Goal: Task Accomplishment & Management: Use online tool/utility

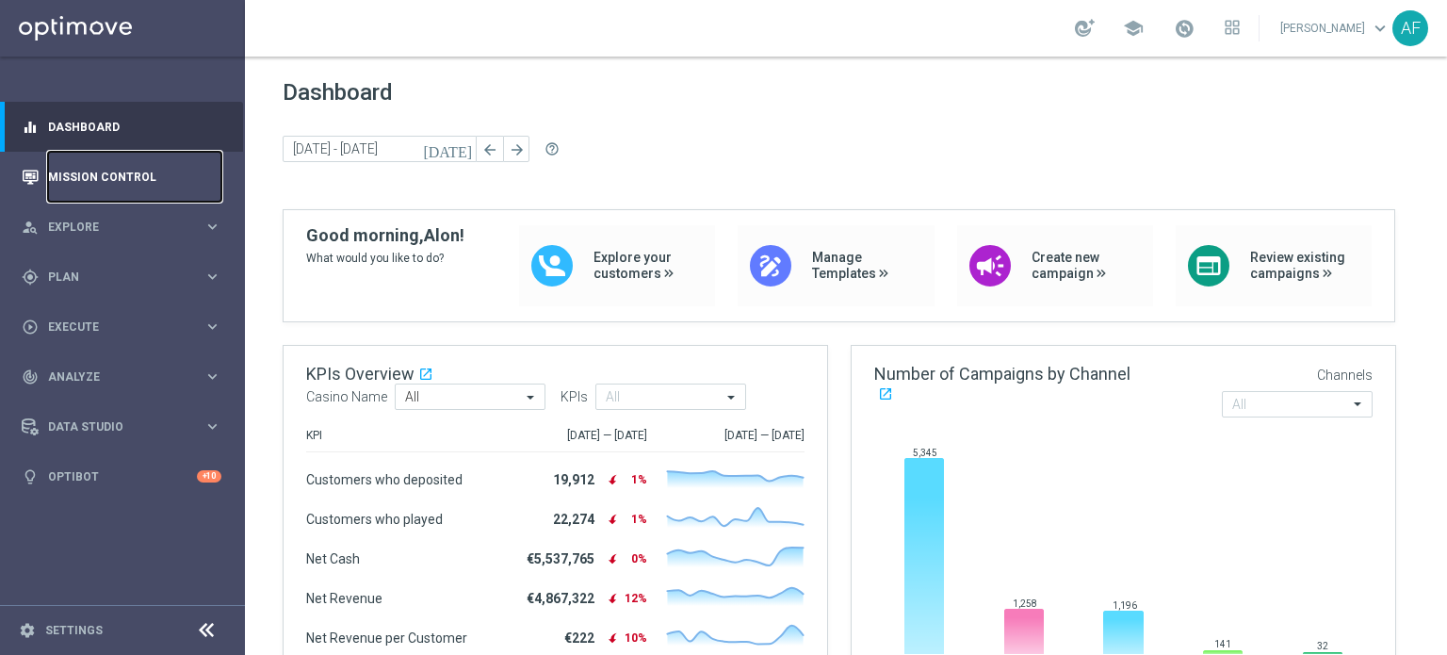
click at [117, 172] on link "Mission Control" at bounding box center [134, 177] width 173 height 50
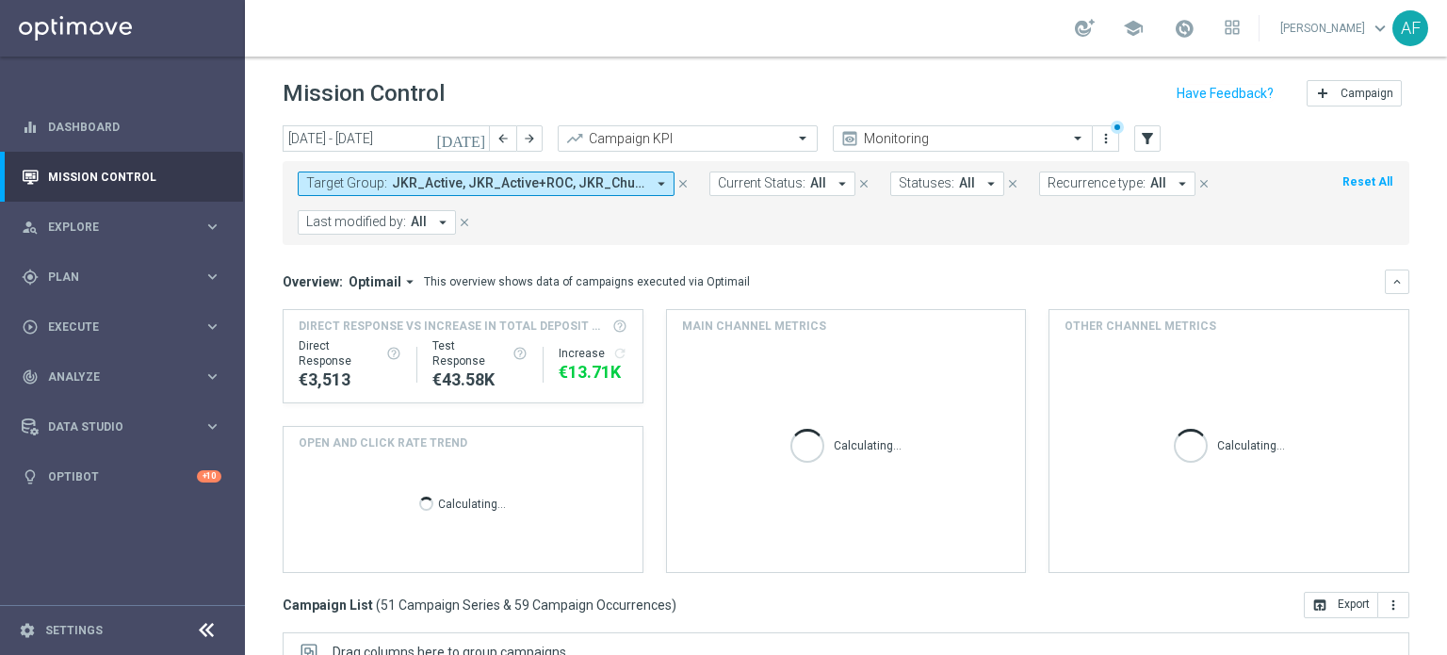
click at [475, 138] on icon "[DATE]" at bounding box center [461, 138] width 51 height 17
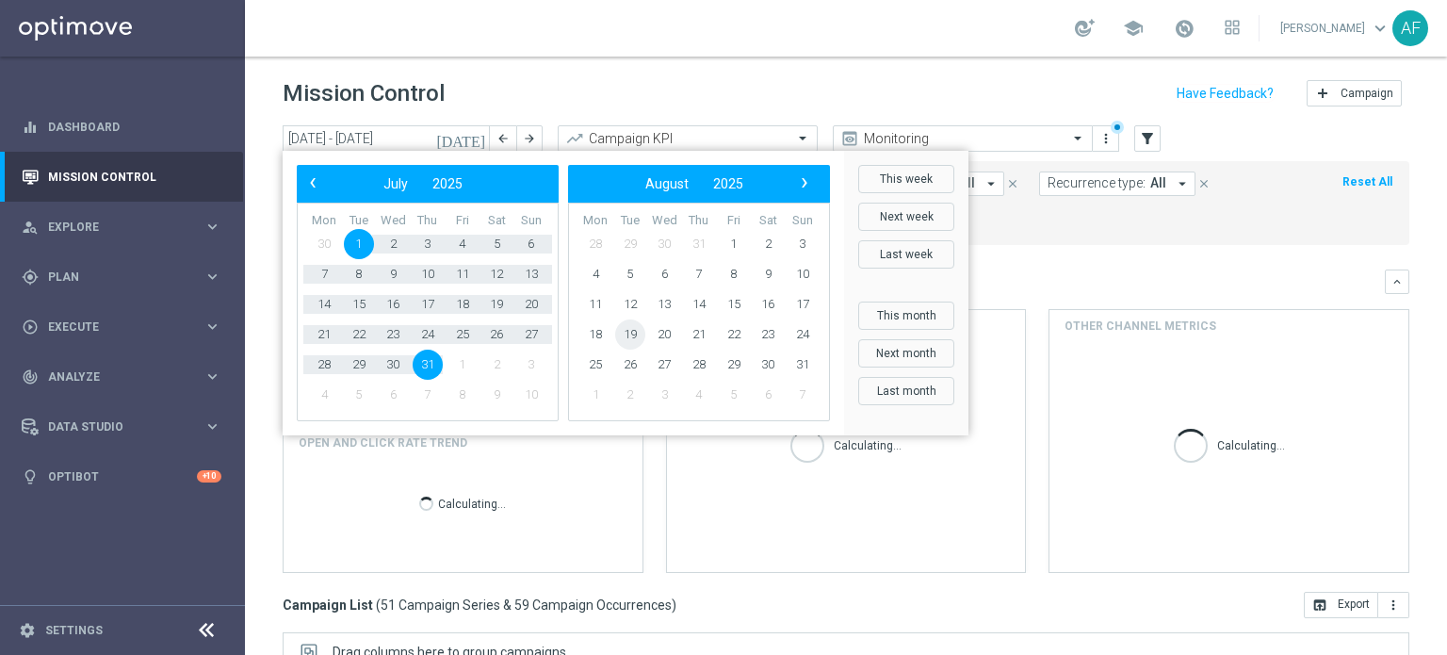
click at [630, 333] on span "19" at bounding box center [630, 334] width 30 height 30
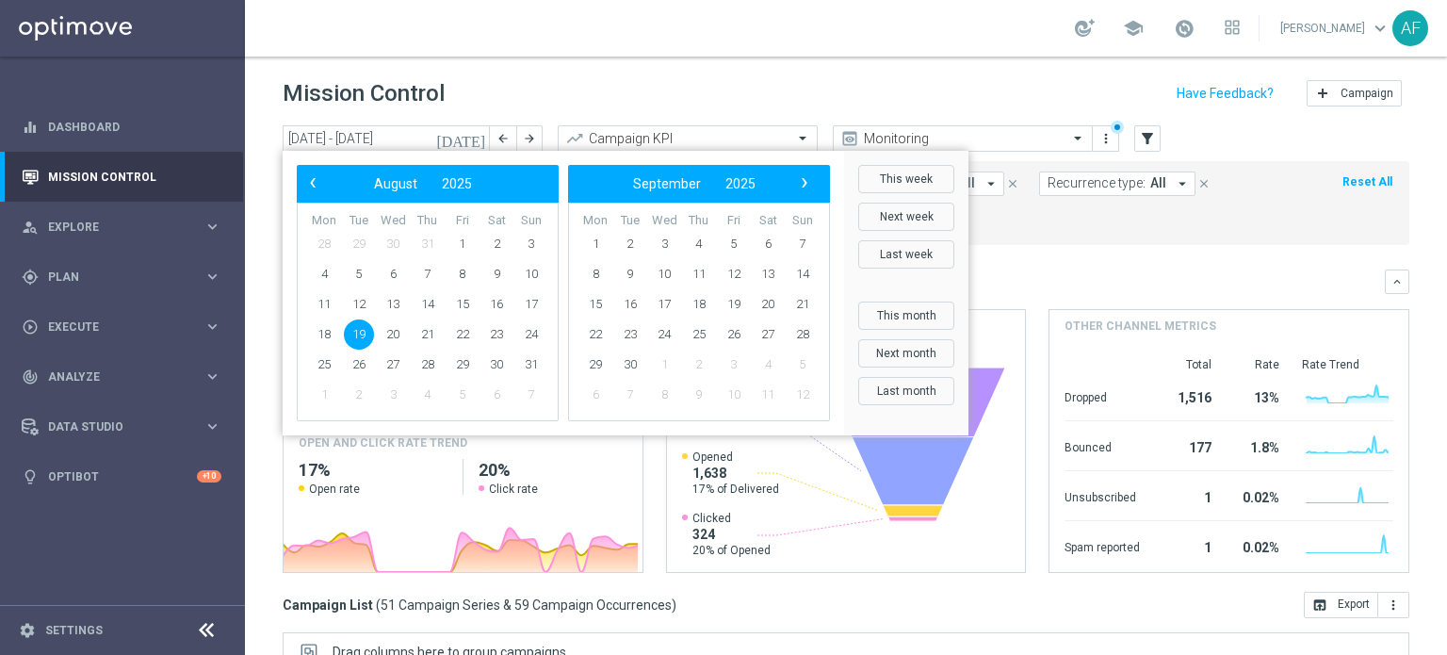
click at [355, 340] on span "19" at bounding box center [359, 334] width 30 height 30
type input "19 Aug 2025 - 19 Aug 2025"
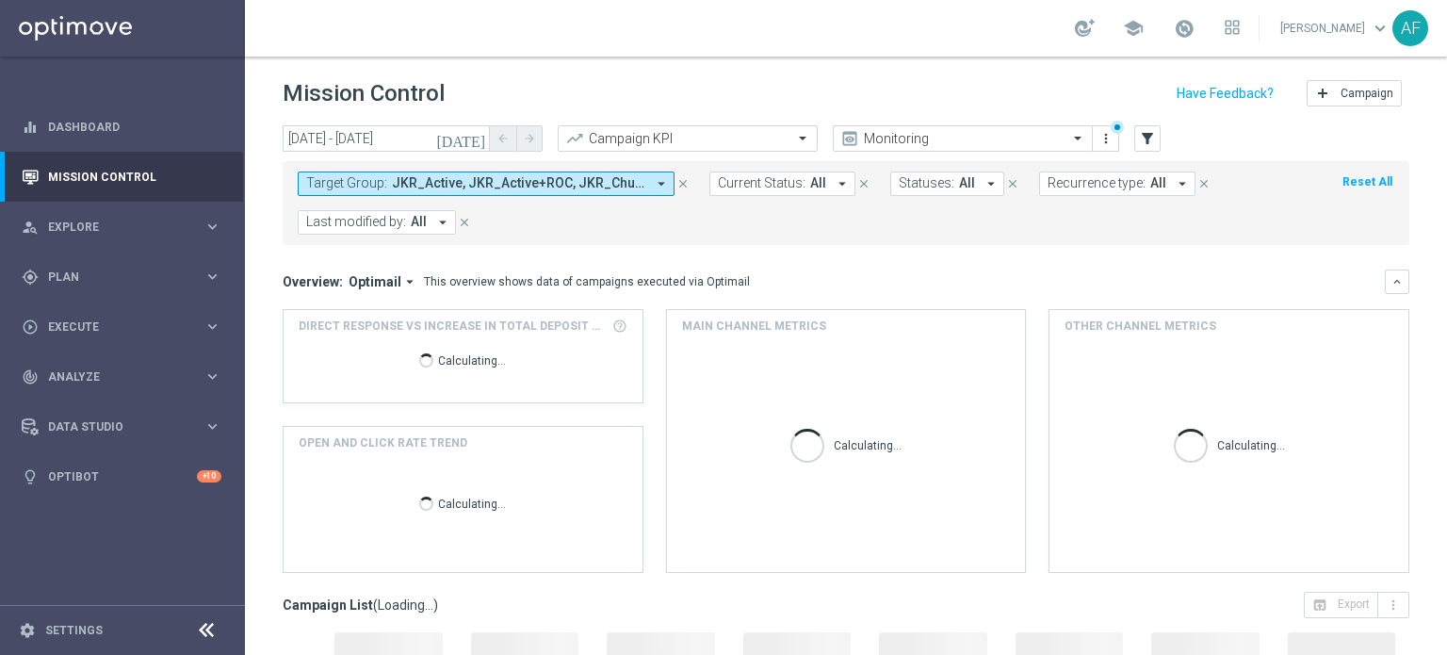
click at [550, 188] on span "JKR_Active, JKR_Active+ROC, JKR_Churn, JKR_Churn1, JKR_Churn2" at bounding box center [518, 183] width 253 height 16
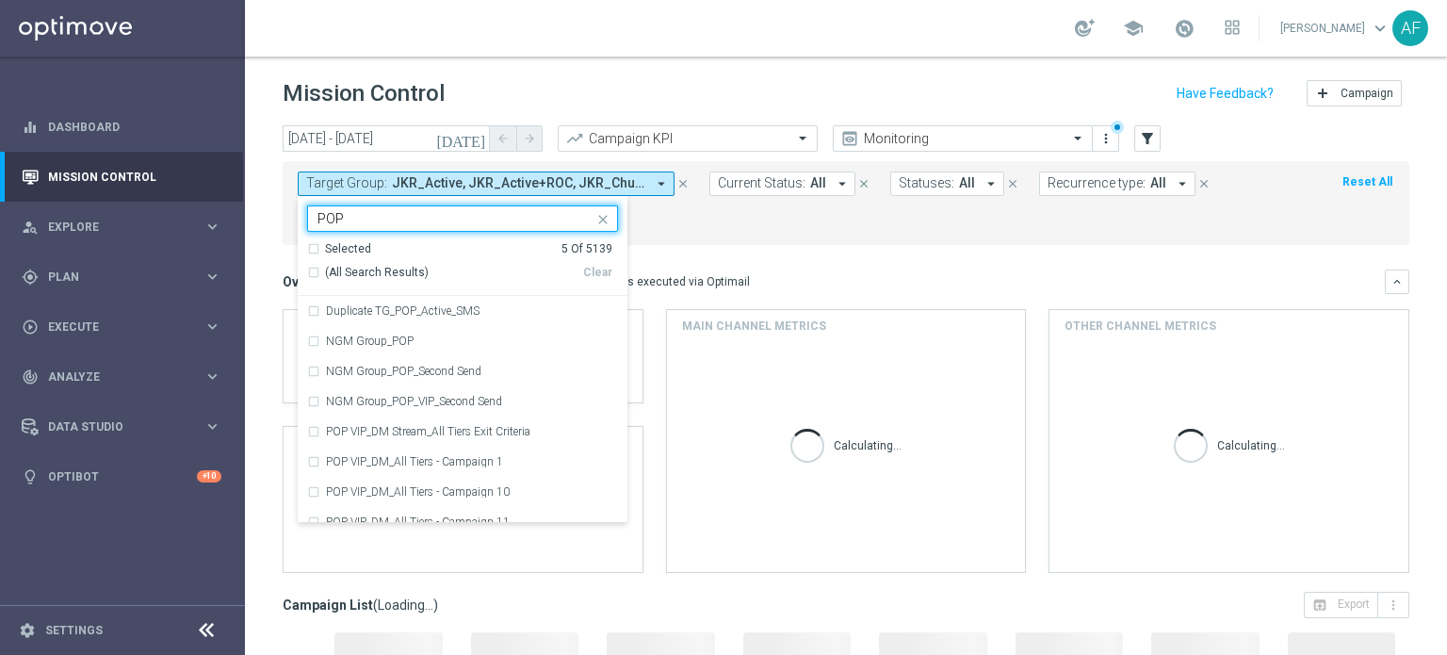
type input "POP"
click at [485, 197] on div "Selected 5 of 5139 POP Selected 5 Of 5139 (All Search Results) Clear Duplicate …" at bounding box center [463, 359] width 330 height 327
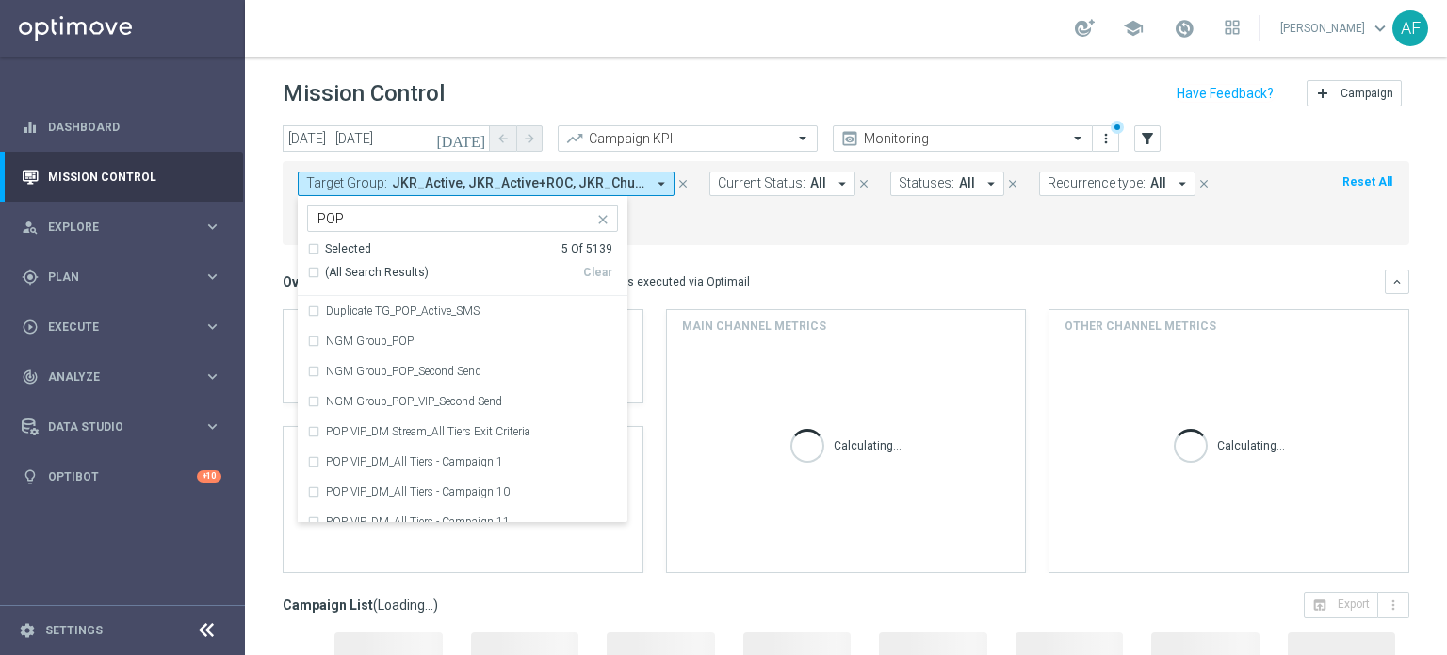
click at [485, 189] on span "JKR_Active, JKR_Active+ROC, JKR_Churn, JKR_Churn1, JKR_Churn2" at bounding box center [518, 183] width 253 height 16
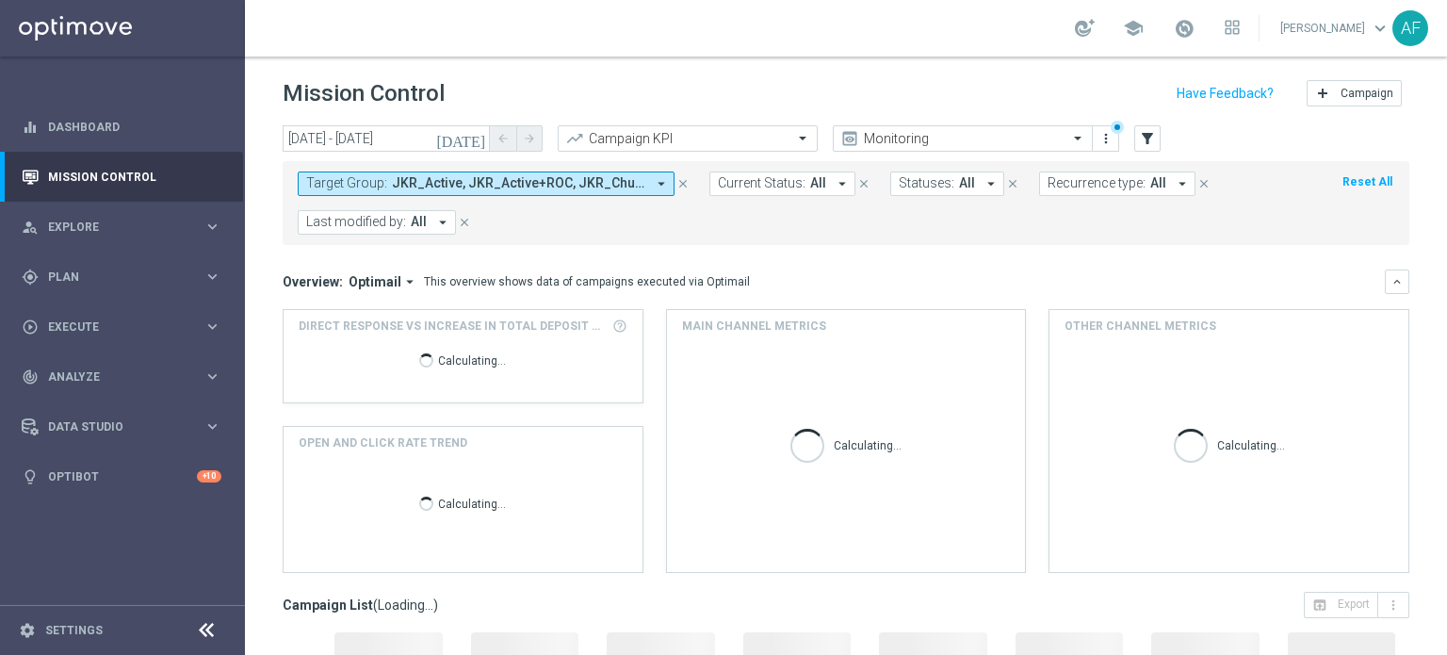
click at [451, 187] on span "JKR_Active, JKR_Active+ROC, JKR_Churn, JKR_Churn1, JKR_Churn2" at bounding box center [518, 183] width 253 height 16
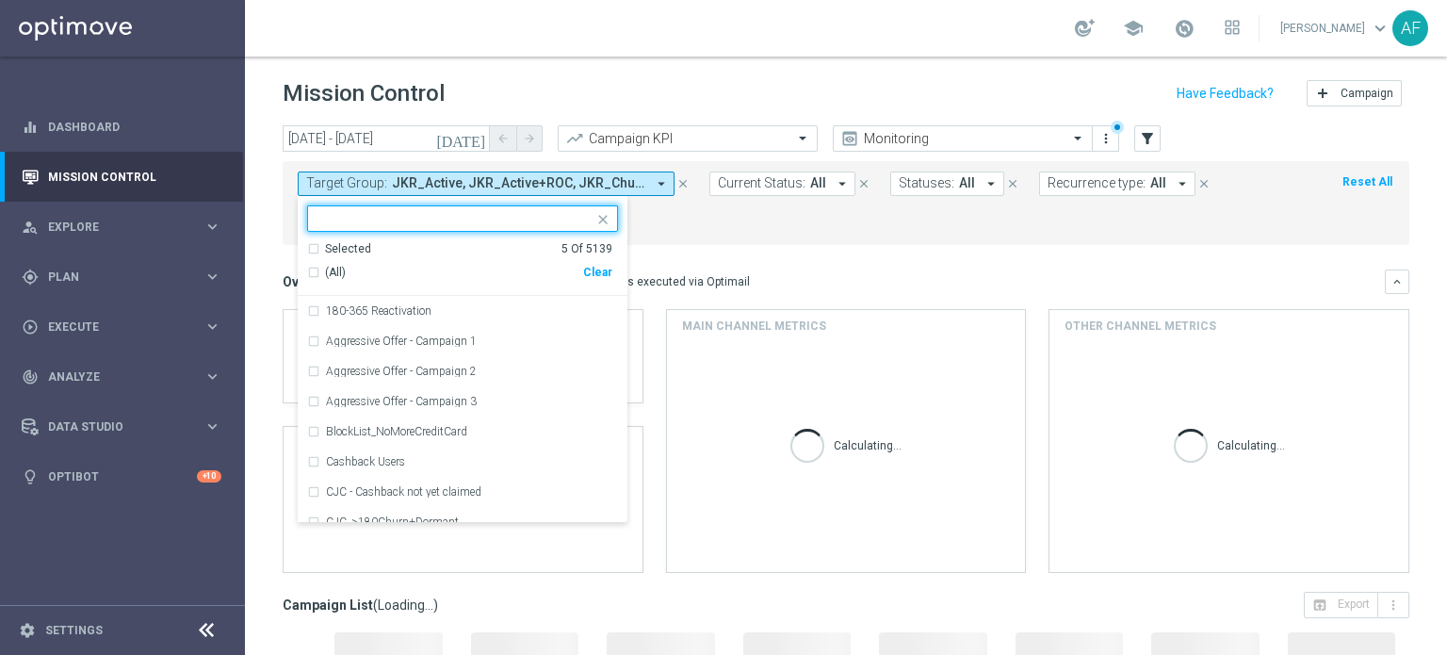
click at [343, 251] on div "Selected" at bounding box center [348, 249] width 46 height 16
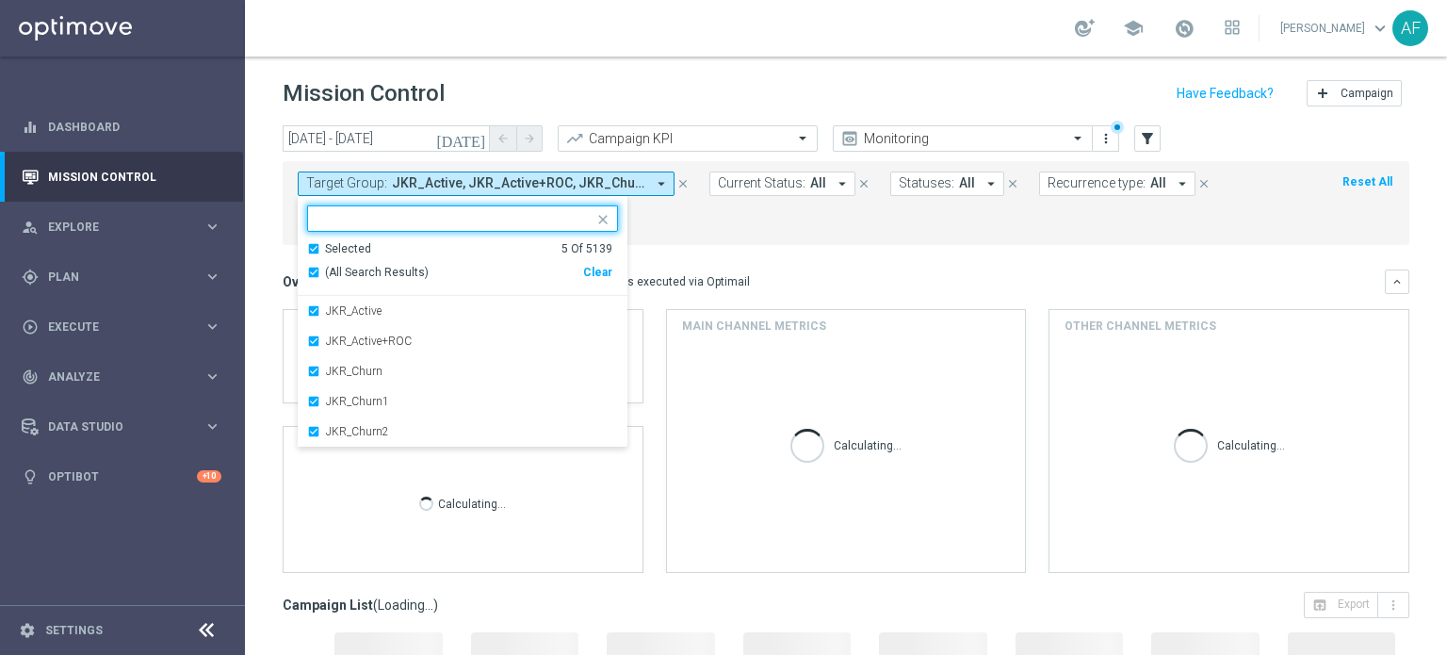
click at [350, 269] on span "(All Search Results)" at bounding box center [377, 273] width 104 height 16
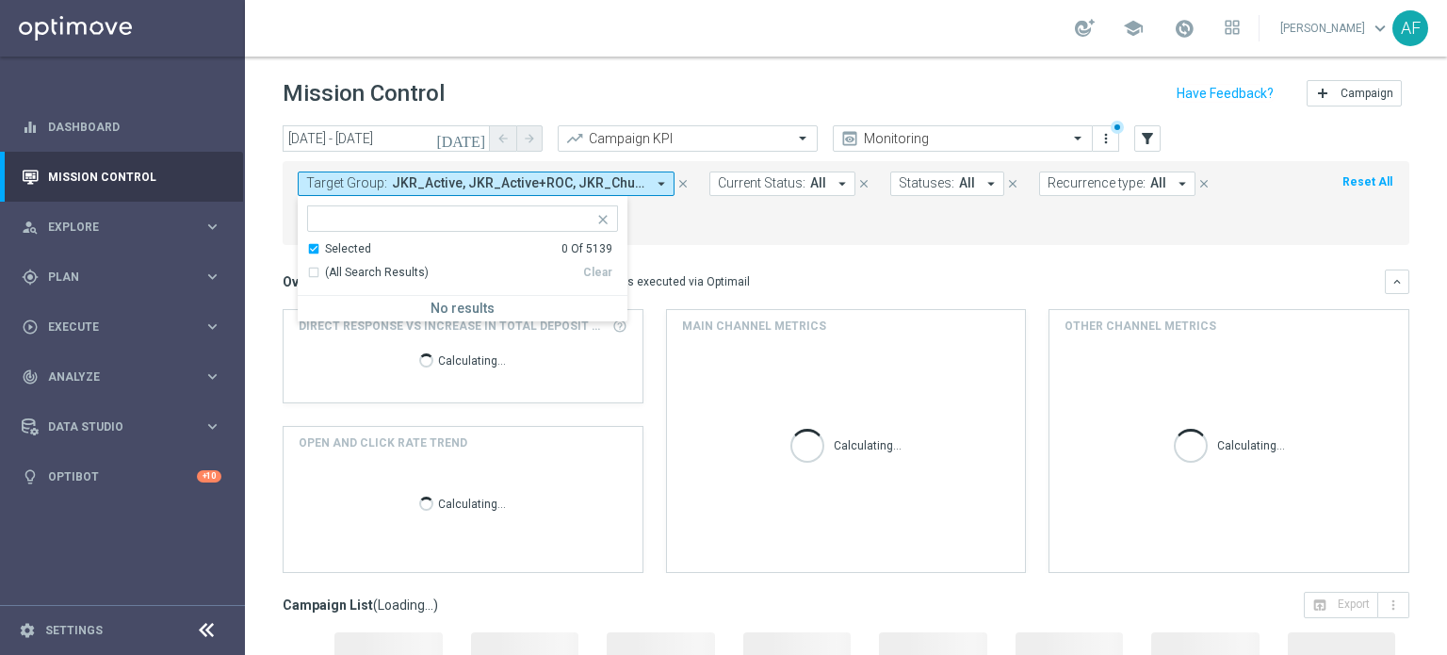
drag, startPoint x: 780, startPoint y: 249, endPoint x: 546, endPoint y: 176, distance: 244.6
click at [780, 251] on mini-dashboard "Overview: Optimail arrow_drop_down This overview shows data of campaigns execut…" at bounding box center [846, 418] width 1127 height 347
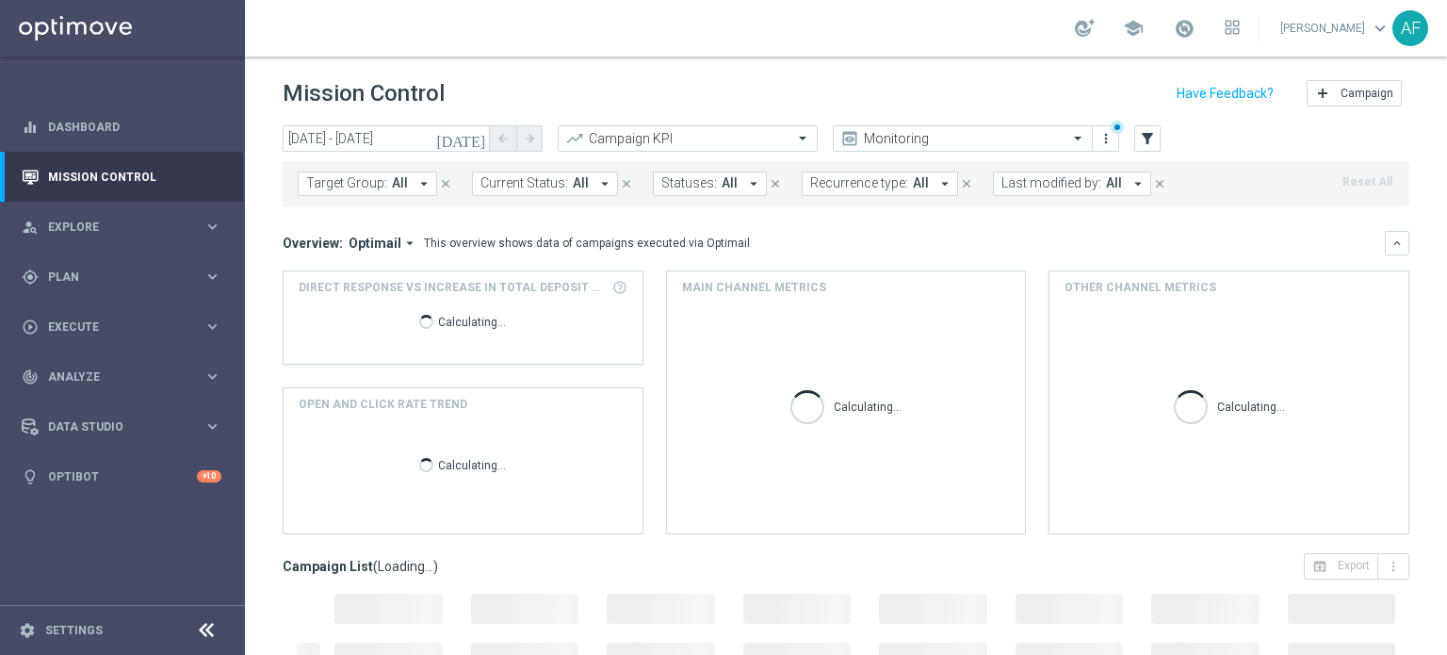
click at [415, 183] on icon "arrow_drop_down" at bounding box center [423, 183] width 17 height 17
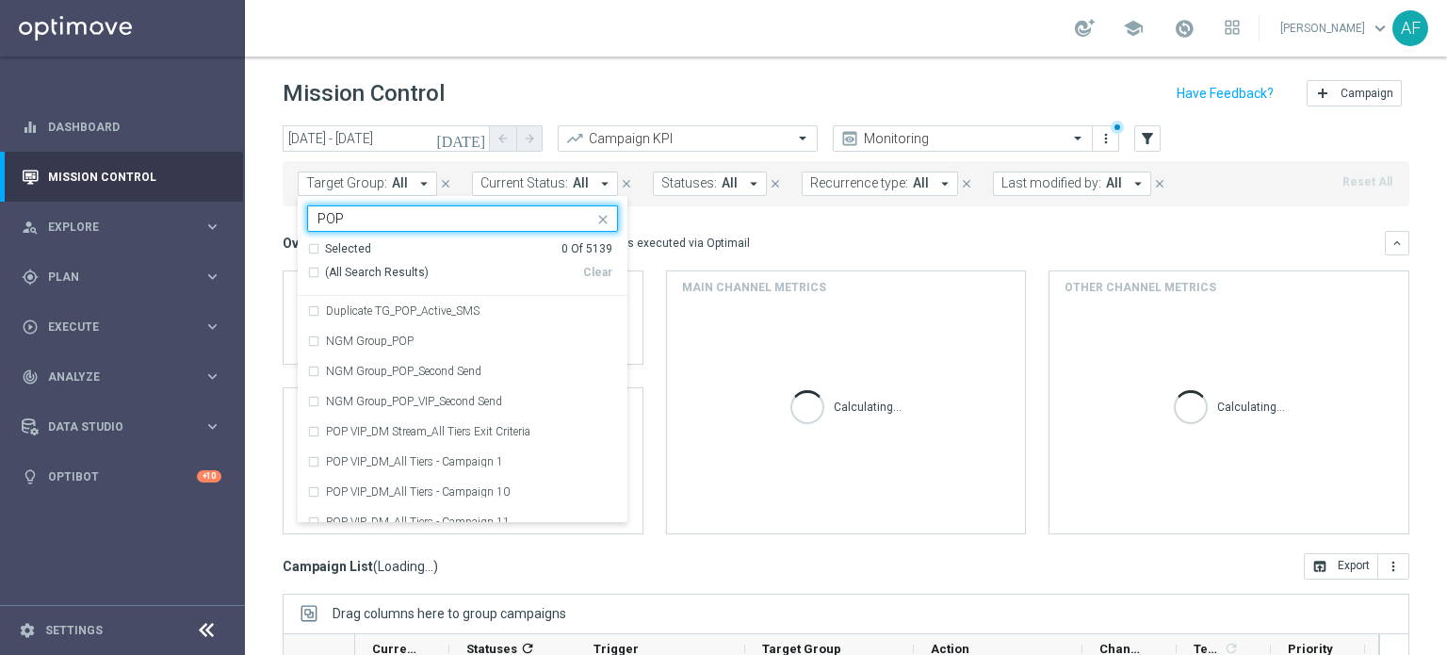
click at [353, 244] on div "Selected" at bounding box center [348, 249] width 46 height 16
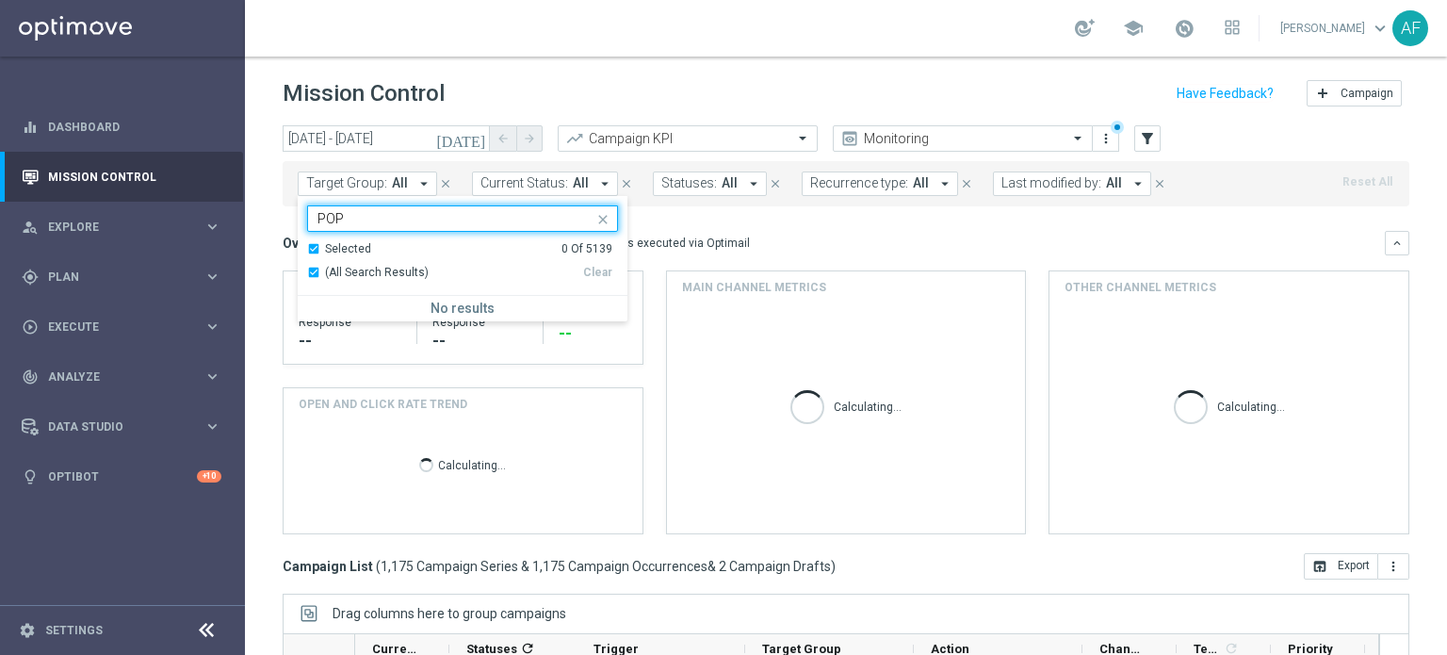
click at [325, 252] on div "Selected" at bounding box center [348, 249] width 46 height 16
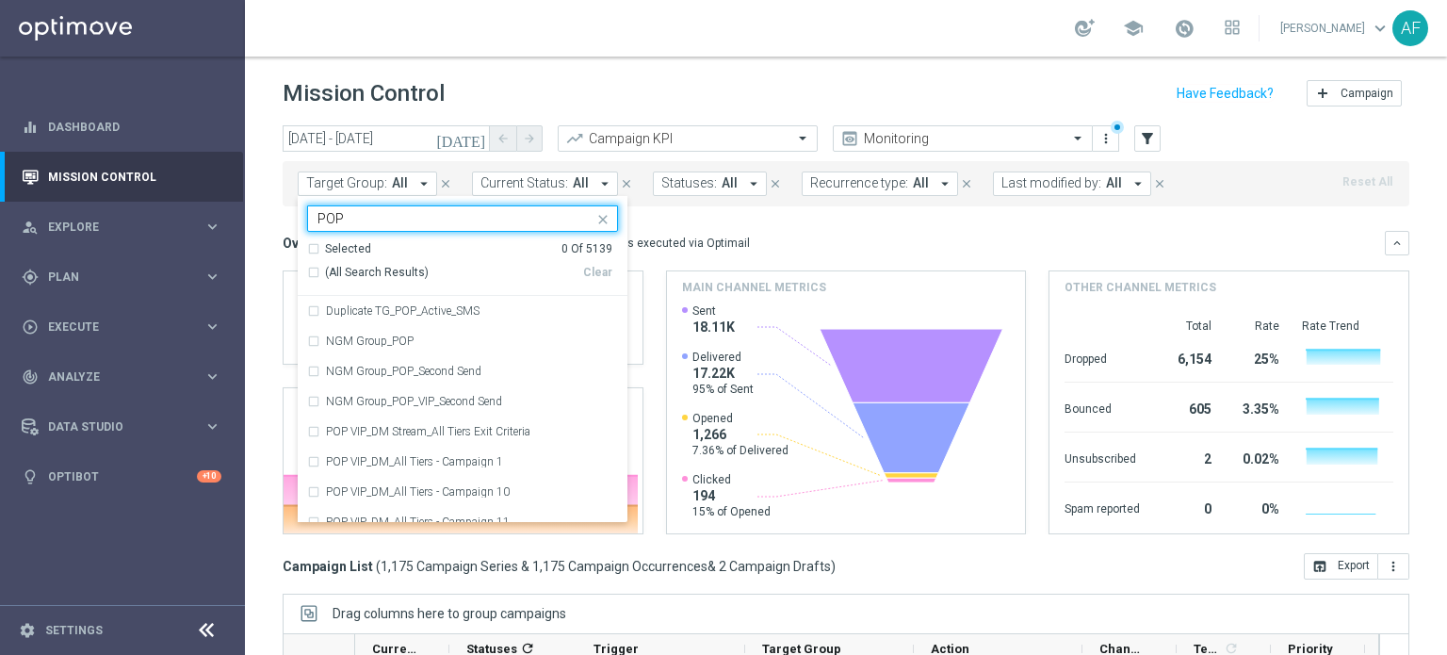
click at [343, 277] on span "(All Search Results)" at bounding box center [377, 273] width 104 height 16
type input "POP"
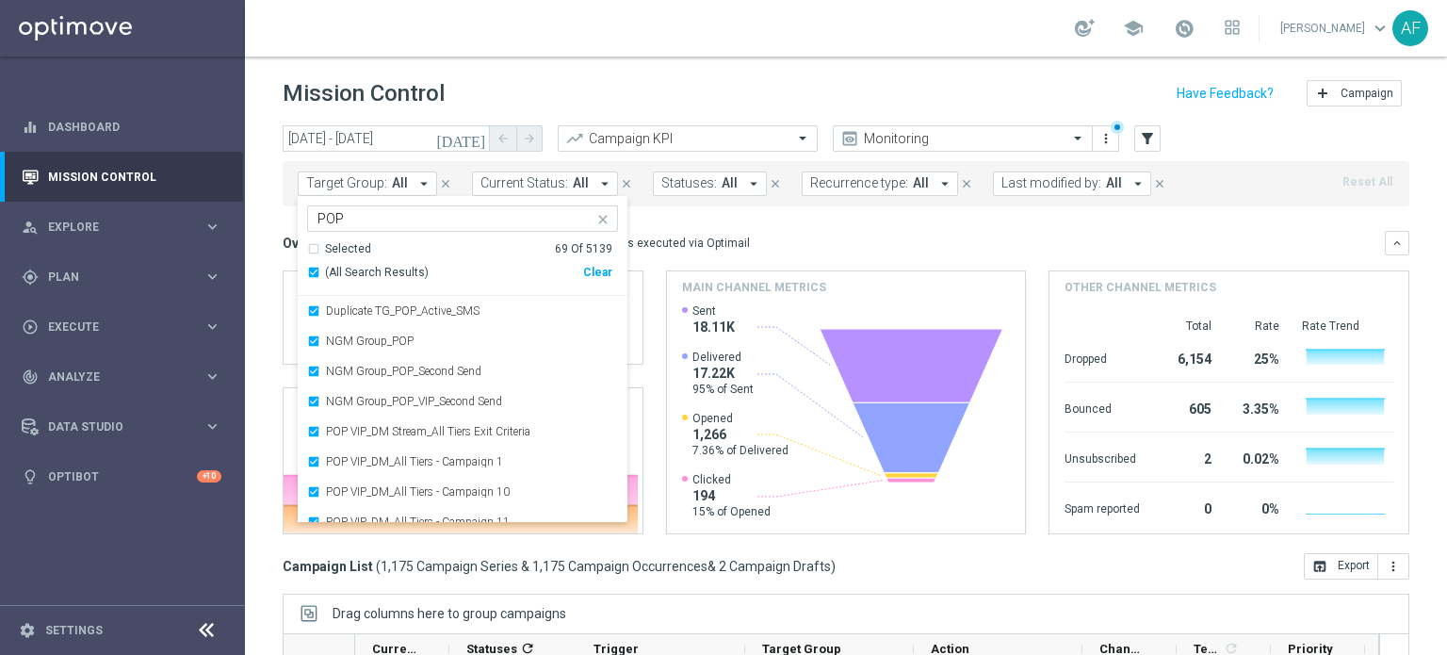
click at [767, 248] on div "Overview: Optimail arrow_drop_down This overview shows data of campaigns execut…" at bounding box center [834, 243] width 1102 height 17
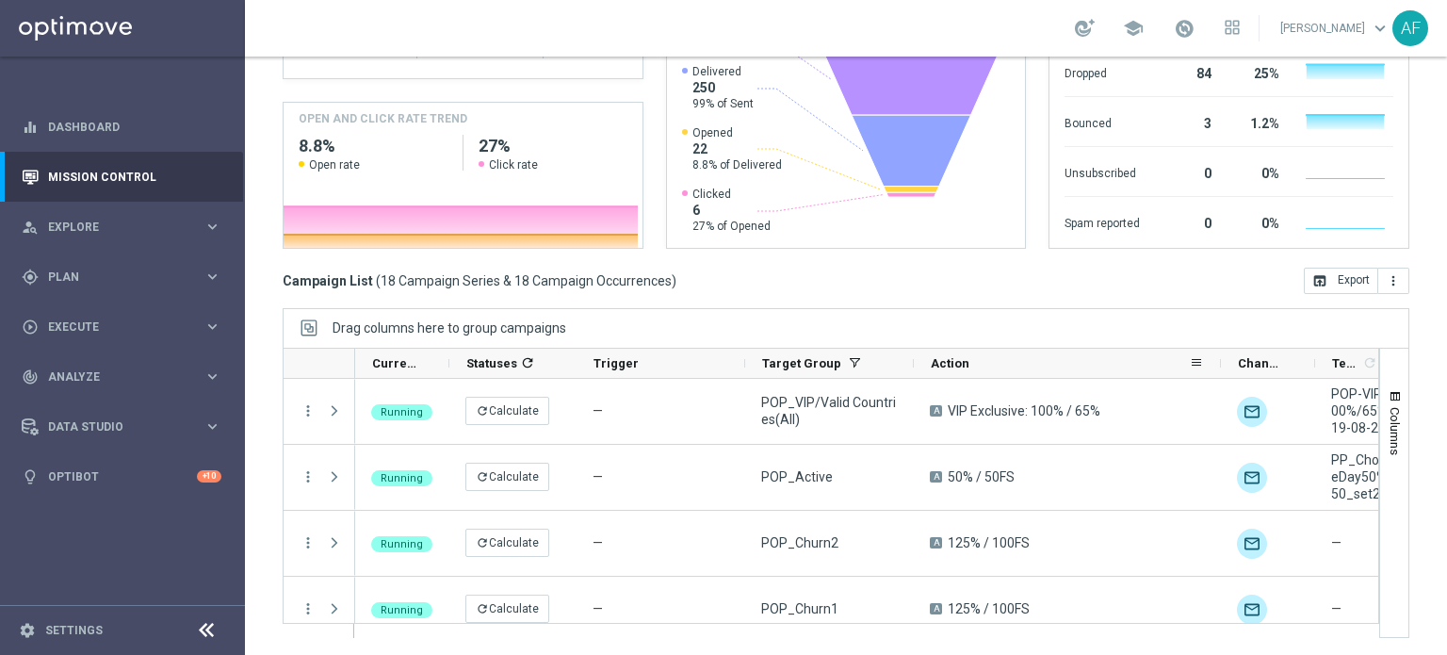
drag, startPoint x: 1081, startPoint y: 362, endPoint x: 1219, endPoint y: 366, distance: 138.5
click at [1219, 366] on div at bounding box center [1221, 363] width 8 height 29
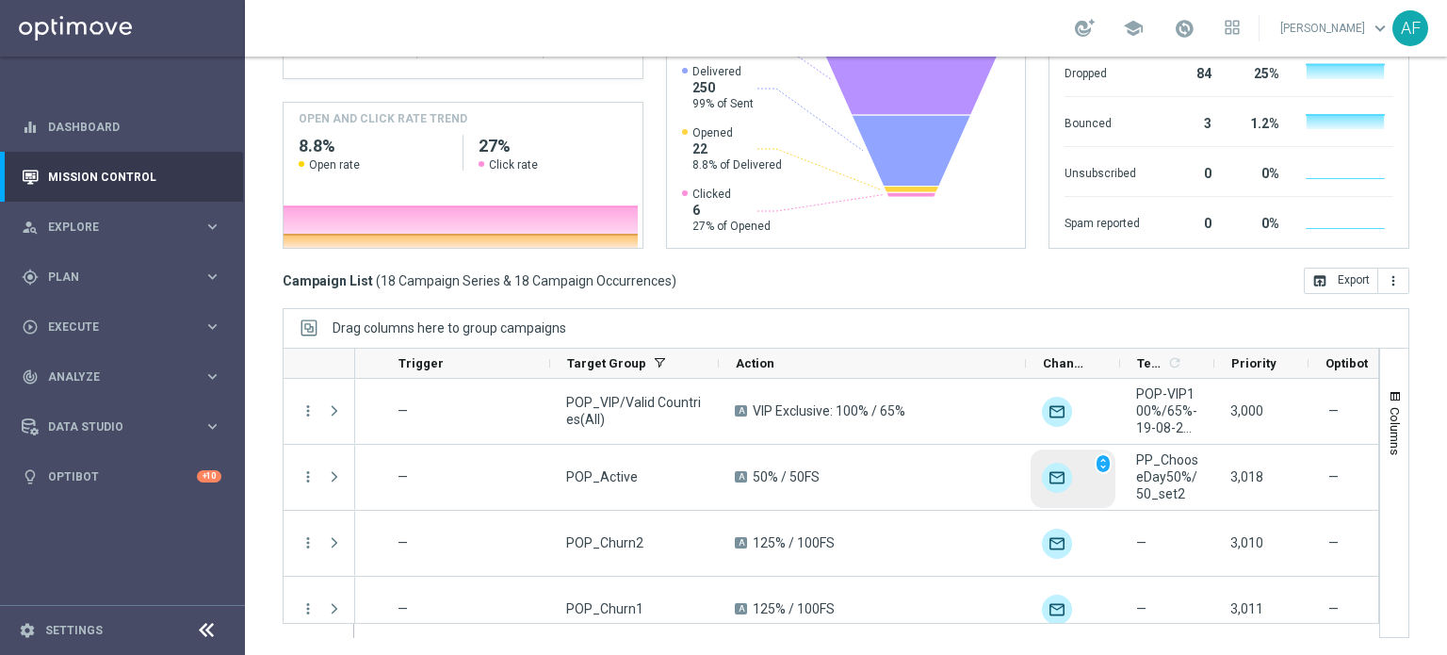
scroll to position [0, 196]
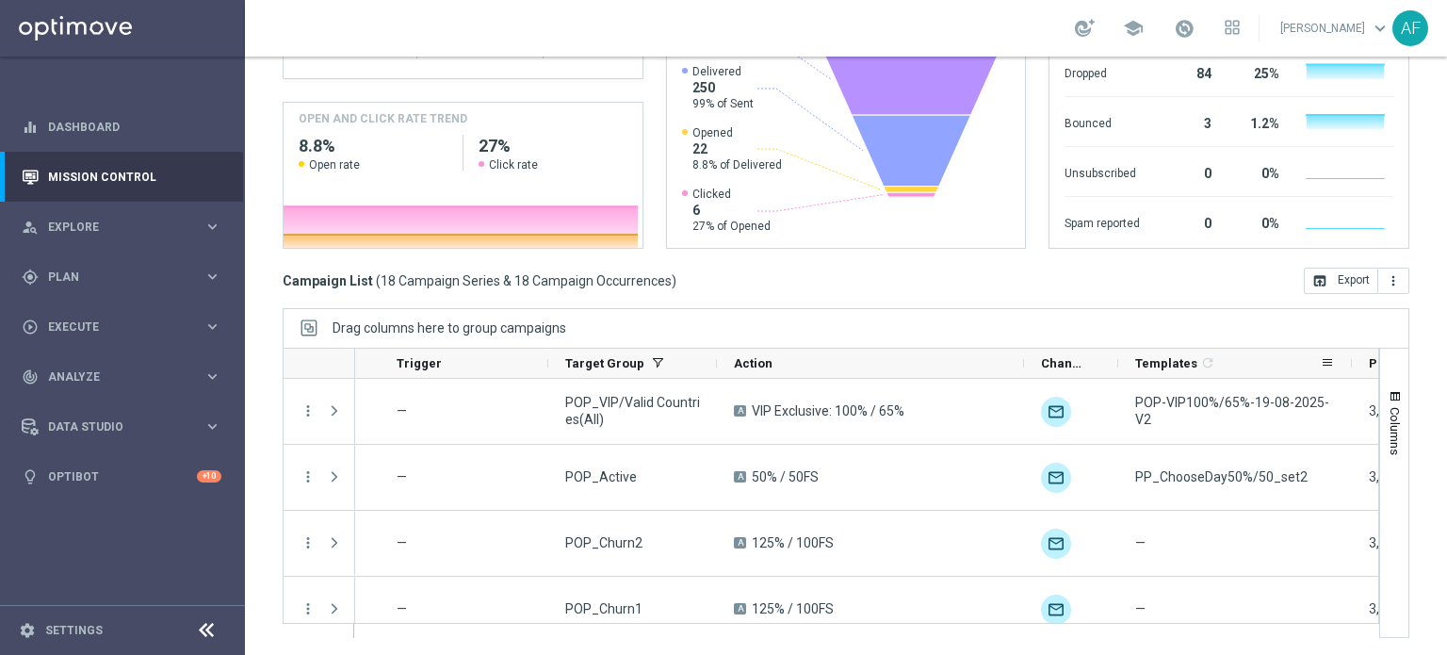
drag, startPoint x: 1210, startPoint y: 364, endPoint x: 1349, endPoint y: 364, distance: 139.4
click at [1349, 364] on div at bounding box center [1352, 363] width 8 height 29
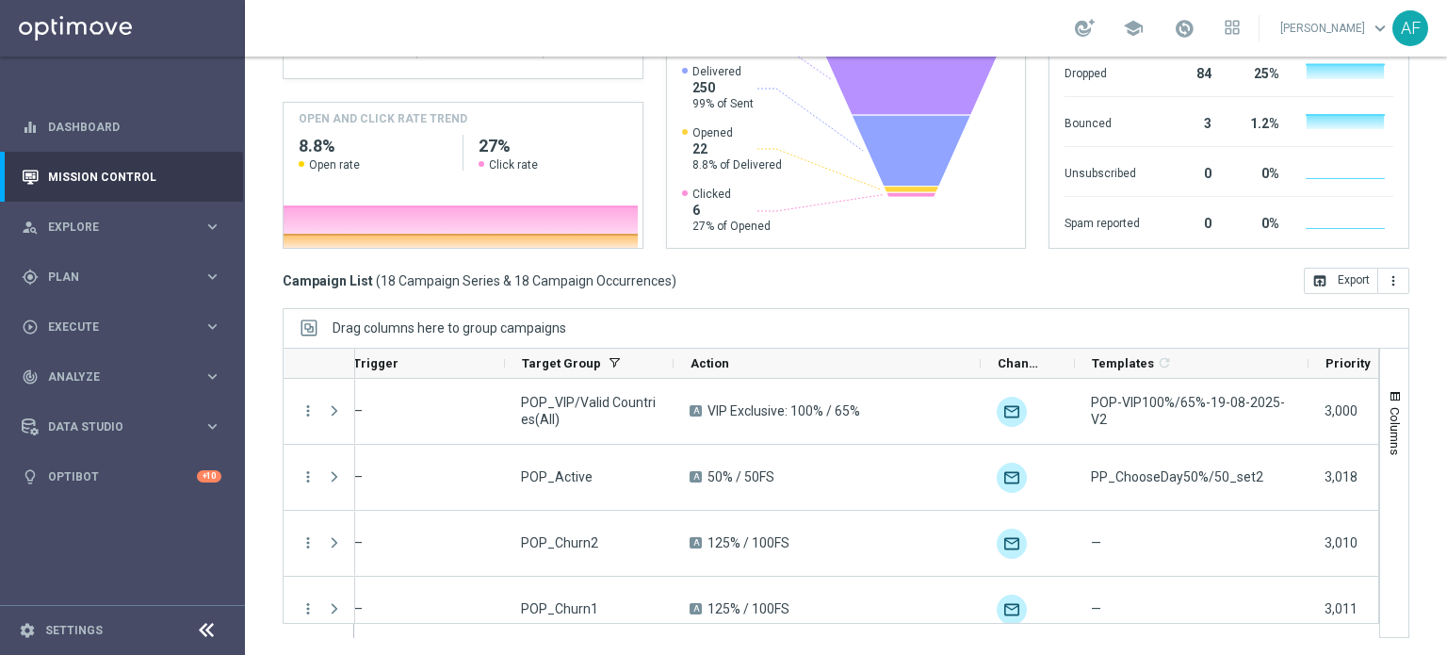
scroll to position [0, 0]
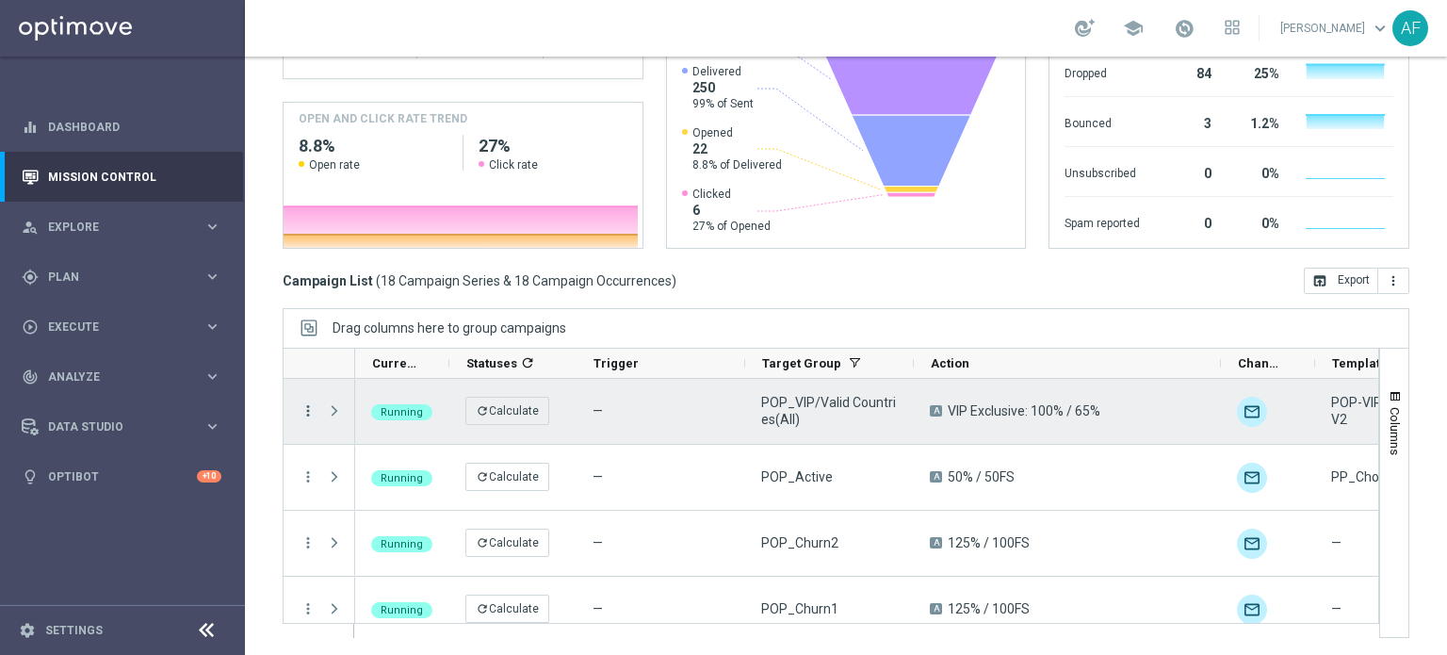
click at [305, 411] on icon "more_vert" at bounding box center [308, 410] width 17 height 17
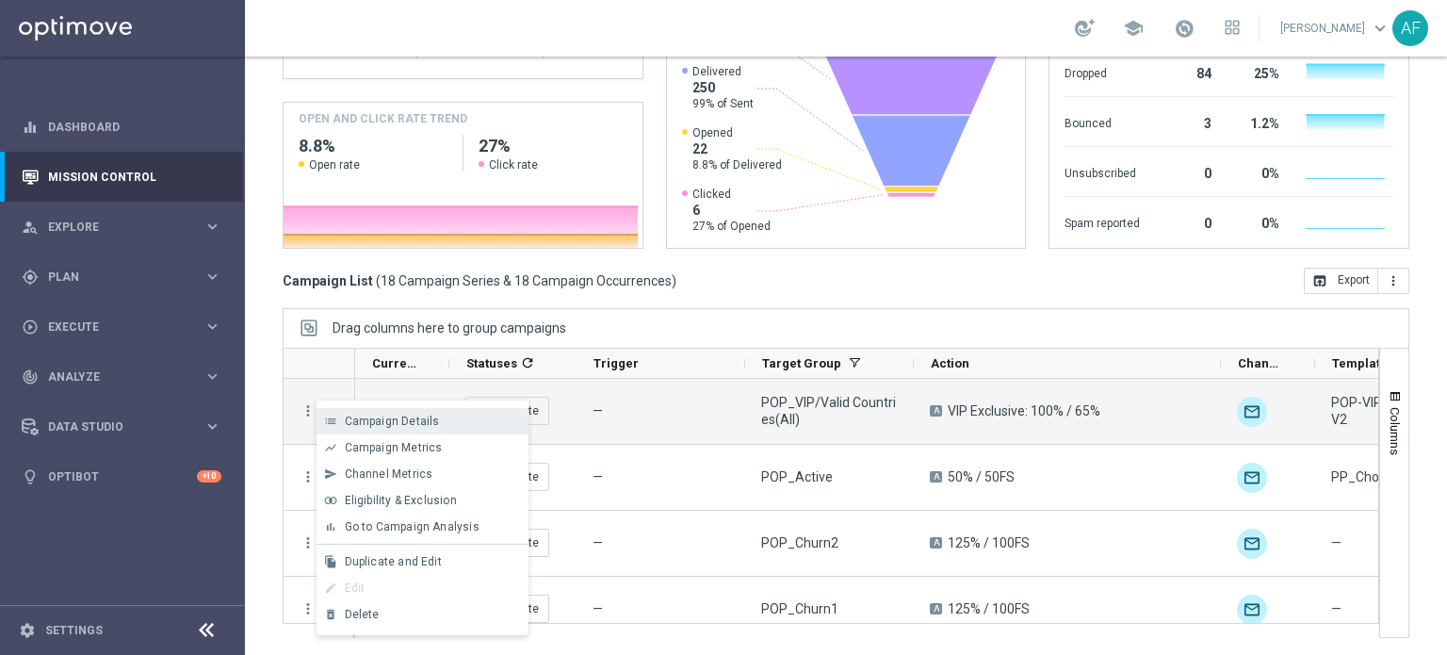
click at [356, 417] on span "Campaign Details" at bounding box center [392, 420] width 95 height 13
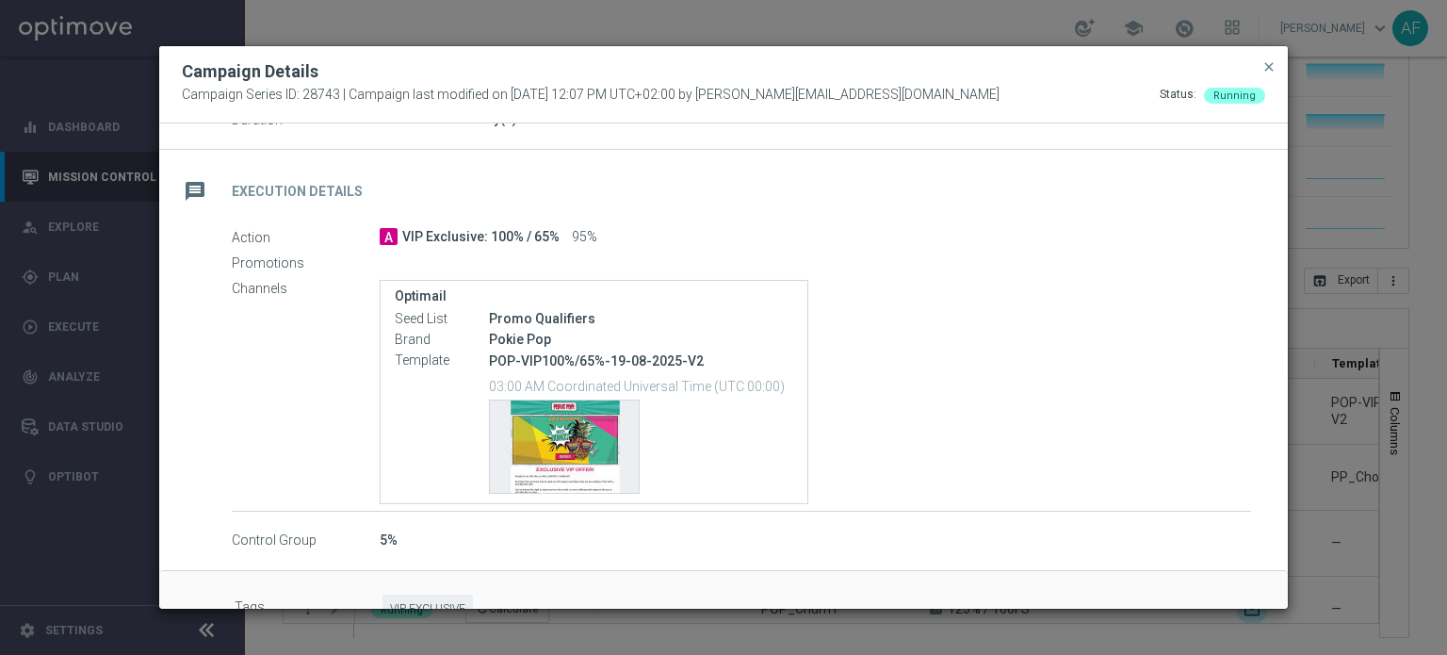
scroll to position [301, 0]
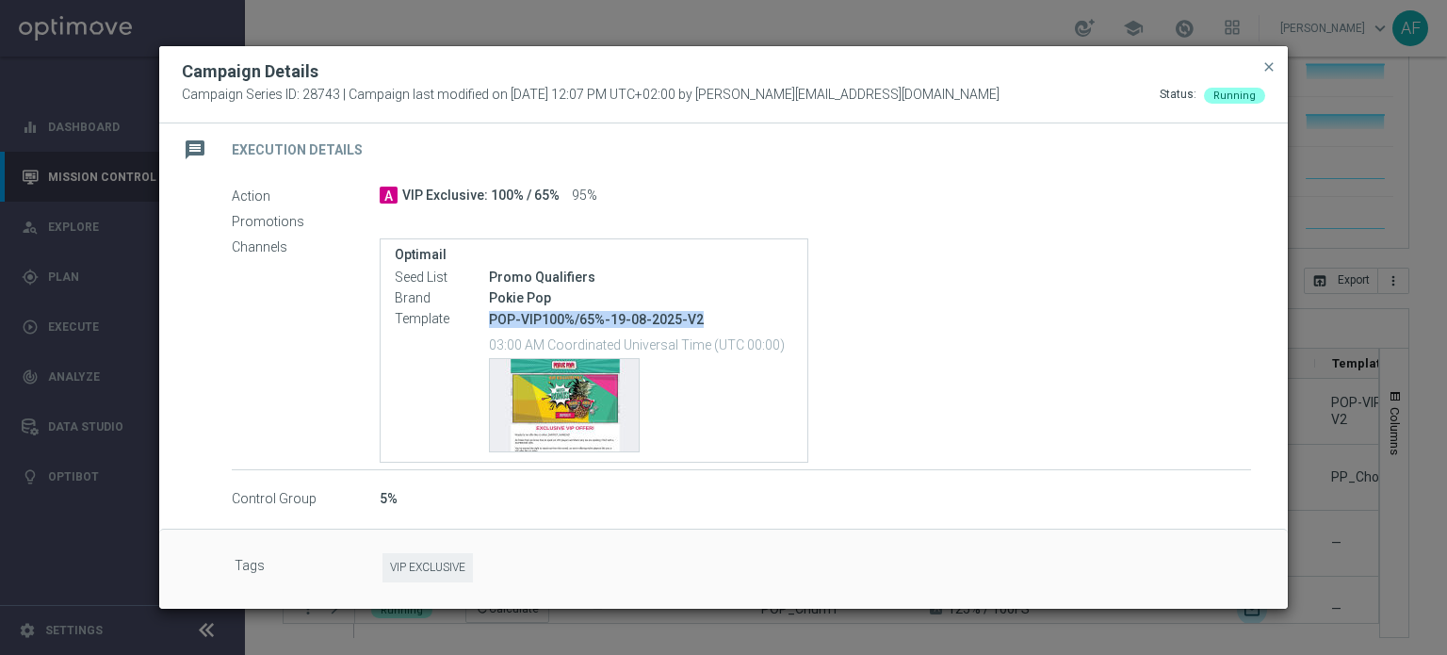
drag, startPoint x: 490, startPoint y: 317, endPoint x: 683, endPoint y: 316, distance: 193.1
click at [707, 318] on p "POP-VIP100%/65%-19-08-2025-V2" at bounding box center [641, 319] width 304 height 17
copy p "POP-VIP100%/65%-19-08-2025-V2"
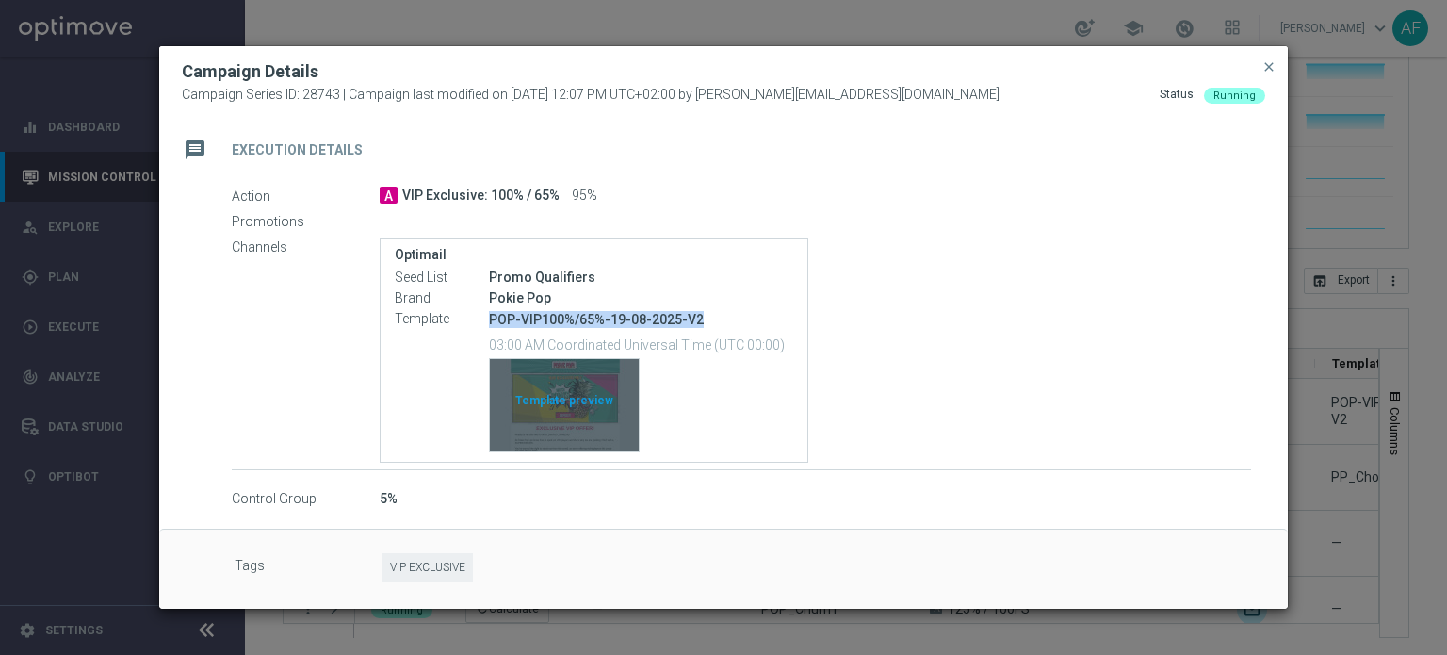
click at [607, 398] on div "Template preview" at bounding box center [564, 405] width 149 height 92
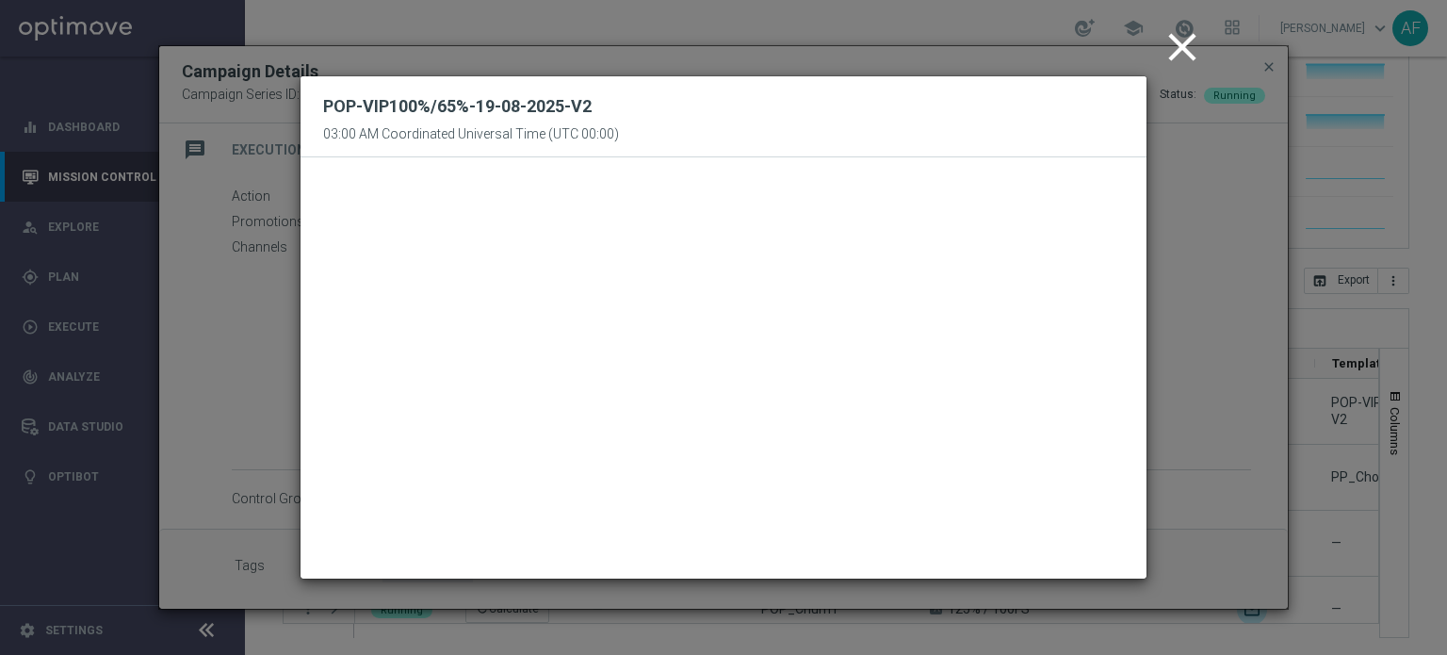
click at [1183, 46] on icon "close" at bounding box center [1182, 47] width 47 height 47
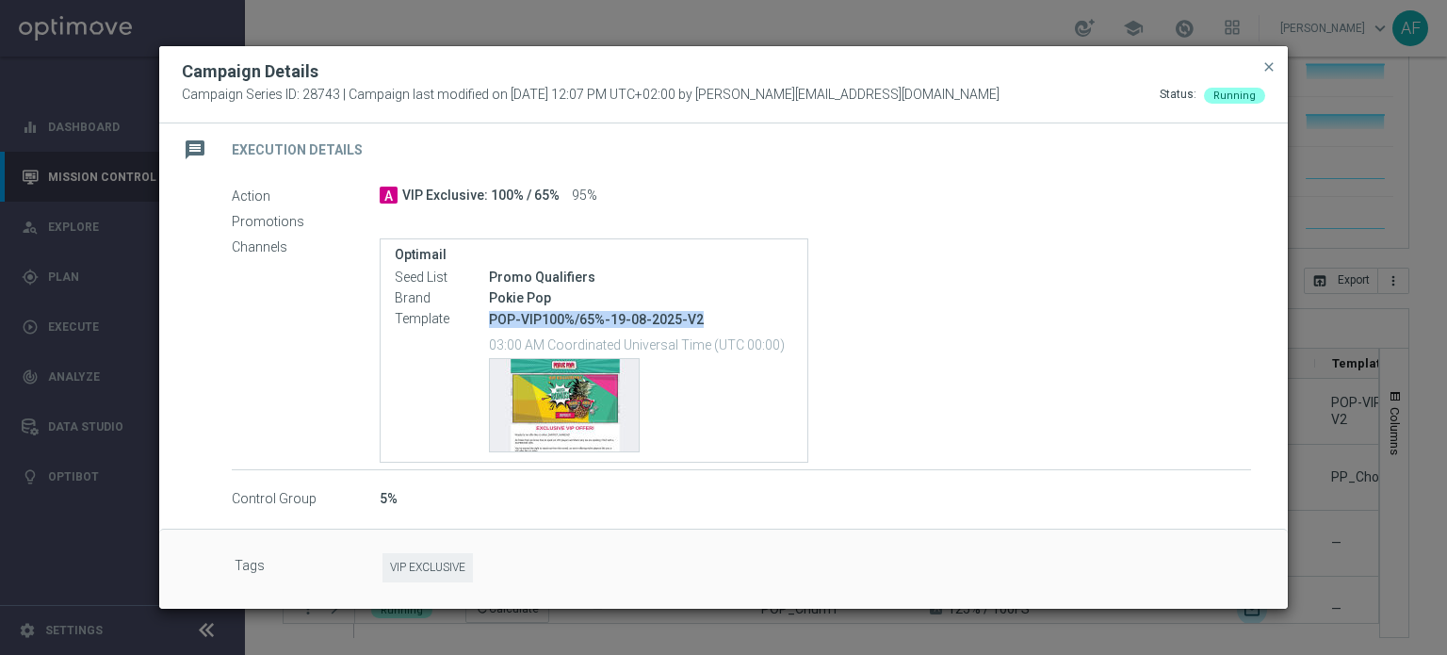
copy p "POP-VIP100%/65%-19-08-2025-V2"
click at [1270, 67] on span "close" at bounding box center [1268, 66] width 15 height 15
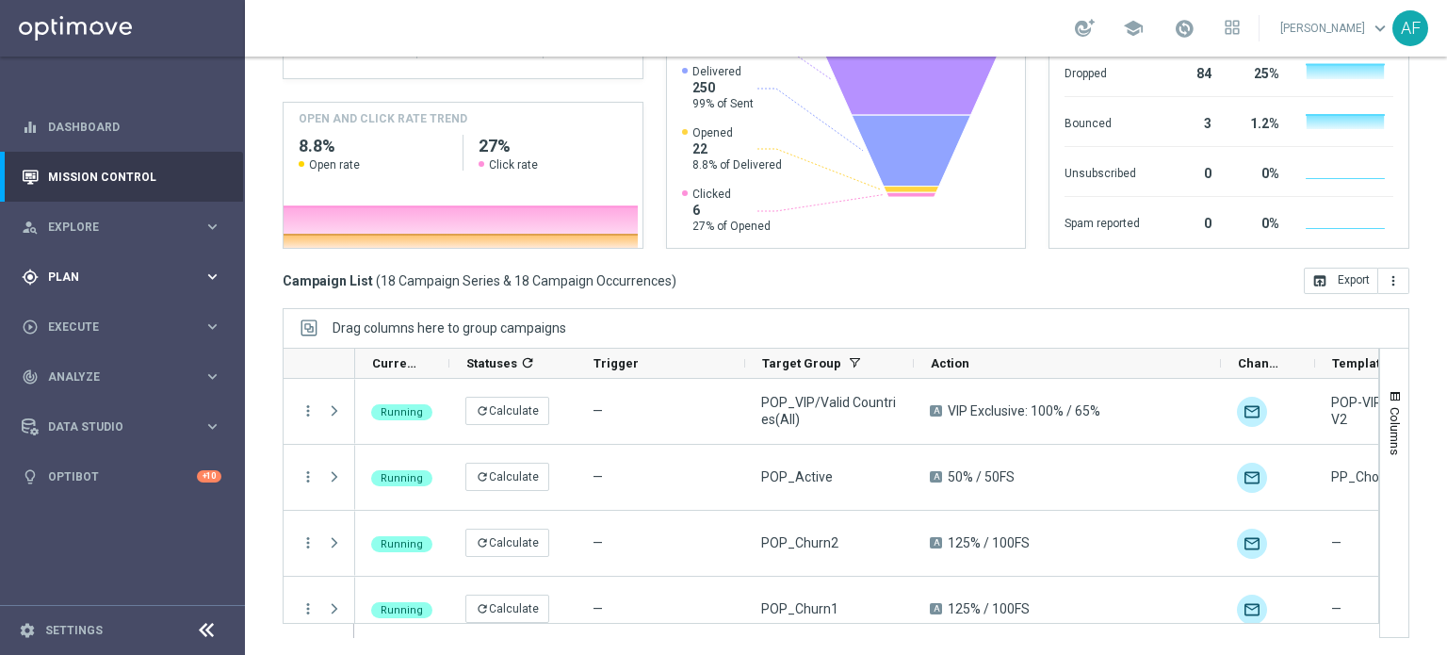
click at [111, 268] on div "gps_fixed Plan" at bounding box center [113, 276] width 182 height 17
click at [109, 372] on span "Templates" at bounding box center [117, 371] width 135 height 11
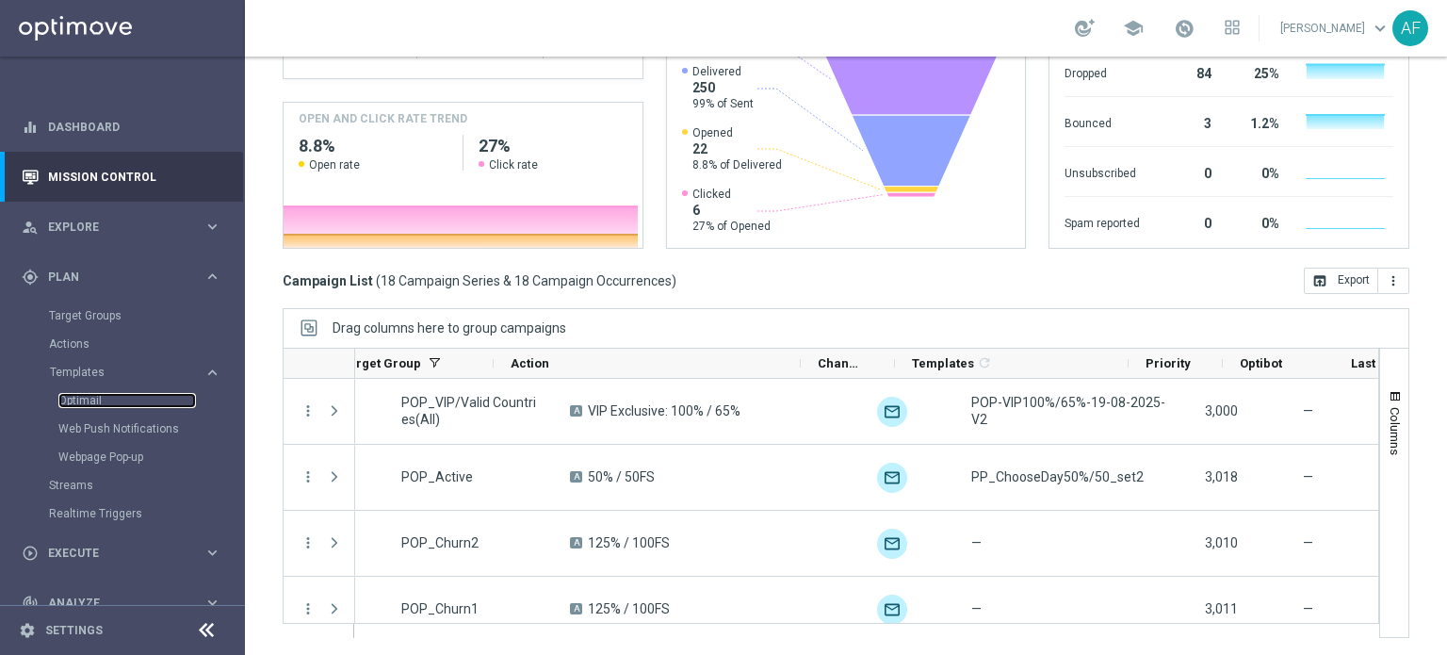
scroll to position [0, 420]
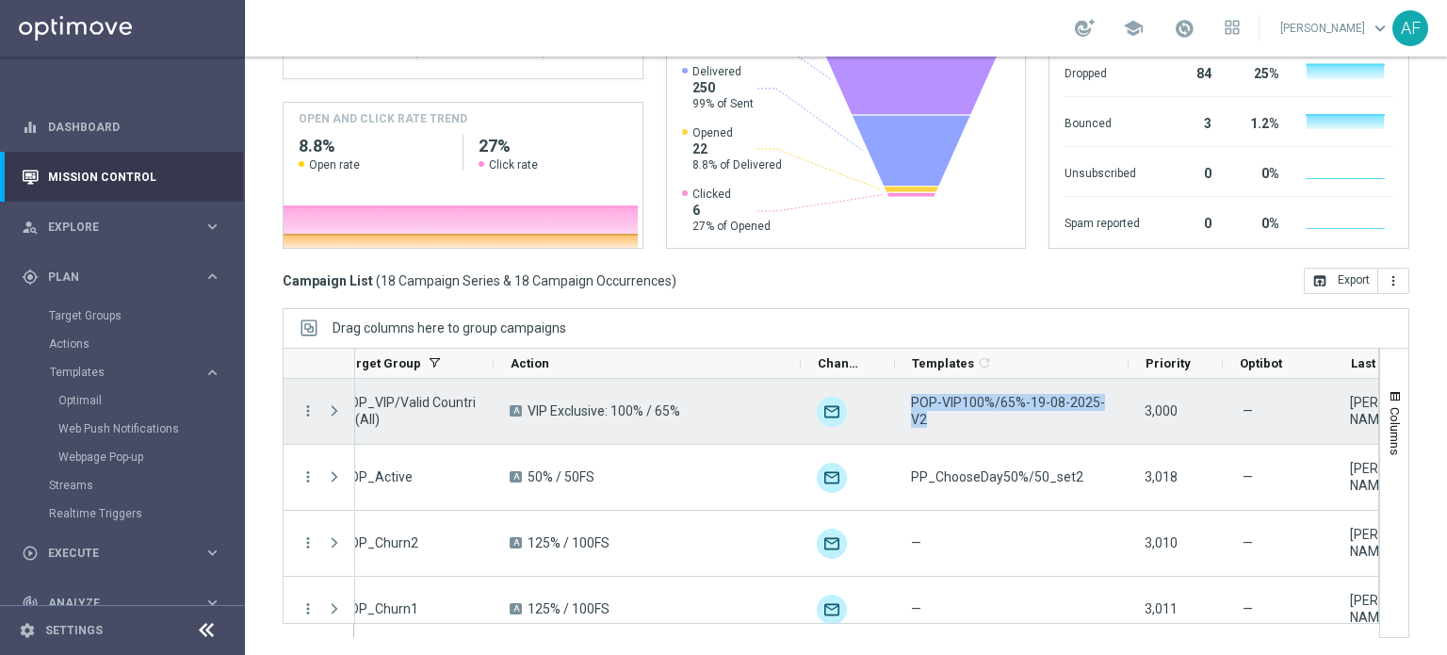
drag, startPoint x: 1118, startPoint y: 410, endPoint x: 908, endPoint y: 411, distance: 210.1
click at [908, 411] on div "POP-VIP100%/65%-19-08-2025-V2" at bounding box center [1012, 411] width 234 height 65
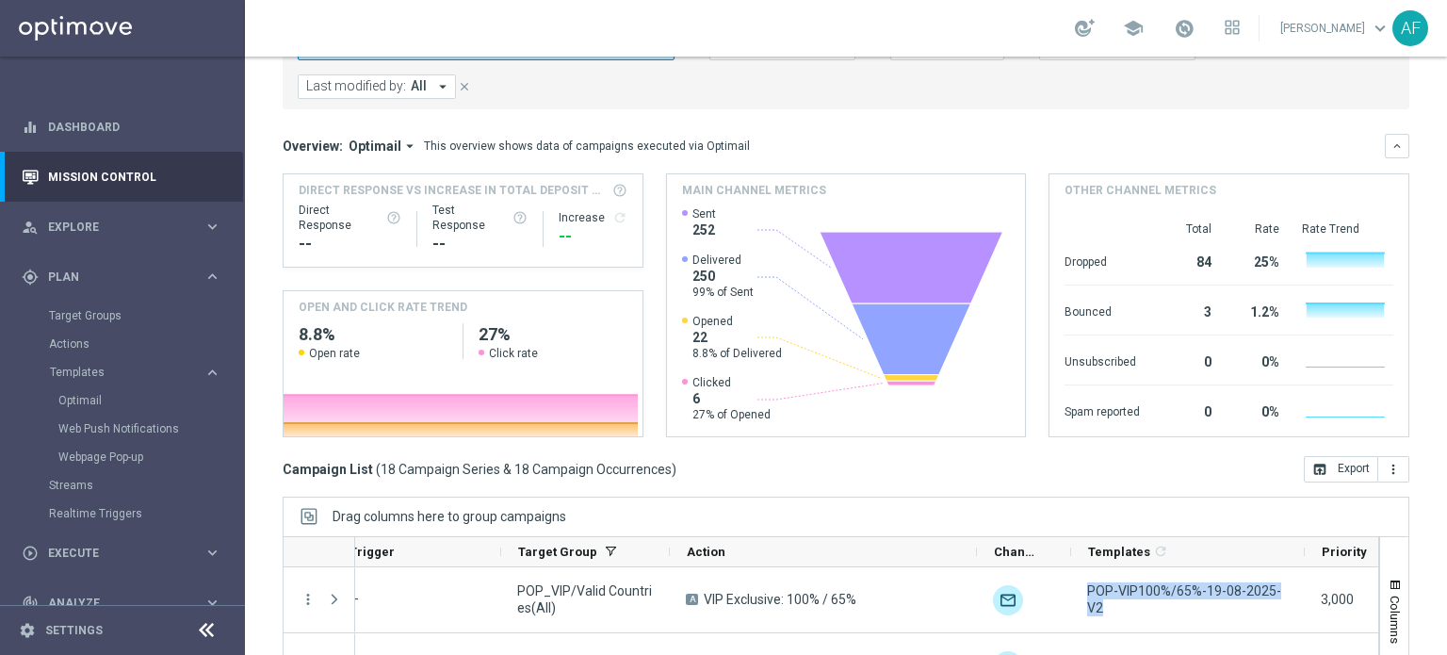
scroll to position [0, 0]
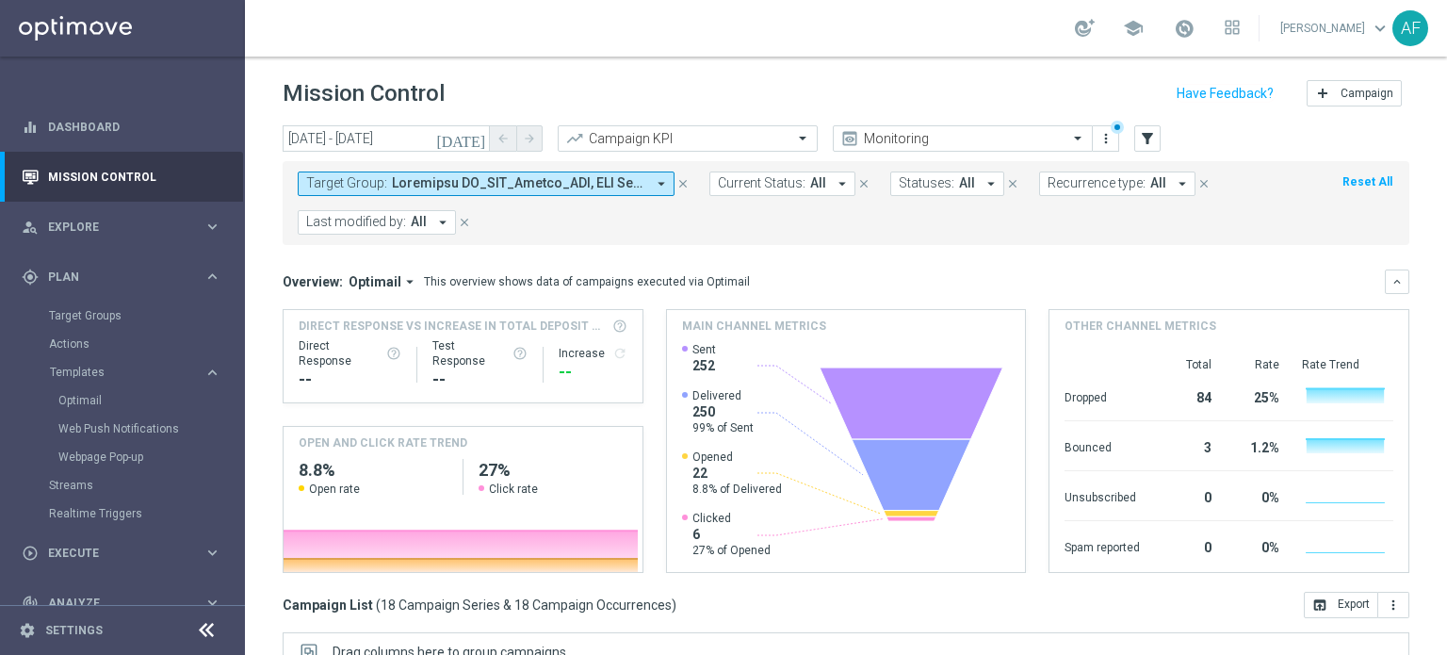
click at [422, 175] on span at bounding box center [518, 183] width 253 height 16
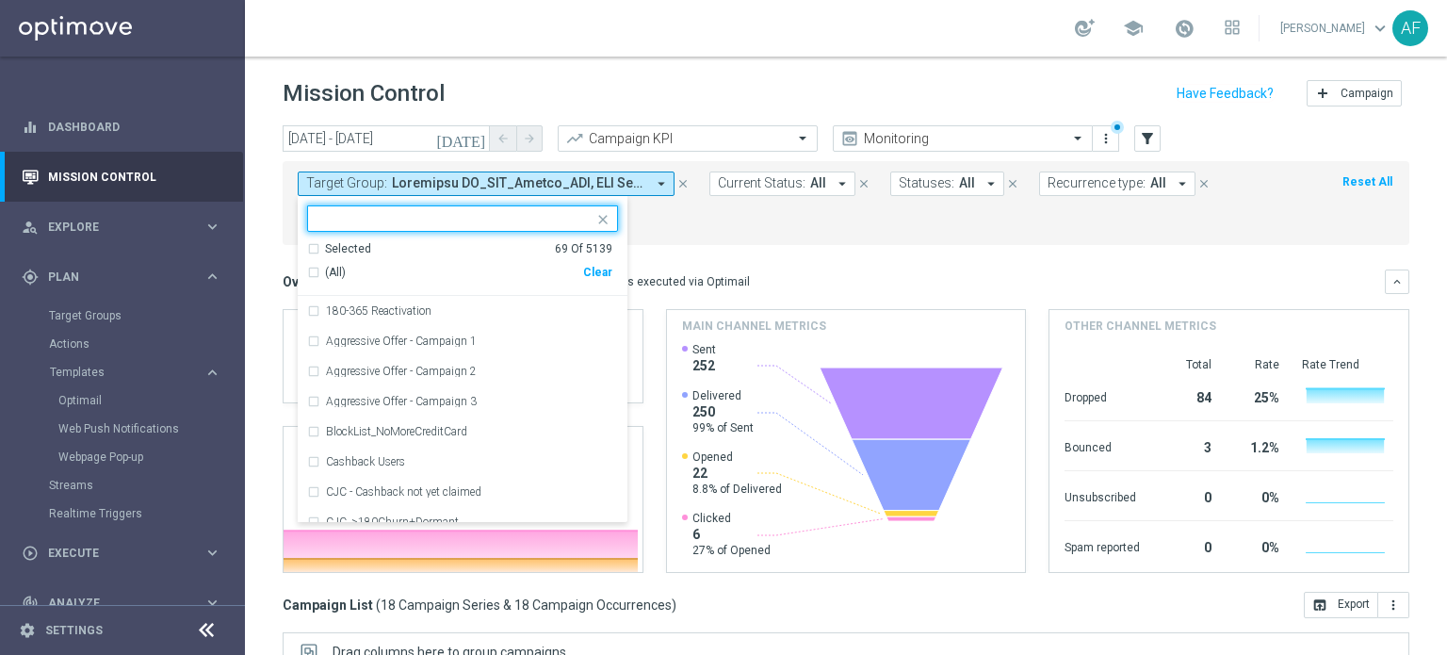
click at [352, 247] on div "Selected" at bounding box center [348, 249] width 46 height 16
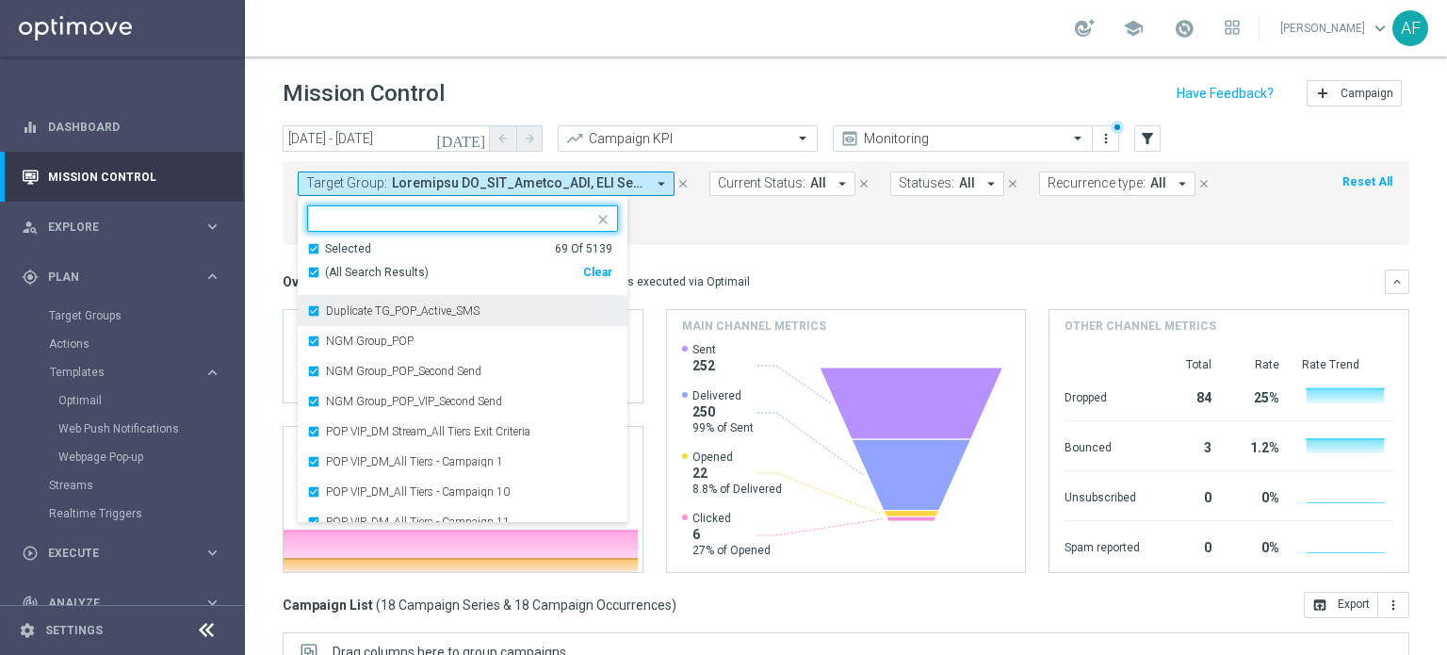
click at [377, 304] on div "Duplicate TG_POP_Active_SMS" at bounding box center [462, 311] width 311 height 30
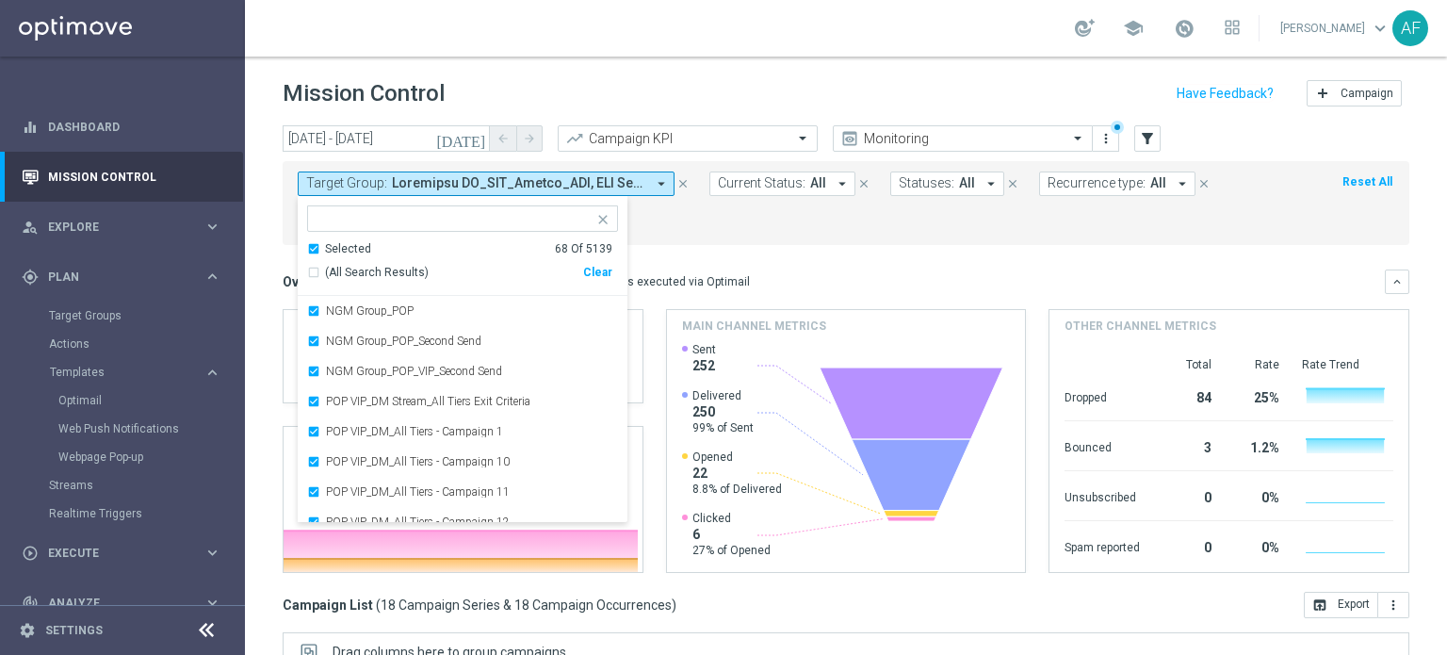
click at [369, 275] on span "(All Search Results)" at bounding box center [377, 273] width 104 height 16
click at [359, 280] on div "(All Search Results) Clear" at bounding box center [459, 272] width 305 height 31
click at [349, 266] on span "(All Search Results)" at bounding box center [377, 273] width 104 height 16
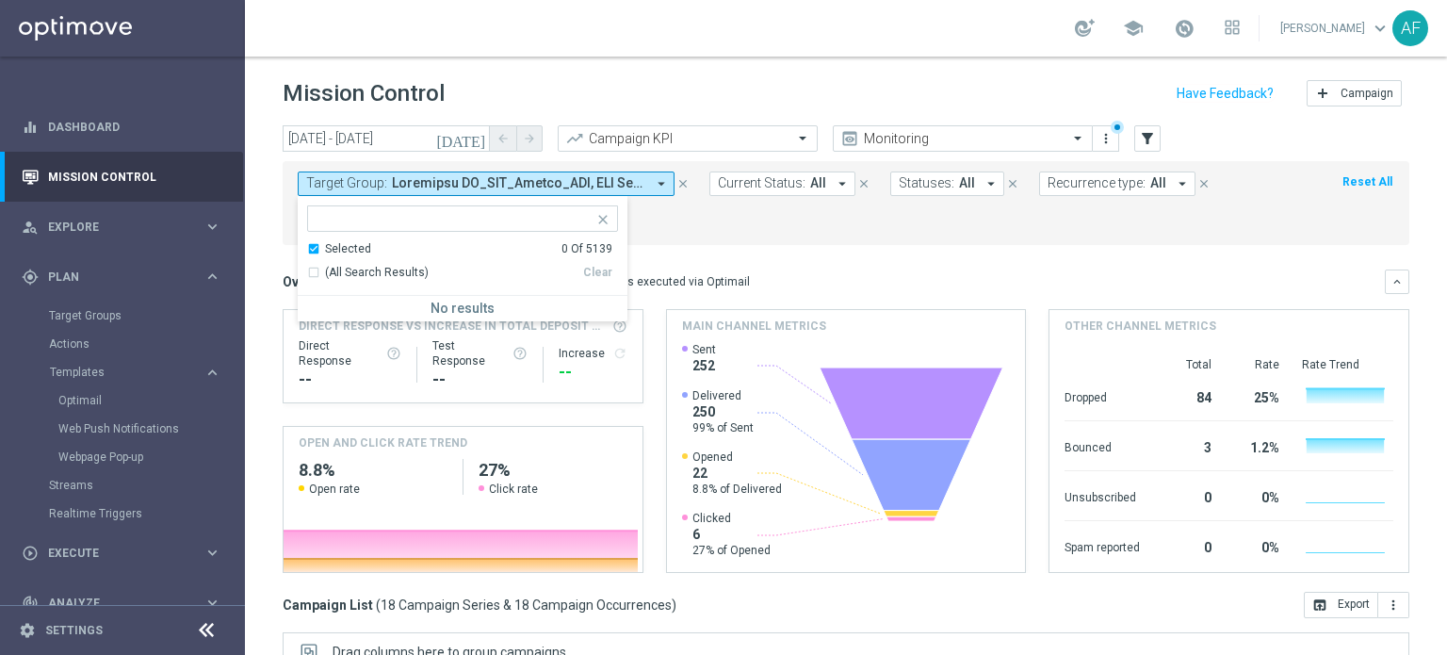
click at [330, 234] on ng-select "Selected 0 Of 5139 (All Search Results) Clear No results" at bounding box center [463, 263] width 330 height 116
click at [338, 247] on div "Selected" at bounding box center [348, 249] width 46 height 16
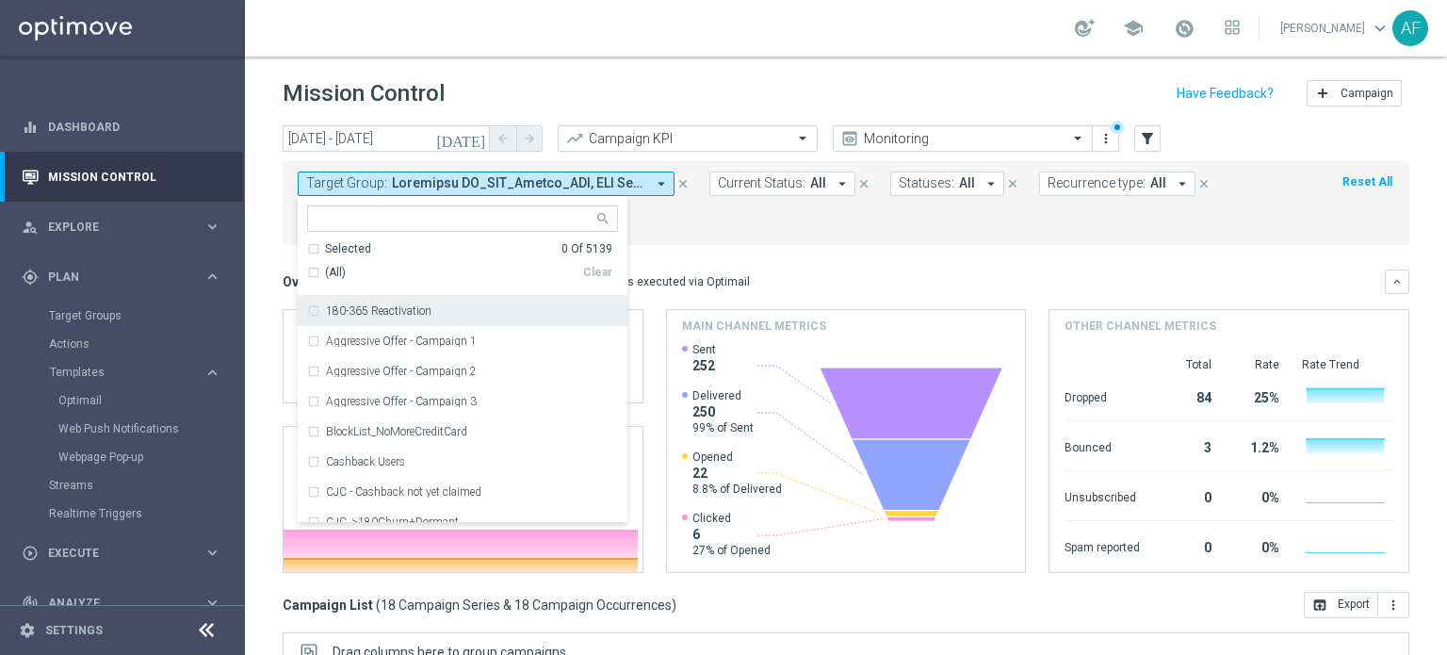
drag, startPoint x: 756, startPoint y: 253, endPoint x: 470, endPoint y: 183, distance: 295.0
click at [757, 253] on mini-dashboard "Overview: Optimail arrow_drop_down This overview shows data of campaigns execut…" at bounding box center [846, 418] width 1127 height 347
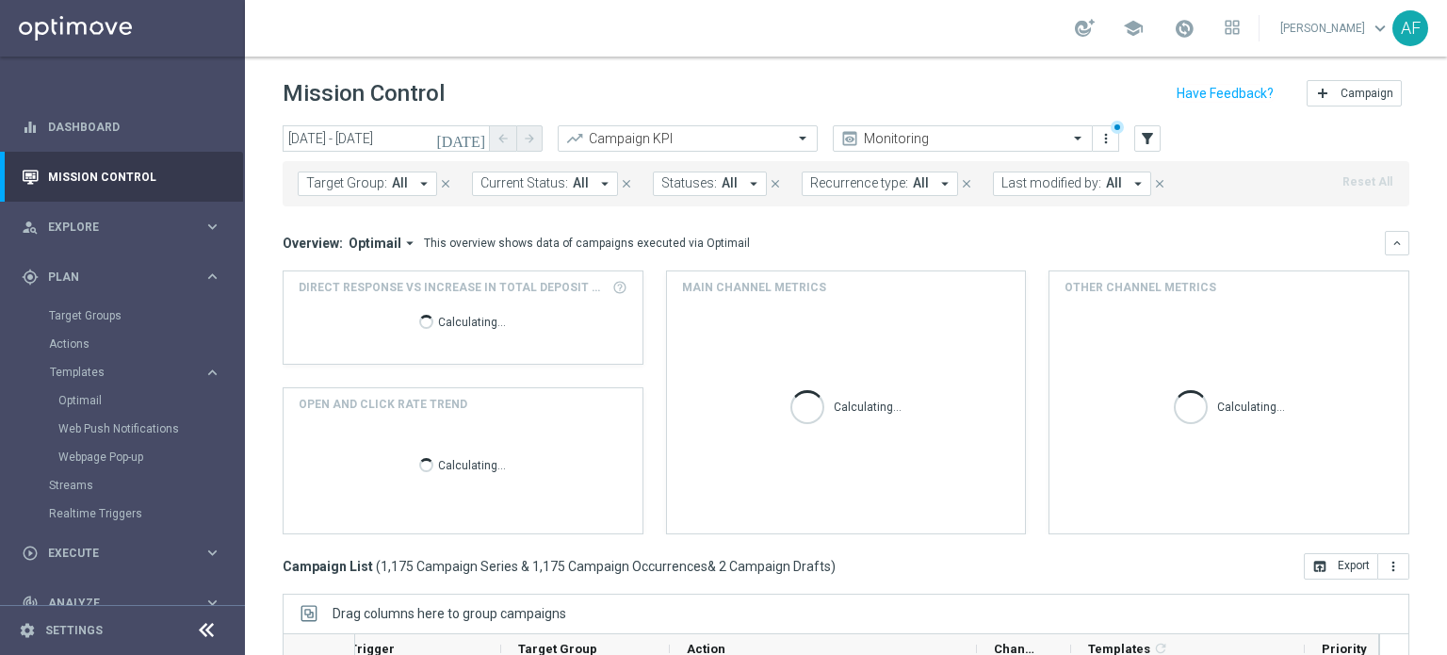
click at [388, 191] on button "Target Group: All arrow_drop_down" at bounding box center [367, 183] width 139 height 24
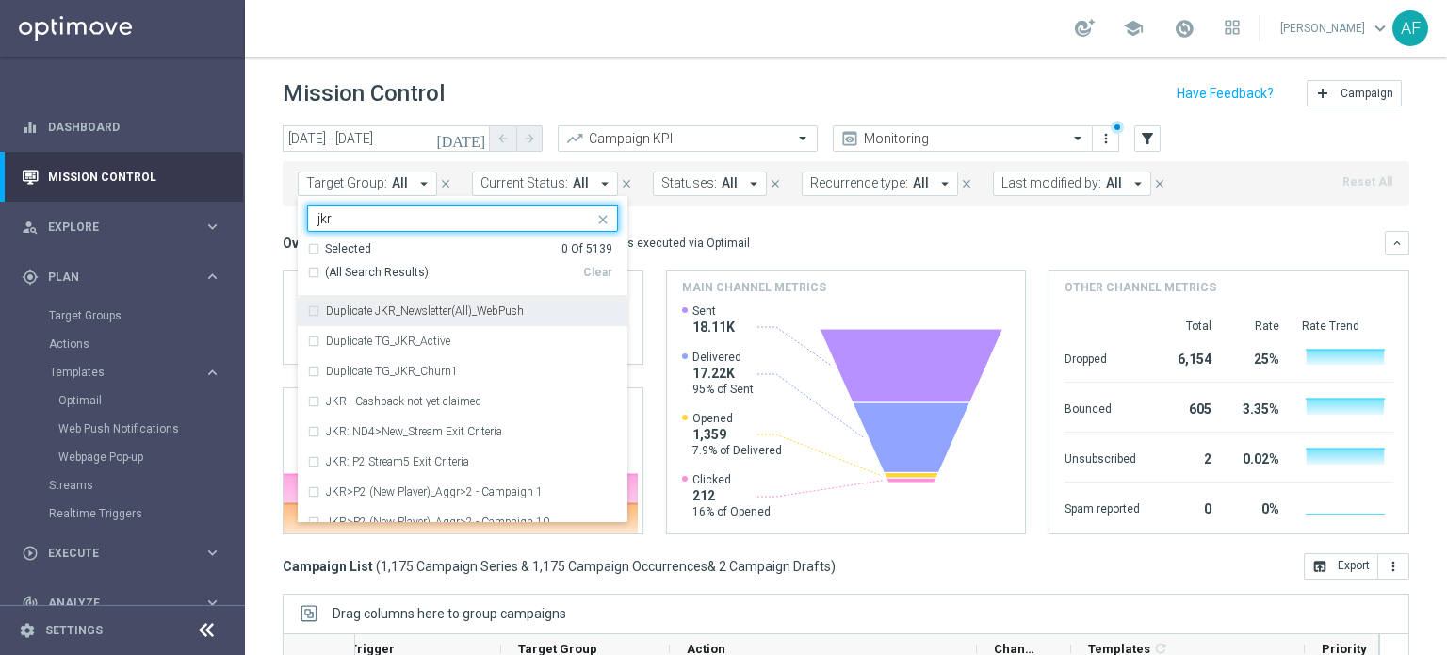
click at [355, 268] on span "(All Search Results)" at bounding box center [377, 273] width 104 height 16
type input "jkr"
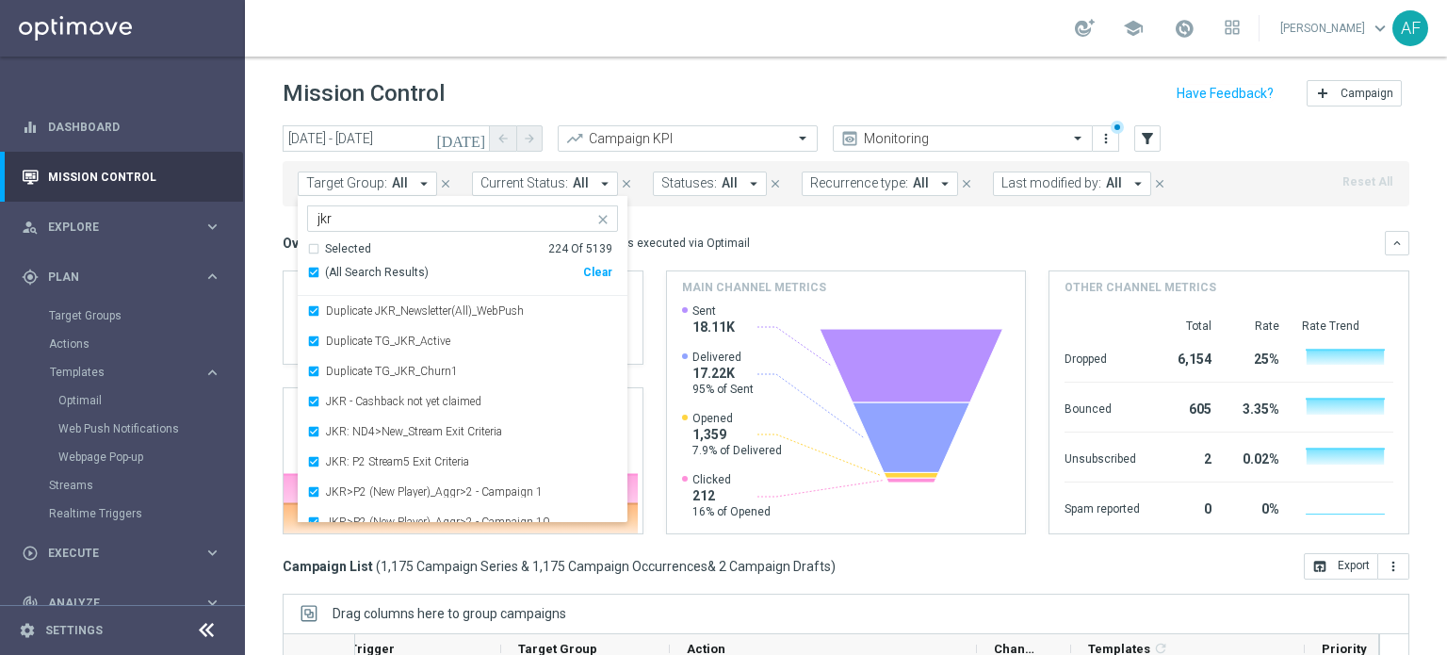
click at [785, 218] on mini-dashboard "Overview: Optimail arrow_drop_down This overview shows data of campaigns execut…" at bounding box center [846, 379] width 1127 height 347
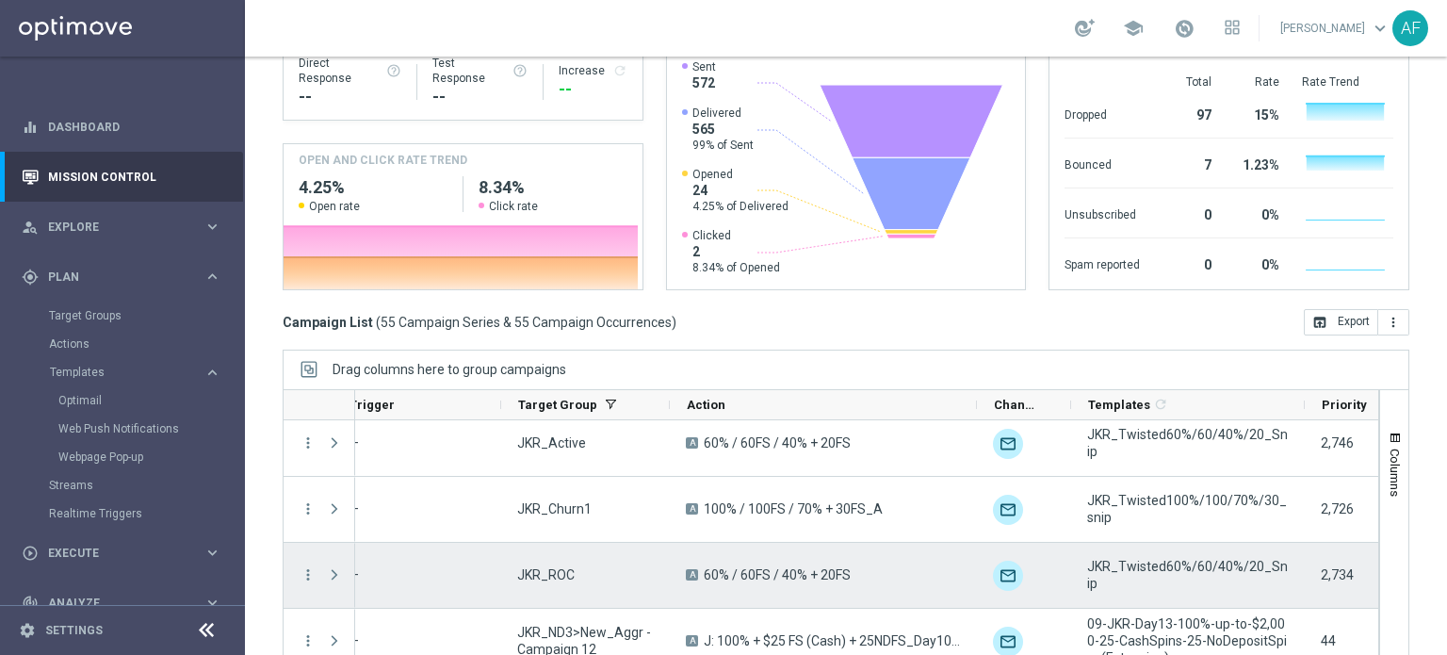
scroll to position [94, 0]
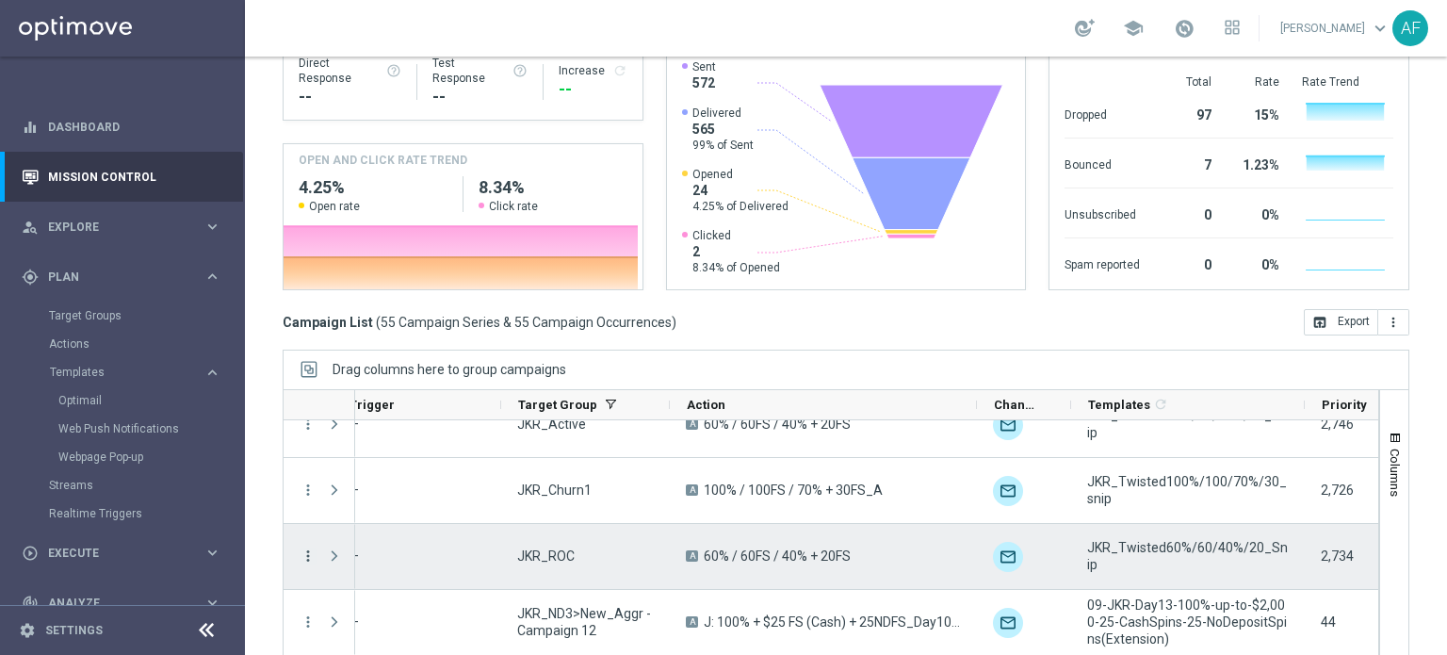
click at [305, 552] on icon "more_vert" at bounding box center [308, 555] width 17 height 17
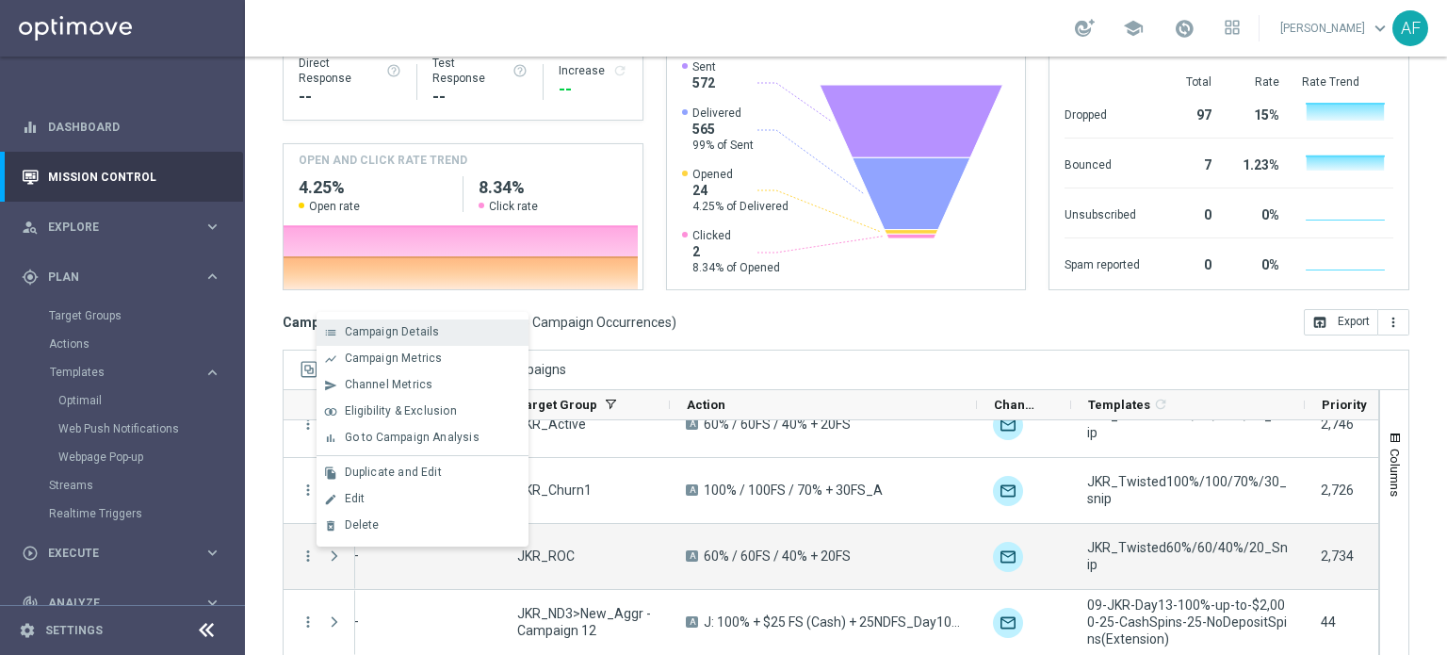
click at [381, 337] on span "Campaign Details" at bounding box center [392, 331] width 95 height 13
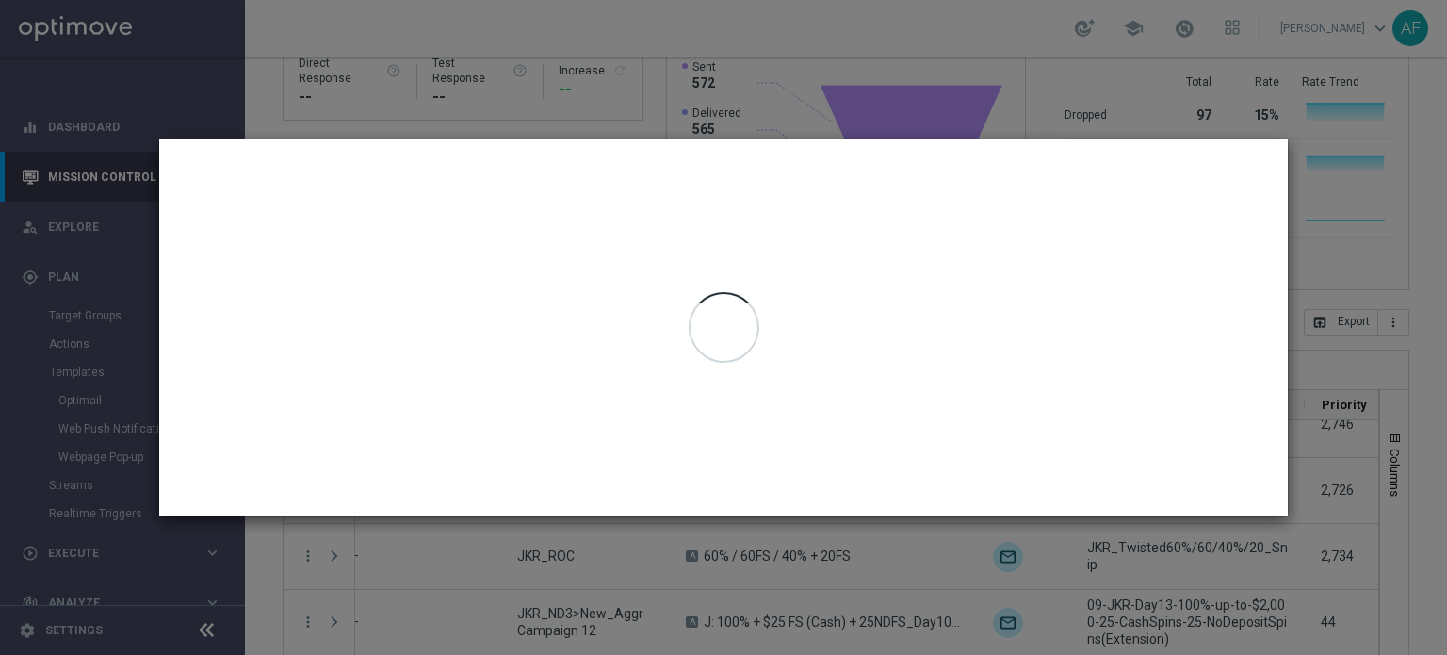
click at [1331, 206] on modal-container at bounding box center [723, 327] width 1447 height 655
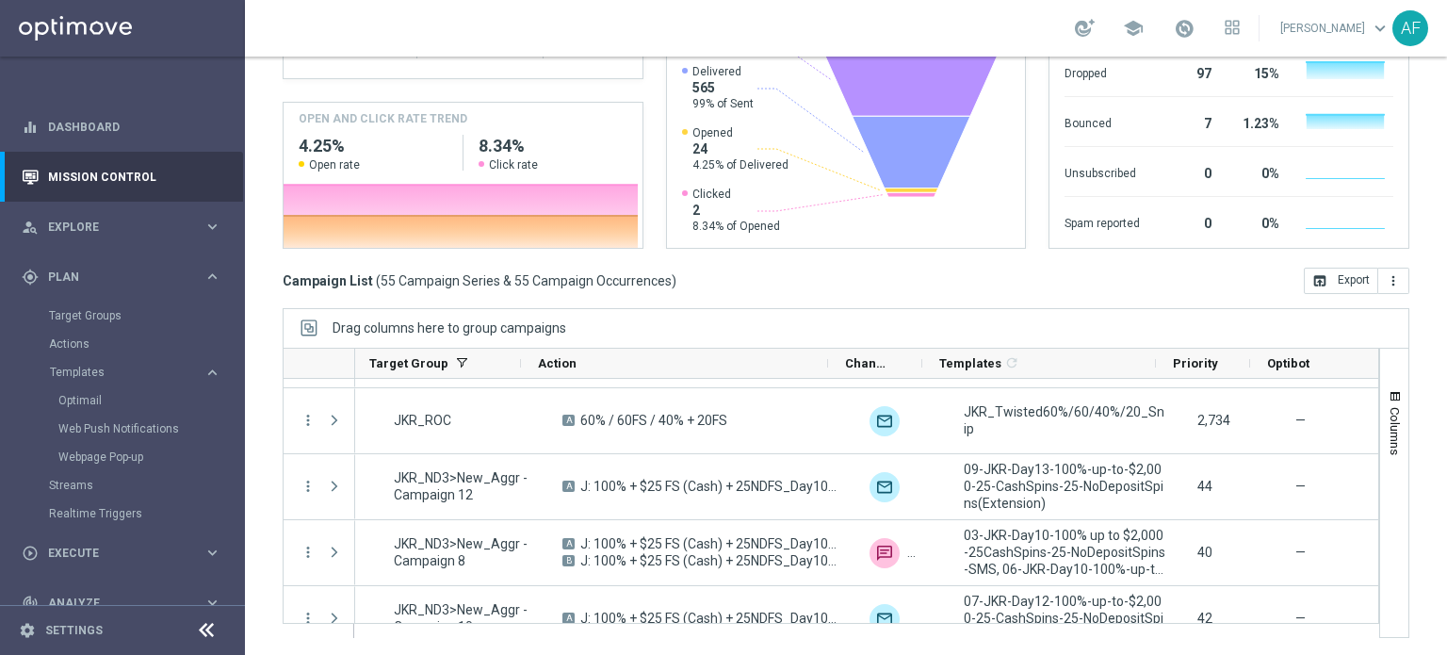
scroll to position [0, 443]
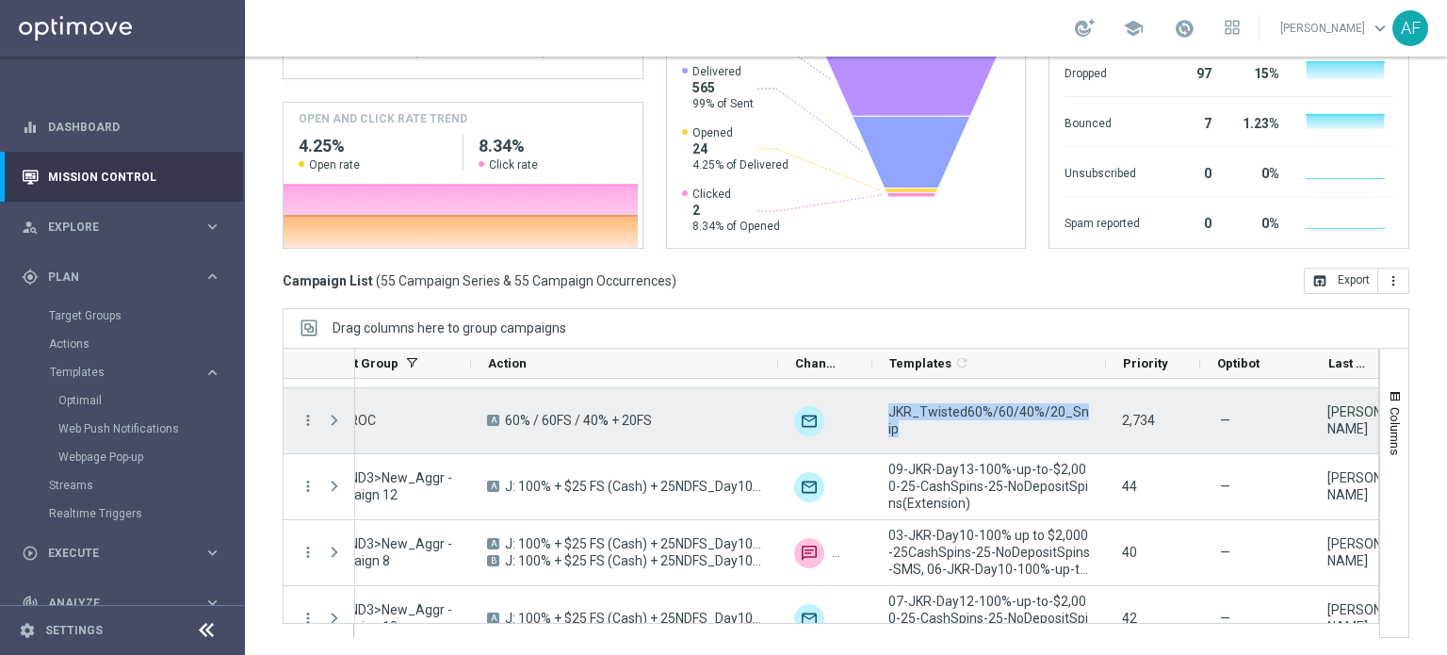
drag, startPoint x: 909, startPoint y: 432, endPoint x: 886, endPoint y: 406, distance: 35.4
click at [886, 406] on div "JKR_Twisted60%/60/40%/20_Snip" at bounding box center [989, 420] width 234 height 65
click at [938, 435] on span "JKR_Twisted60%/60/40%/20_Snip" at bounding box center [989, 420] width 202 height 34
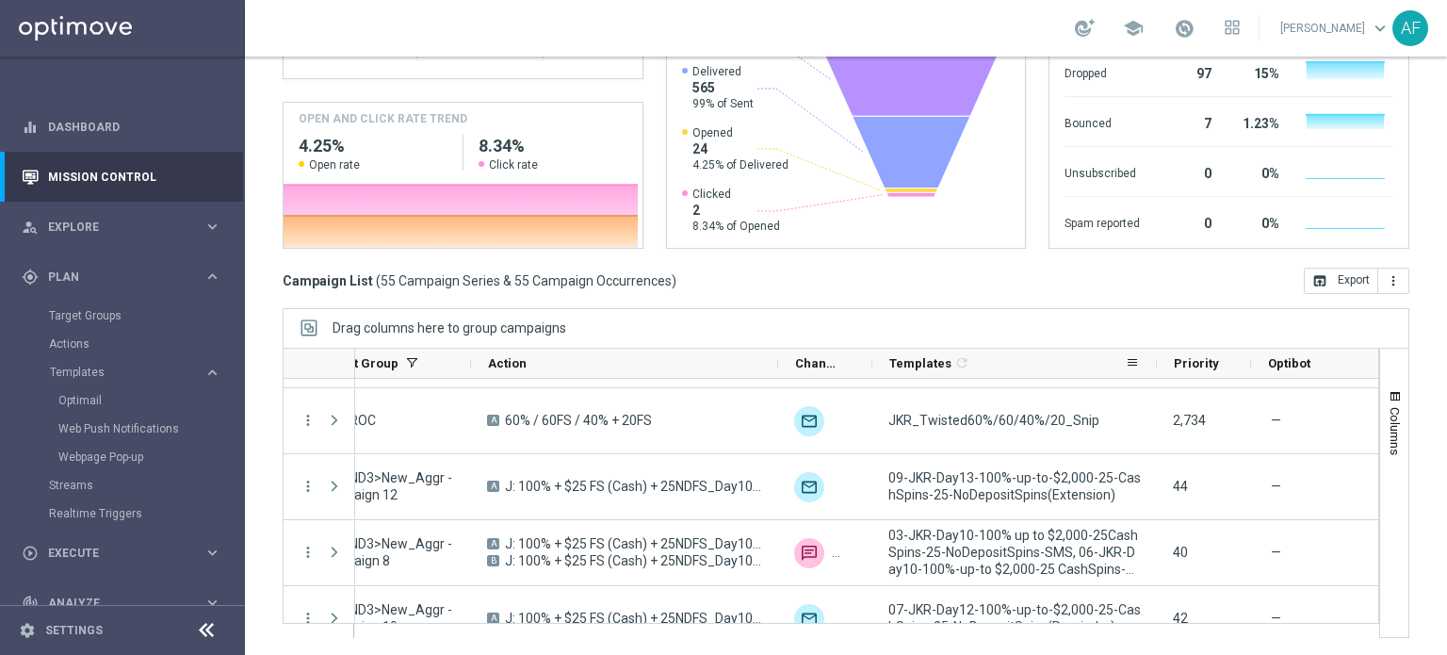
drag, startPoint x: 1102, startPoint y: 365, endPoint x: 1153, endPoint y: 365, distance: 50.9
click at [1153, 365] on div at bounding box center [1157, 363] width 8 height 29
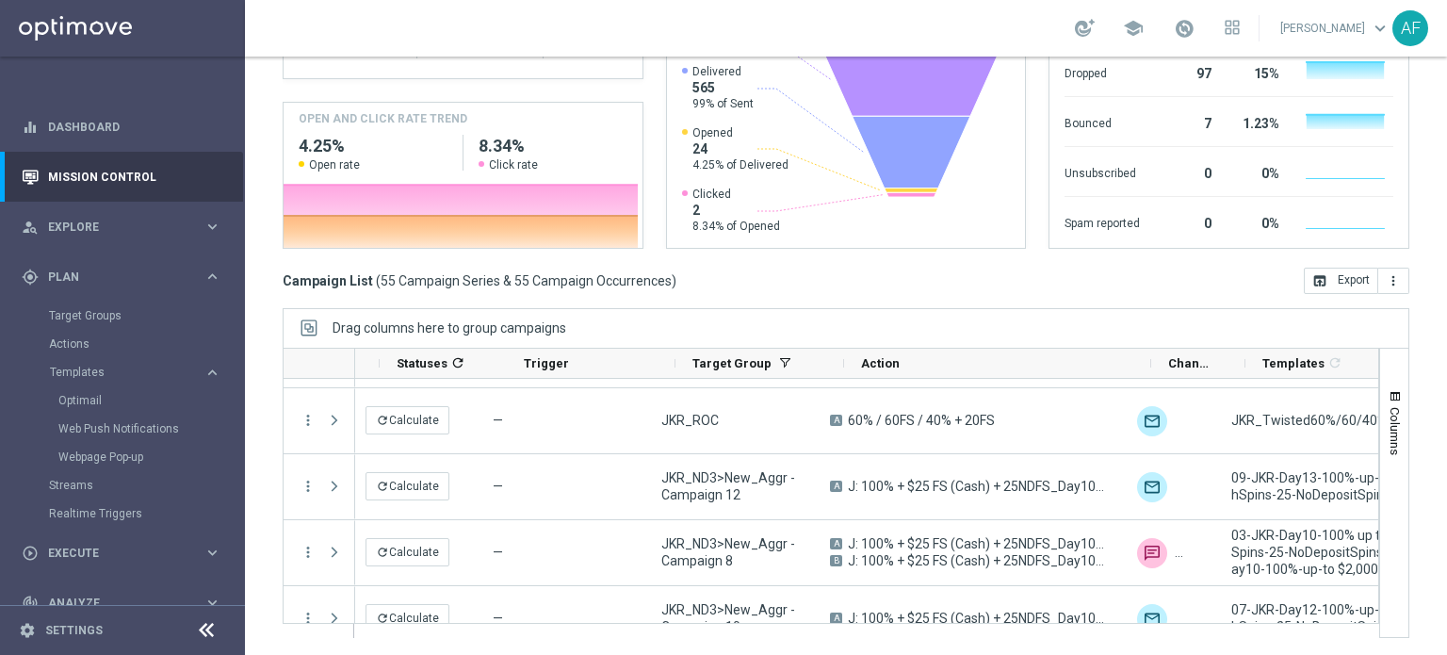
scroll to position [0, 0]
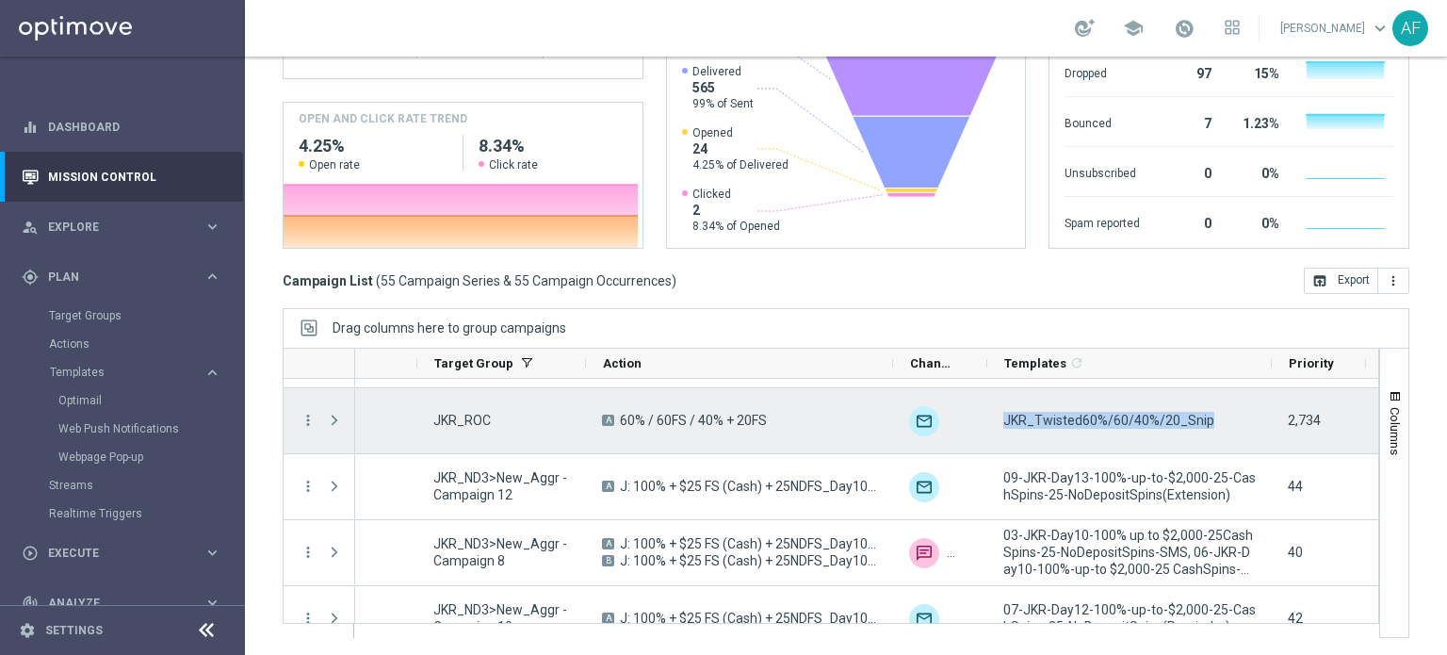
drag, startPoint x: 1213, startPoint y: 415, endPoint x: 1002, endPoint y: 431, distance: 211.6
click at [1002, 431] on div "JKR_Twisted60%/60/40%/20_Snip" at bounding box center [1129, 420] width 284 height 65
copy span "JKR_Twisted60%/60/40%/20_Snip"
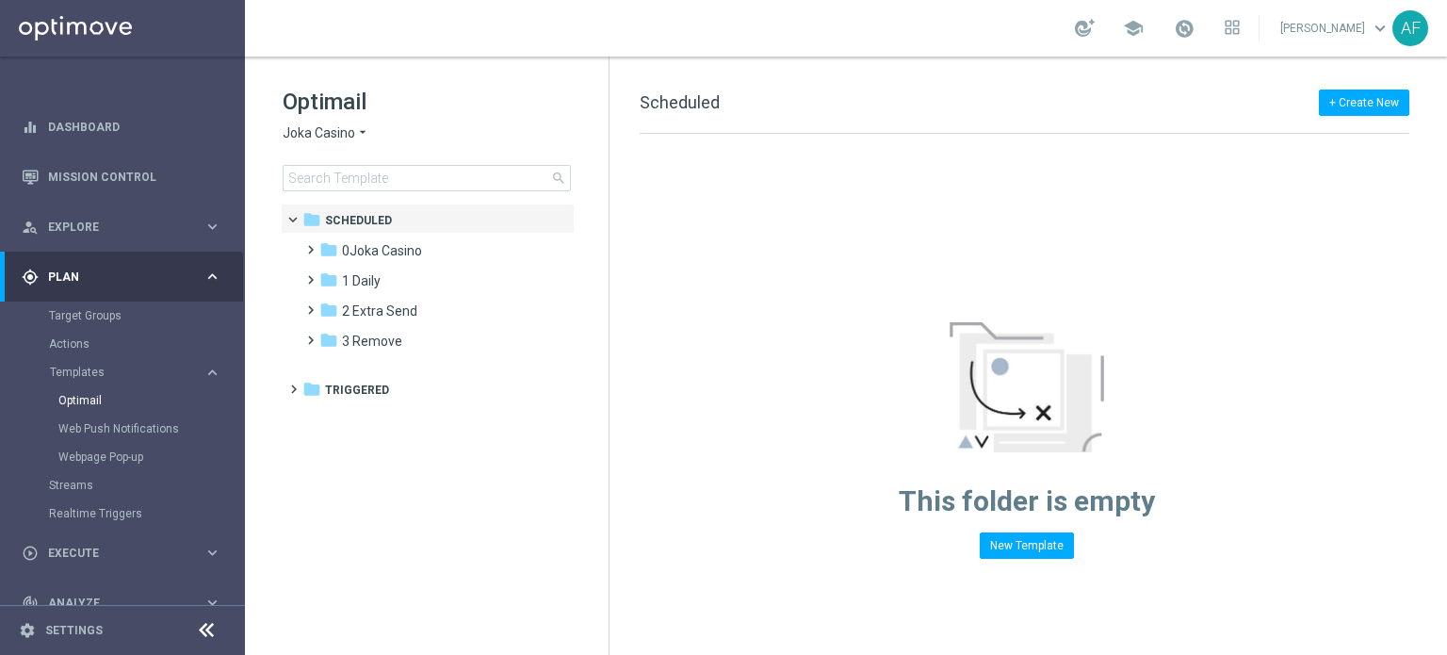
click at [349, 126] on span "Joka Casino" at bounding box center [319, 133] width 73 height 18
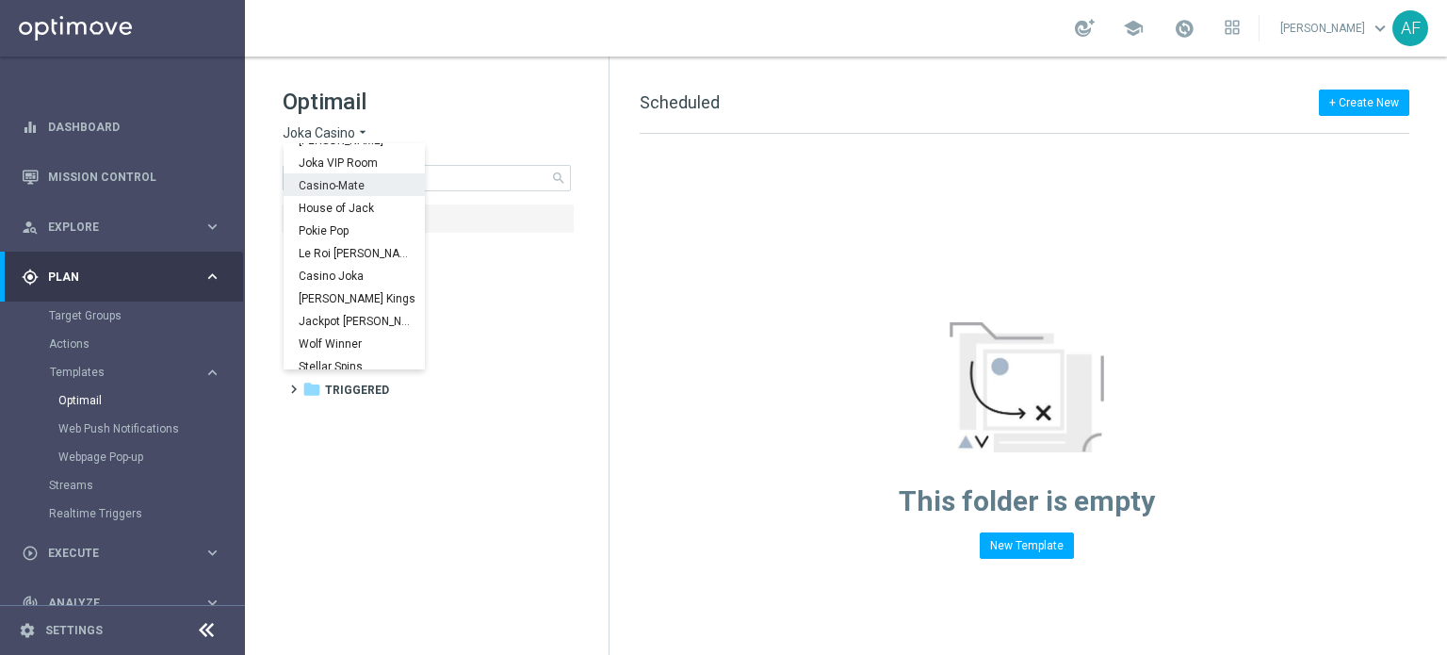
scroll to position [68, 0]
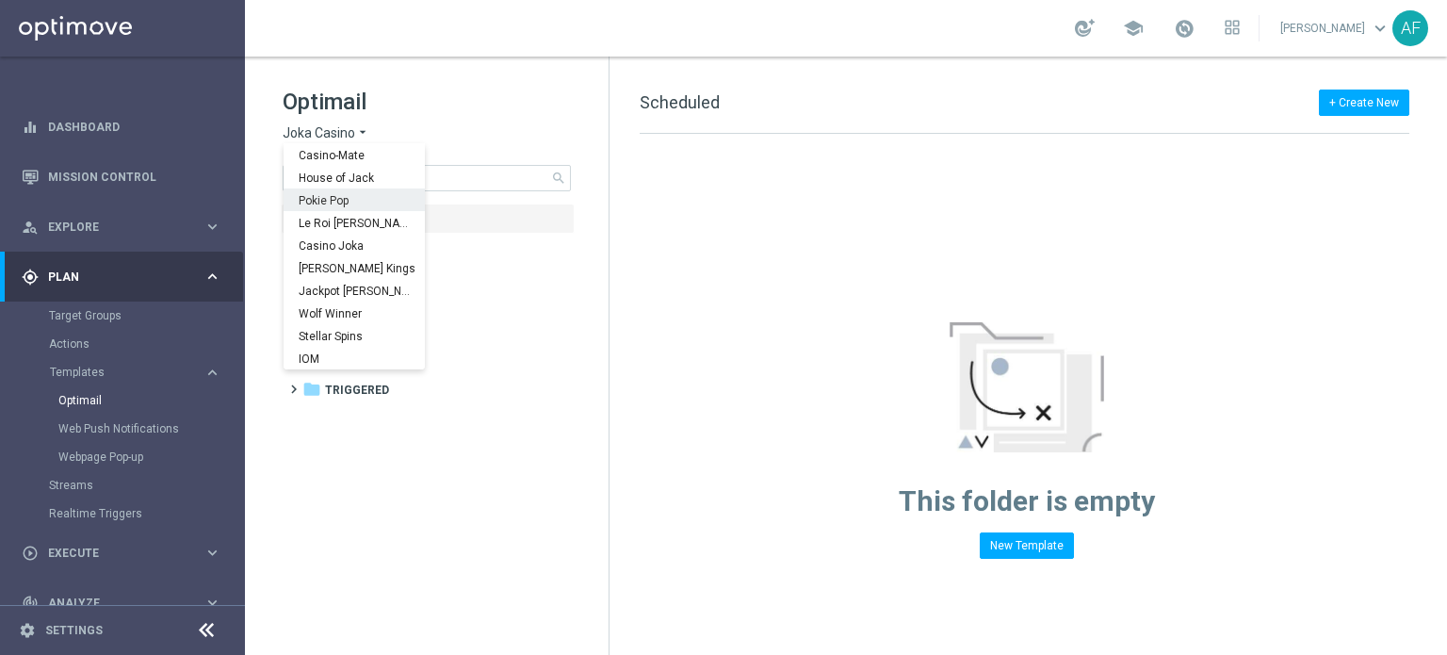
click at [358, 190] on div "Pokie Pop" at bounding box center [354, 199] width 141 height 23
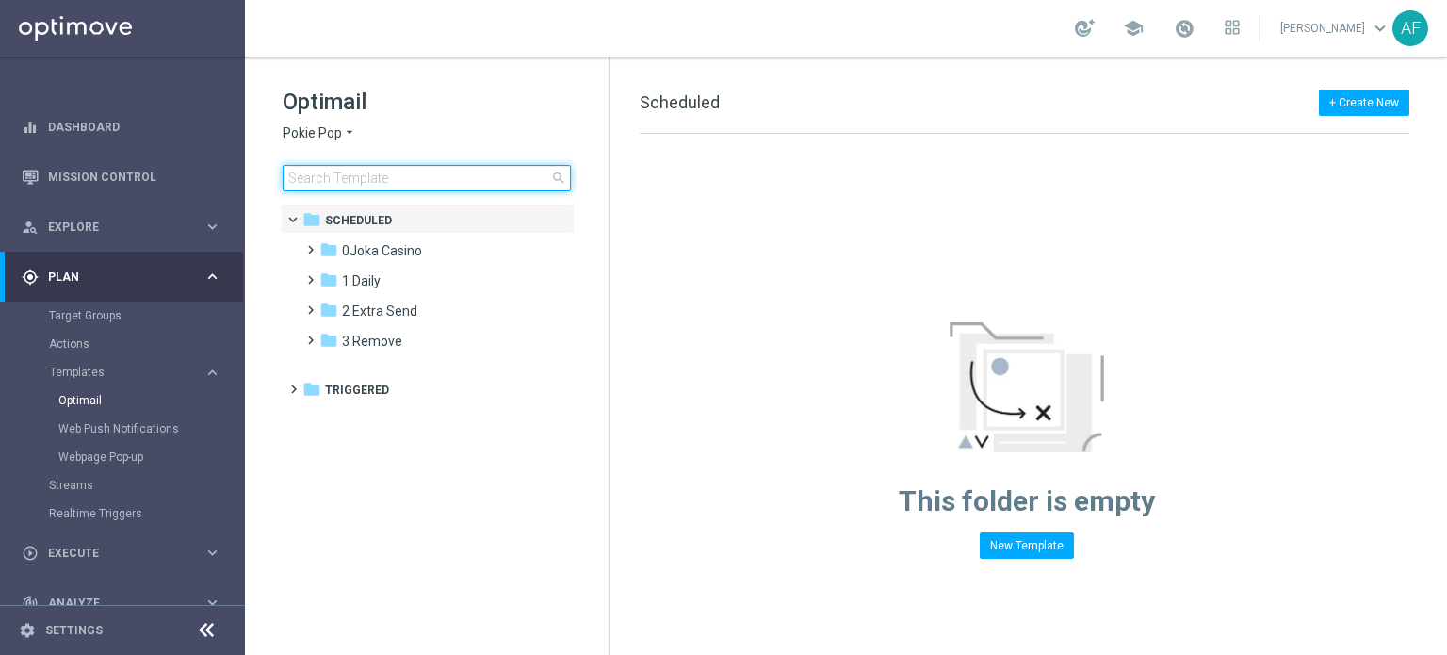
click at [364, 177] on input at bounding box center [427, 178] width 288 height 26
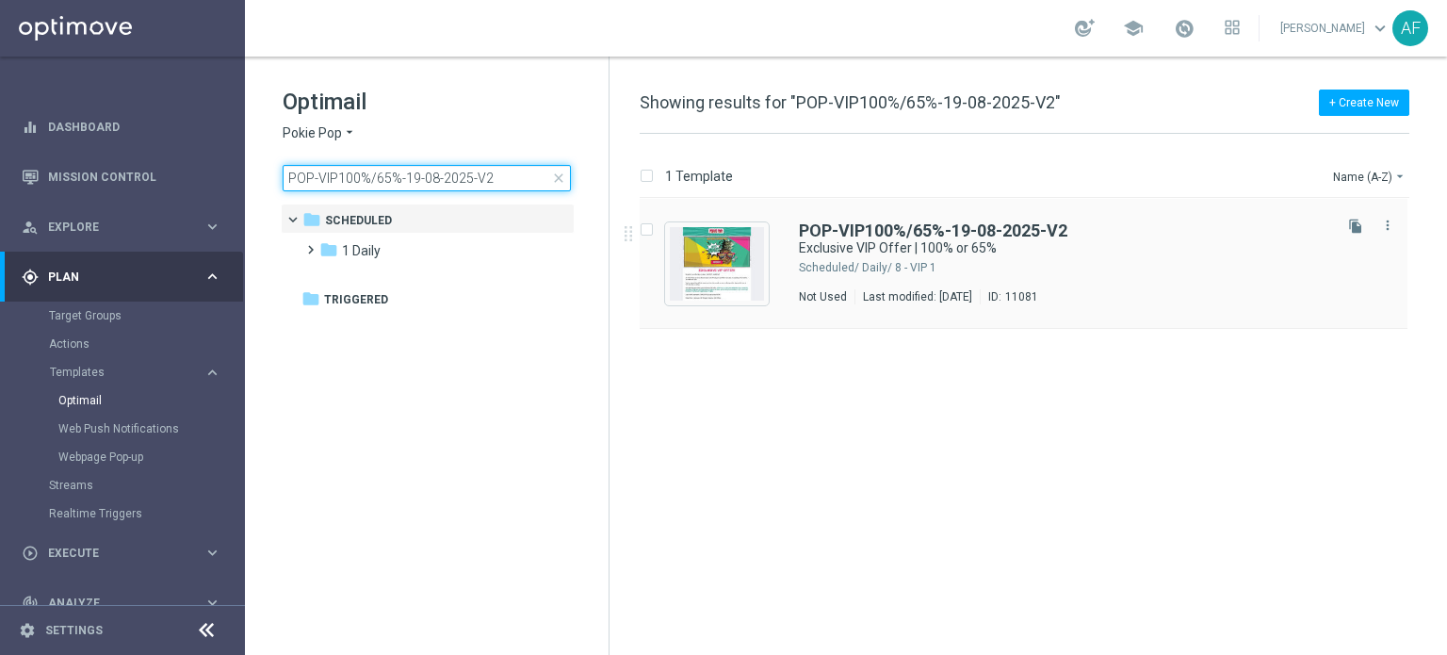
type input "POP-VIP100%/65%-19-08-2025-V2"
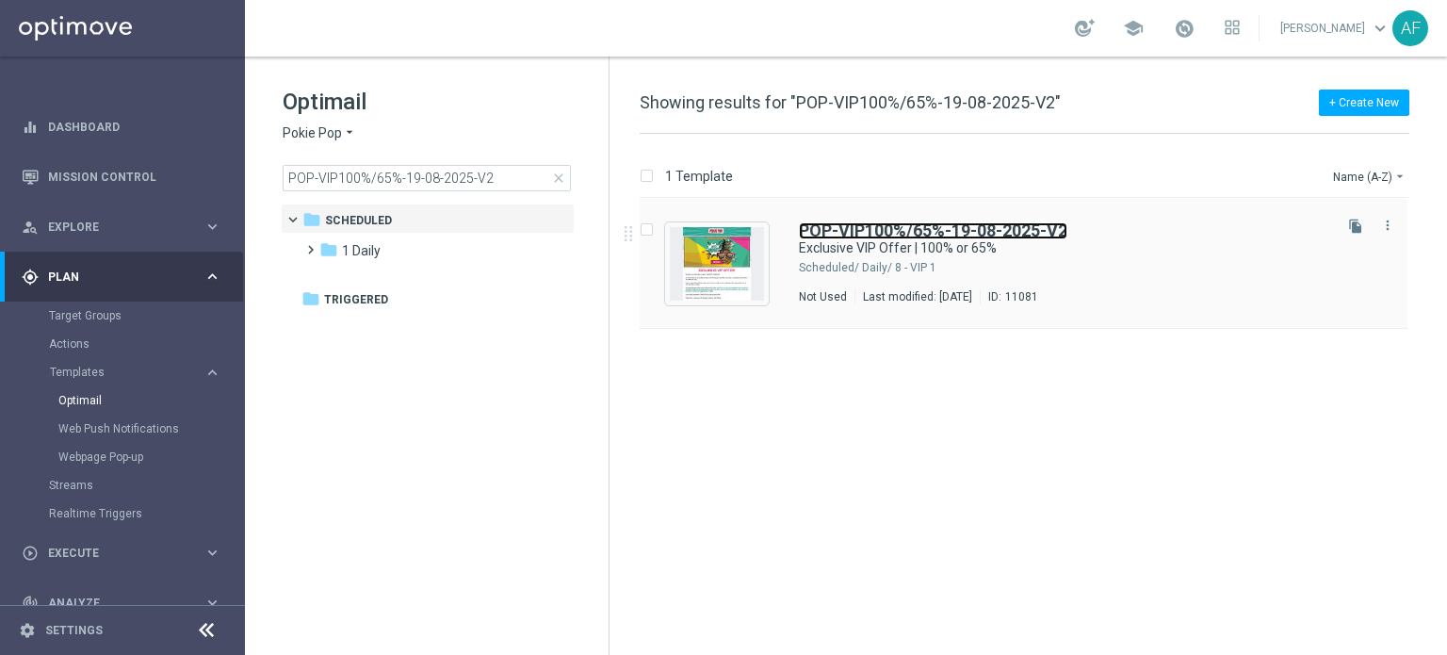
click at [834, 232] on b "POP-VIP100%/65%-19-08-2025-V2" at bounding box center [933, 230] width 268 height 20
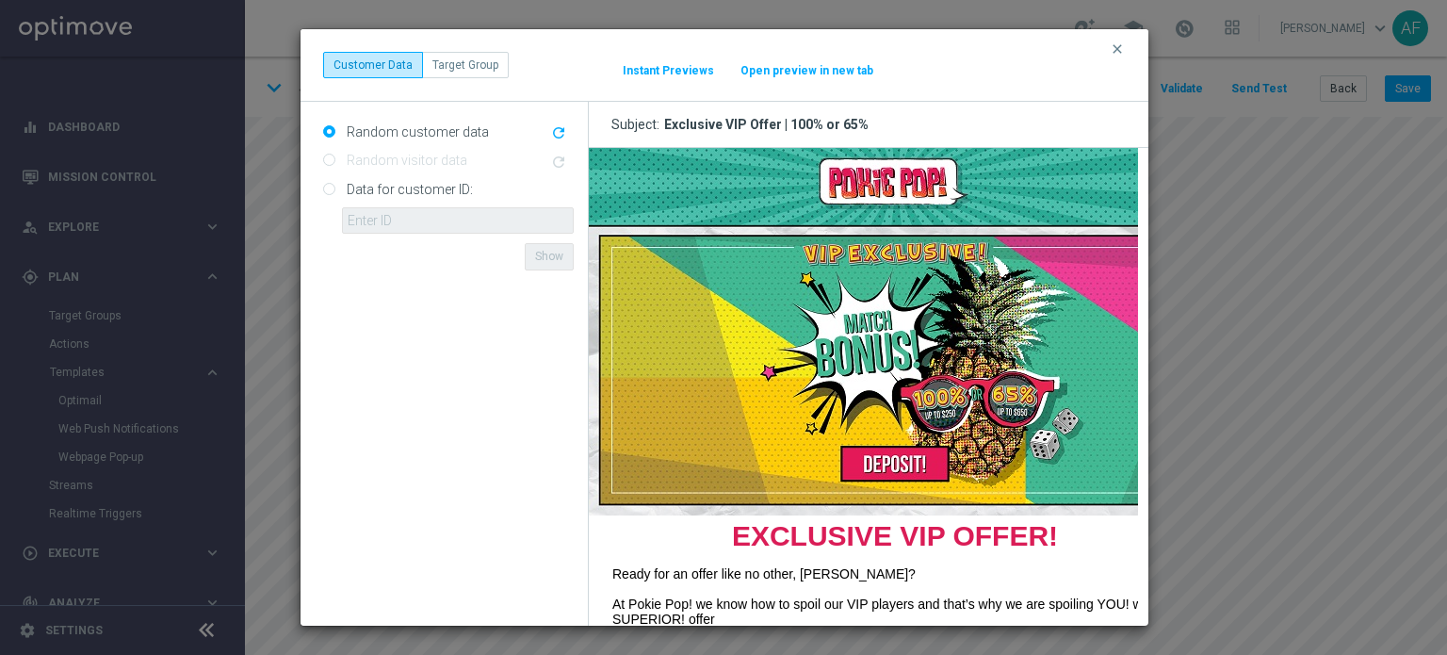
click at [814, 65] on button "Open preview in new tab" at bounding box center [806, 70] width 135 height 15
click at [1116, 56] on icon "clear" at bounding box center [1117, 48] width 15 height 15
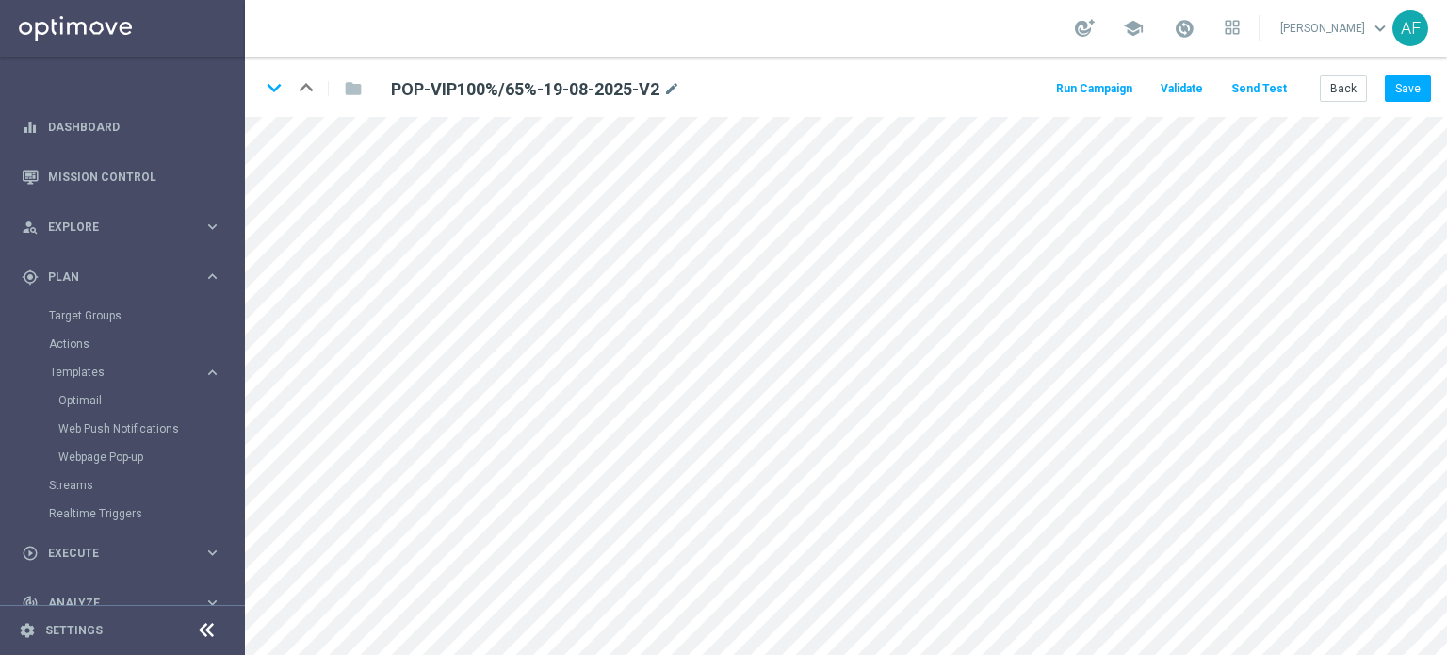
click at [1269, 93] on button "Send Test" at bounding box center [1258, 88] width 61 height 25
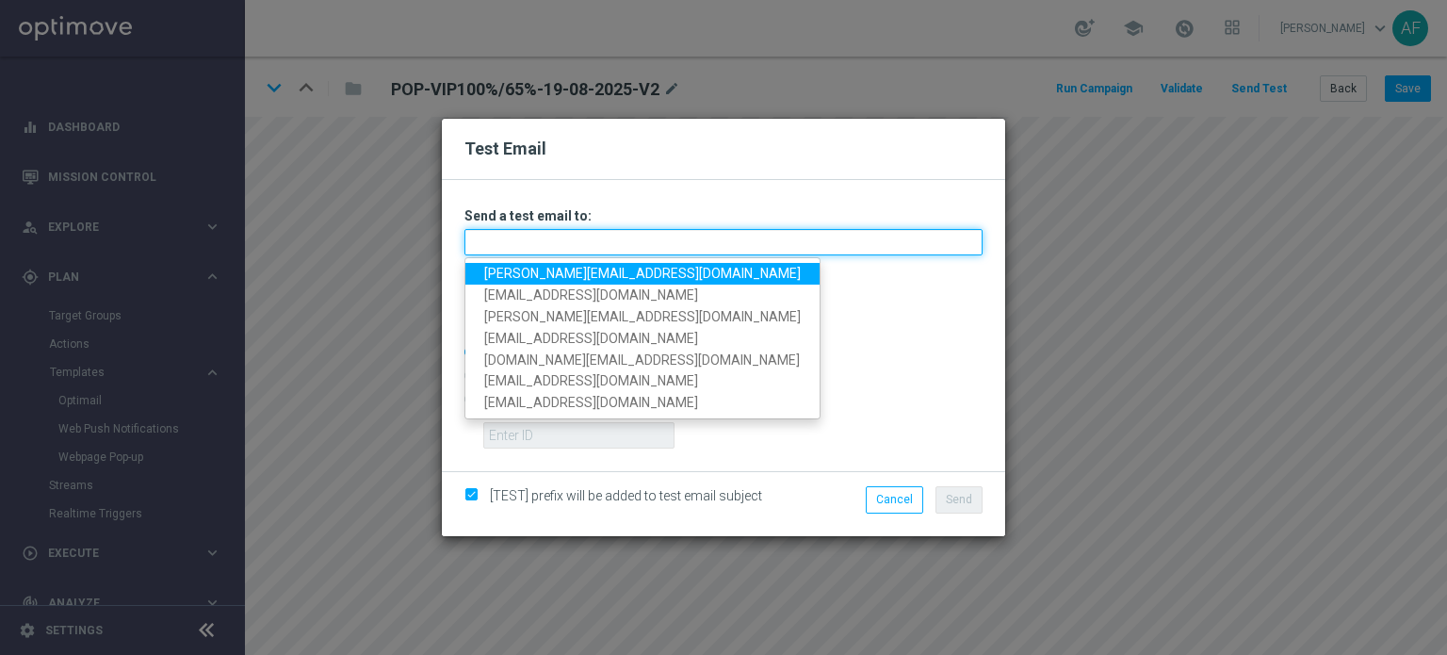
click at [785, 254] on input "text" at bounding box center [723, 242] width 518 height 26
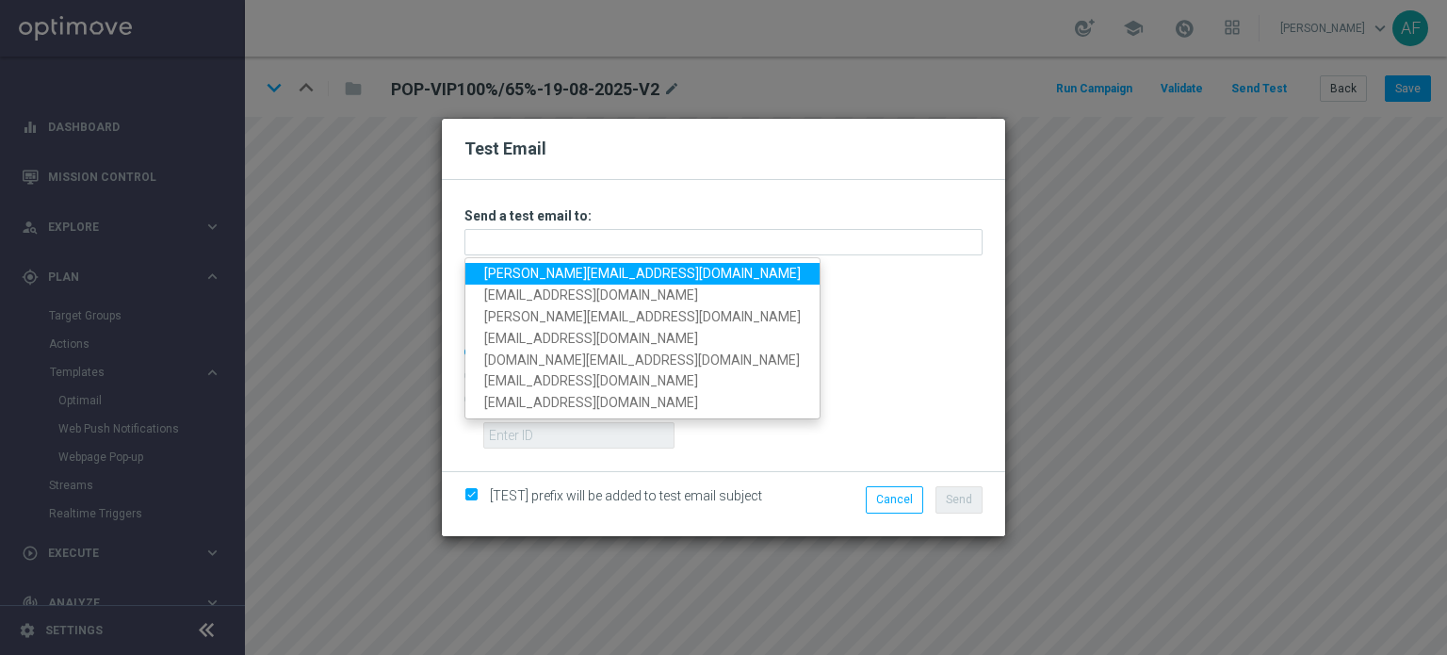
click at [528, 271] on link "[PERSON_NAME][EMAIL_ADDRESS][DOMAIN_NAME]" at bounding box center [642, 274] width 354 height 22
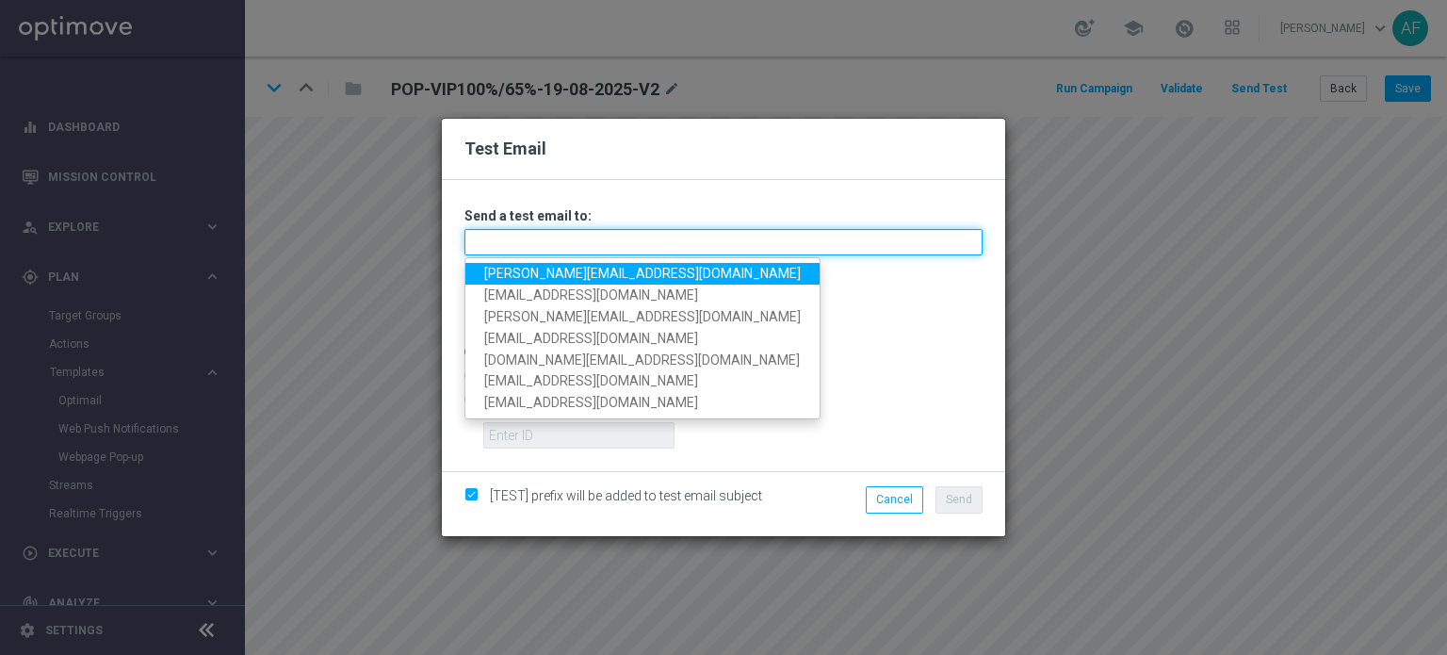
type input "[PERSON_NAME][EMAIL_ADDRESS][DOMAIN_NAME]"
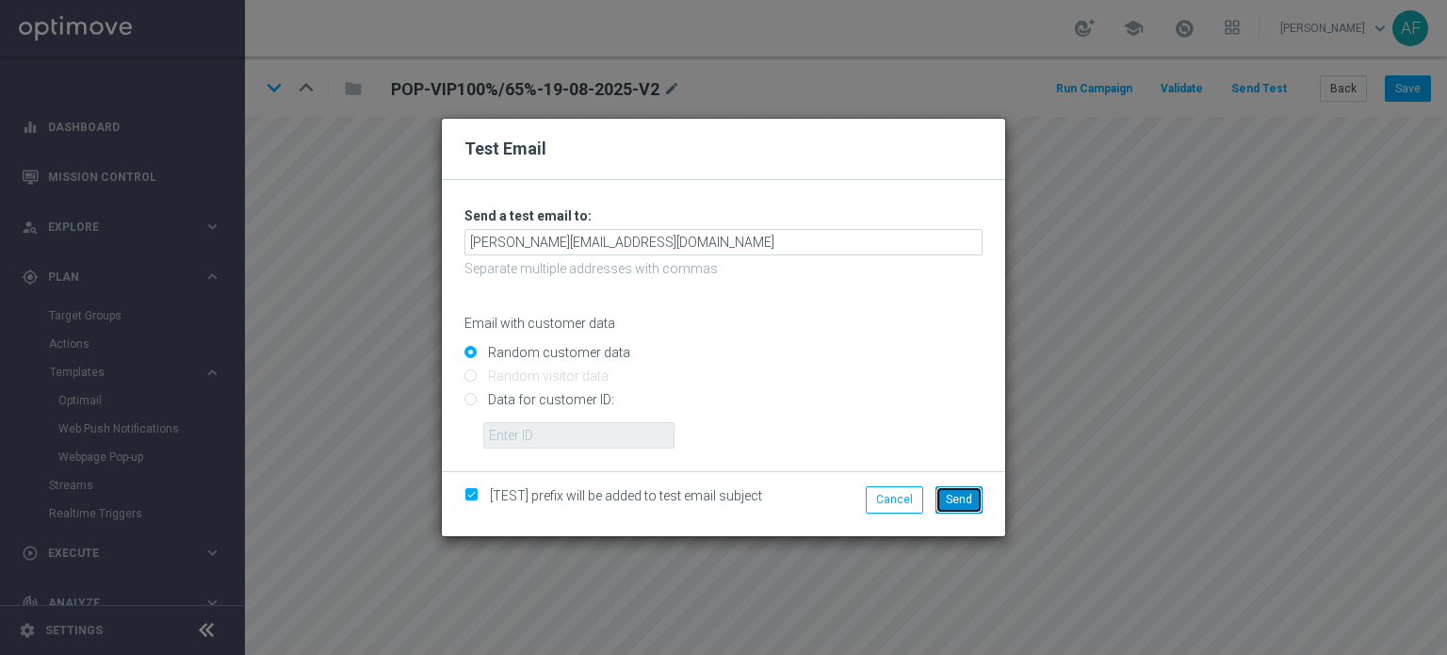
click at [967, 504] on span "Send" at bounding box center [959, 499] width 26 height 13
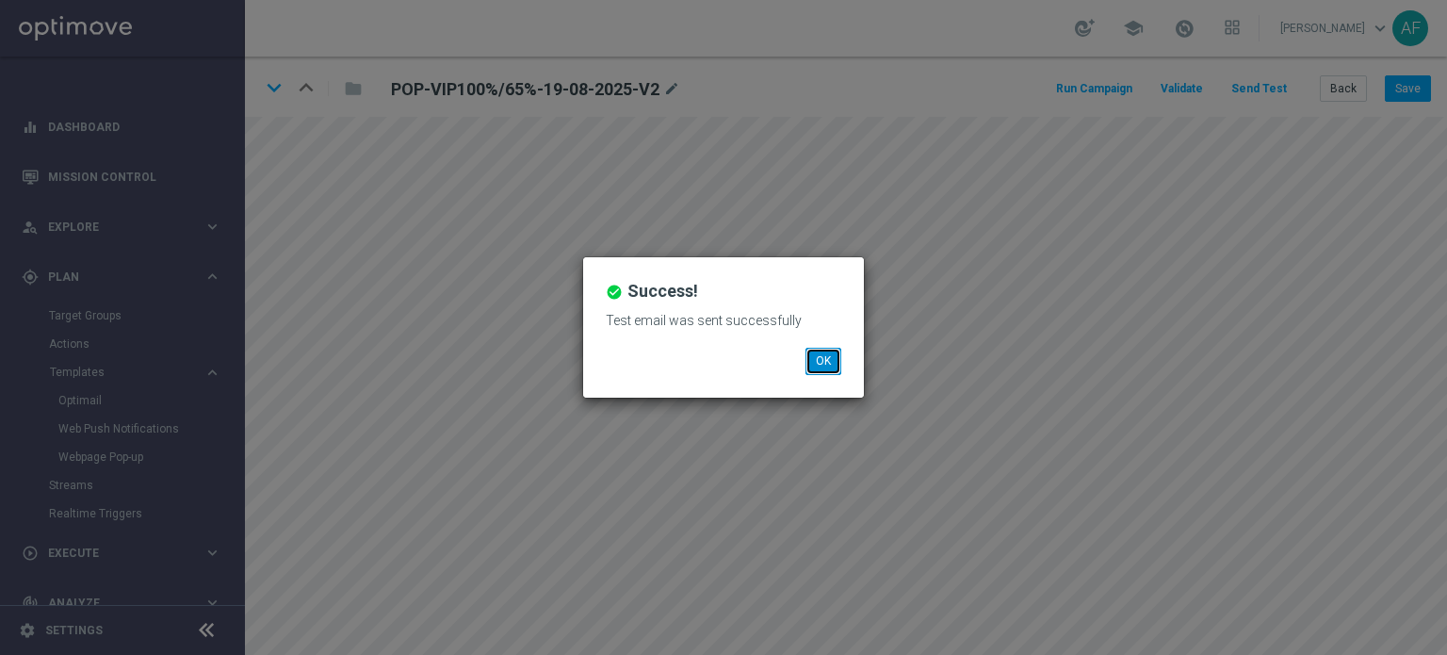
click at [830, 363] on button "OK" at bounding box center [823, 361] width 36 height 26
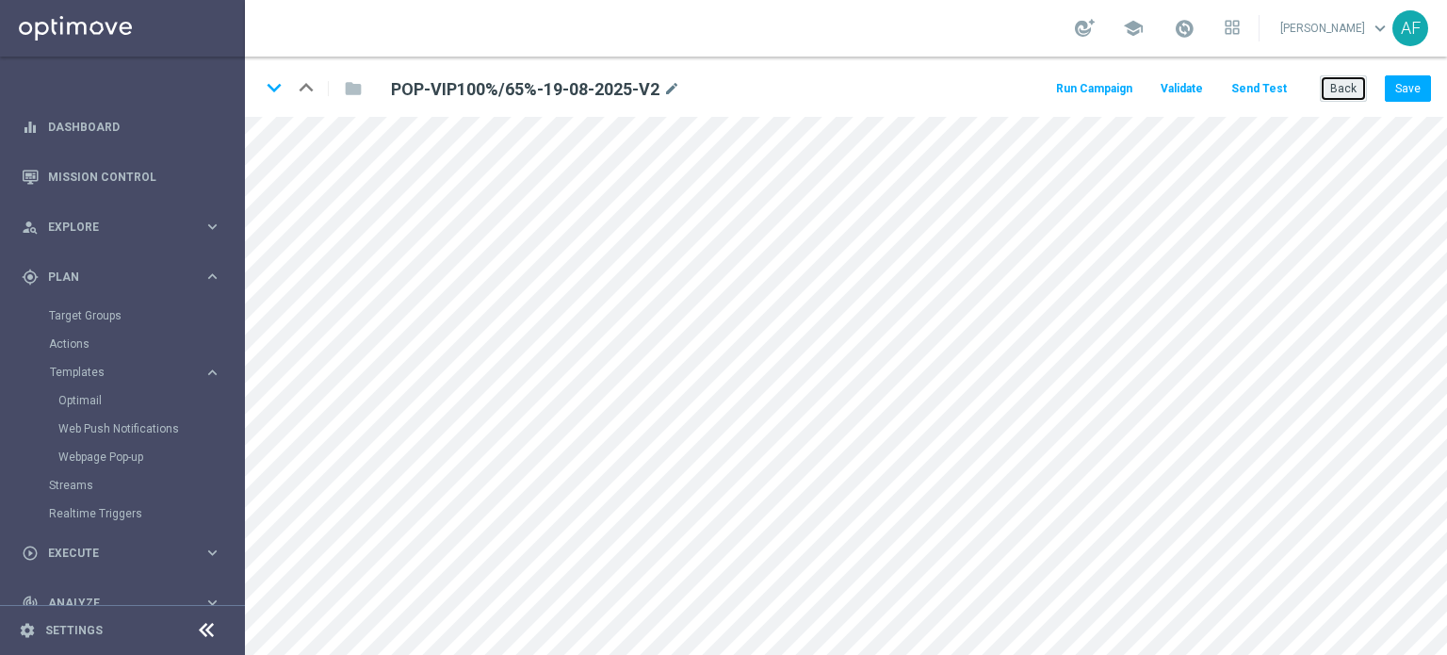
click at [1341, 96] on button "Back" at bounding box center [1343, 88] width 47 height 26
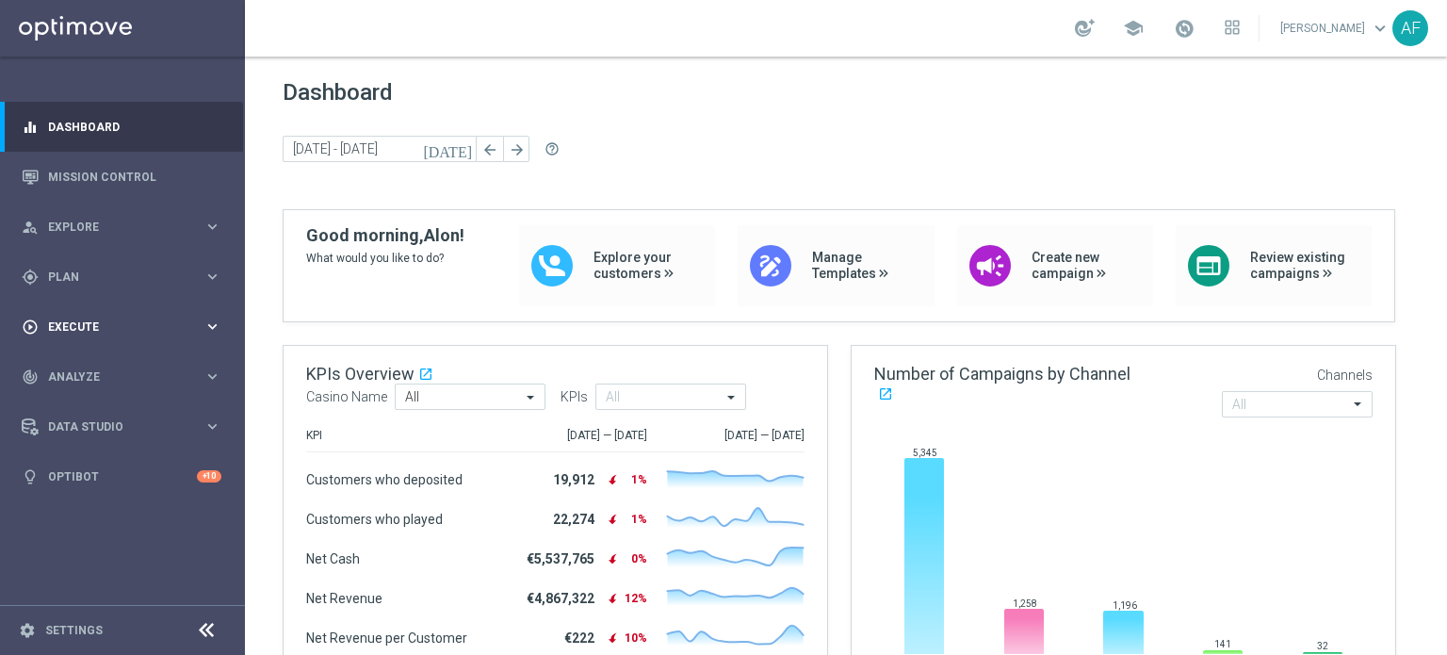
click at [124, 318] on div "play_circle_outline Execute" at bounding box center [113, 326] width 182 height 17
click at [94, 297] on div "gps_fixed Plan keyboard_arrow_right" at bounding box center [121, 277] width 243 height 50
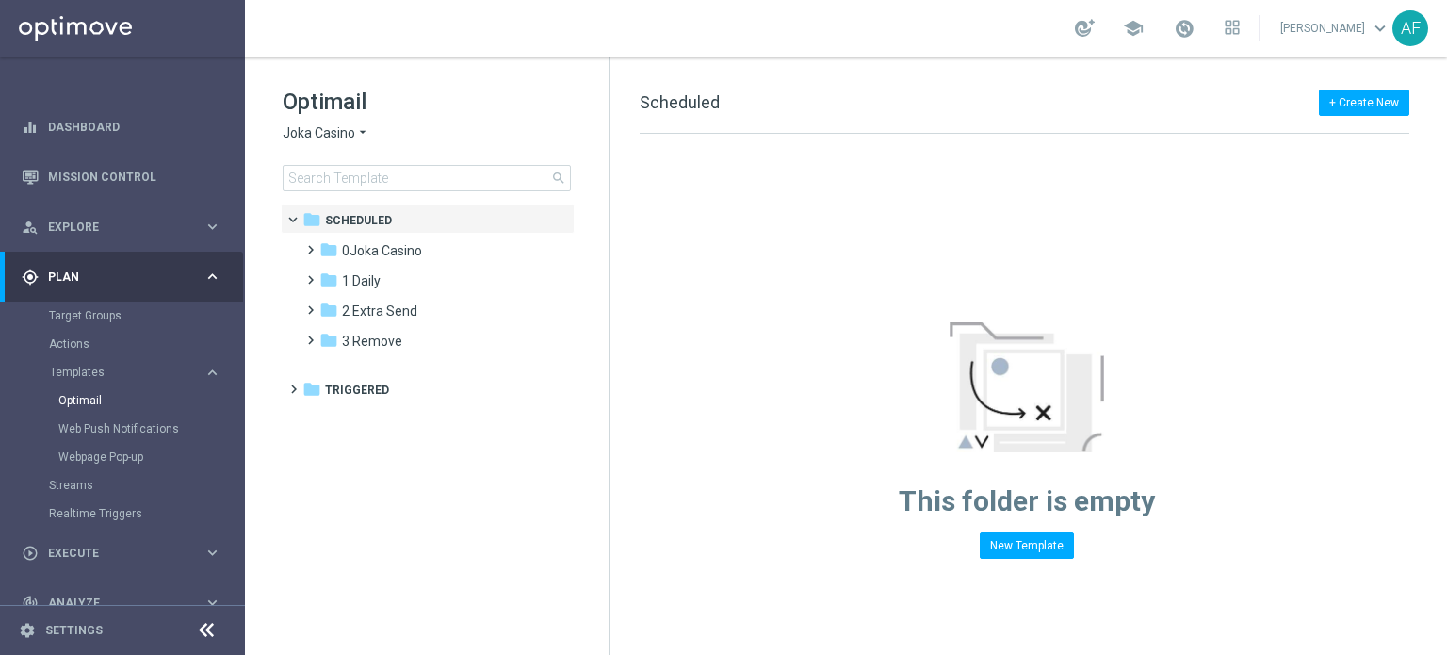
click at [364, 134] on icon "arrow_drop_down" at bounding box center [362, 133] width 15 height 18
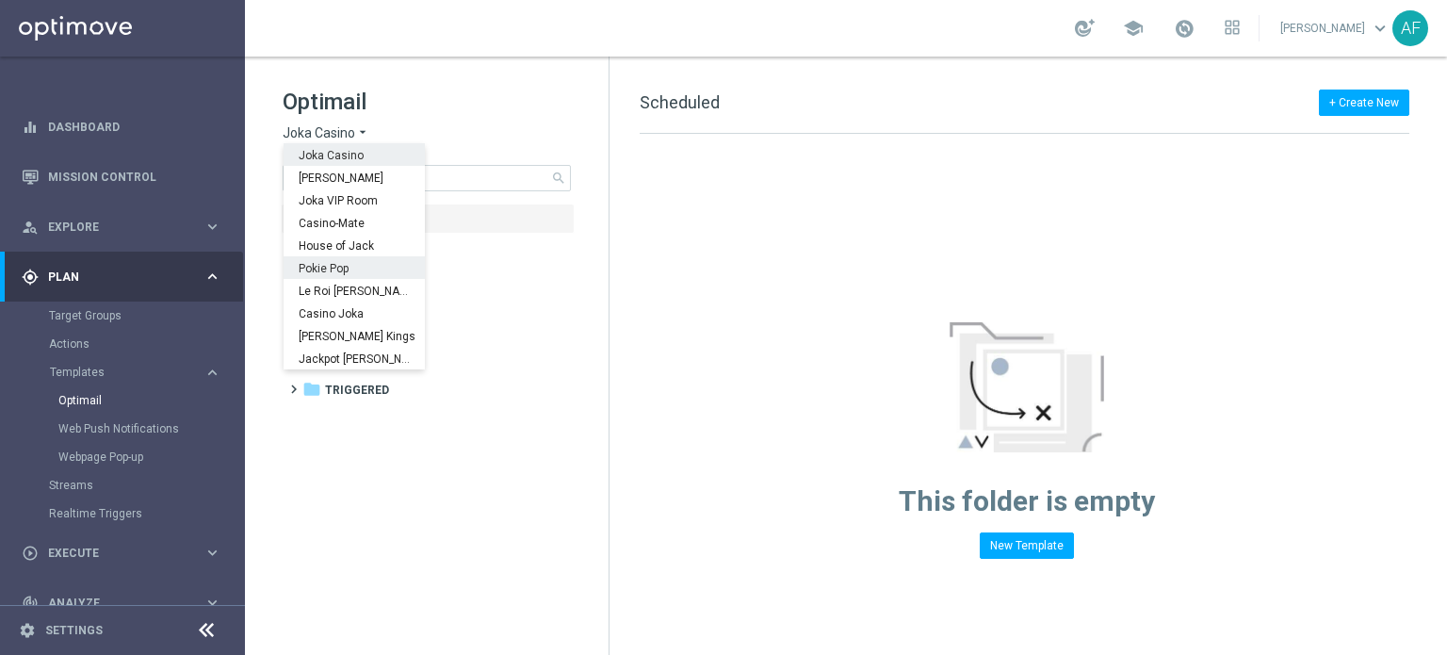
click at [366, 267] on div "Pokie Pop" at bounding box center [354, 267] width 141 height 23
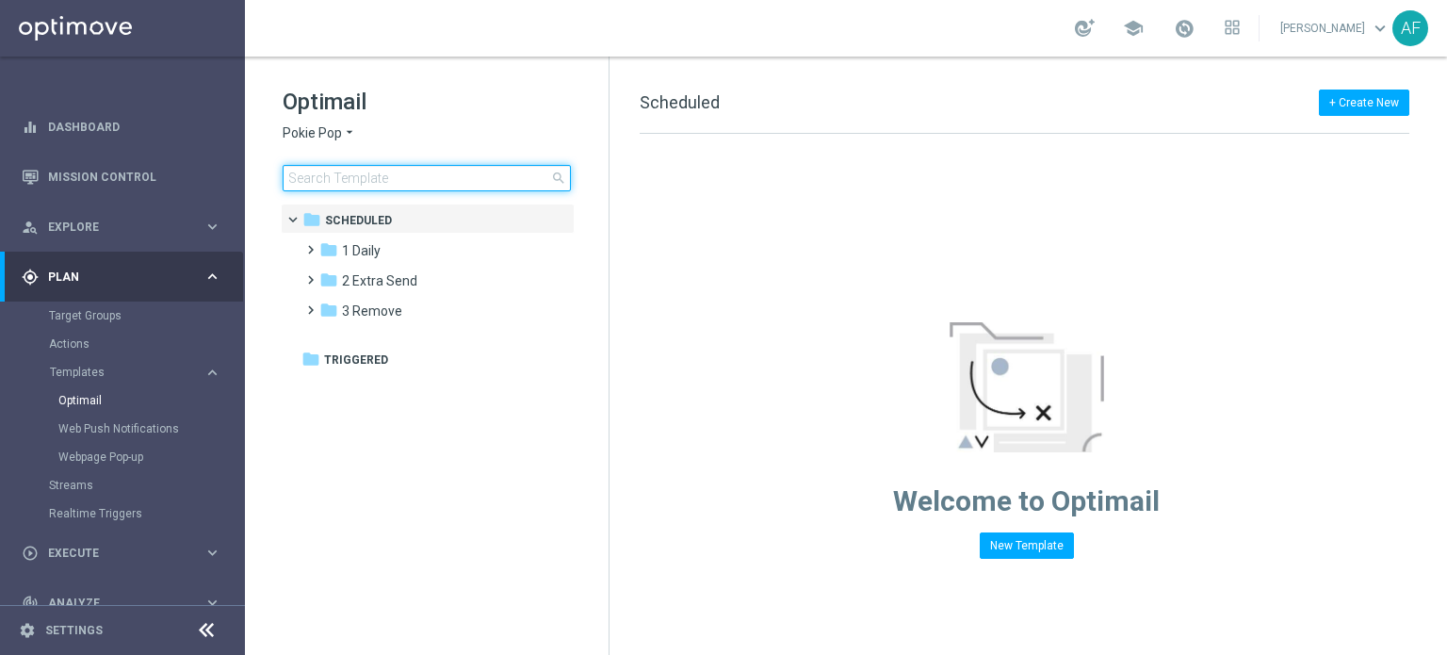
click at [382, 175] on input at bounding box center [427, 178] width 288 height 26
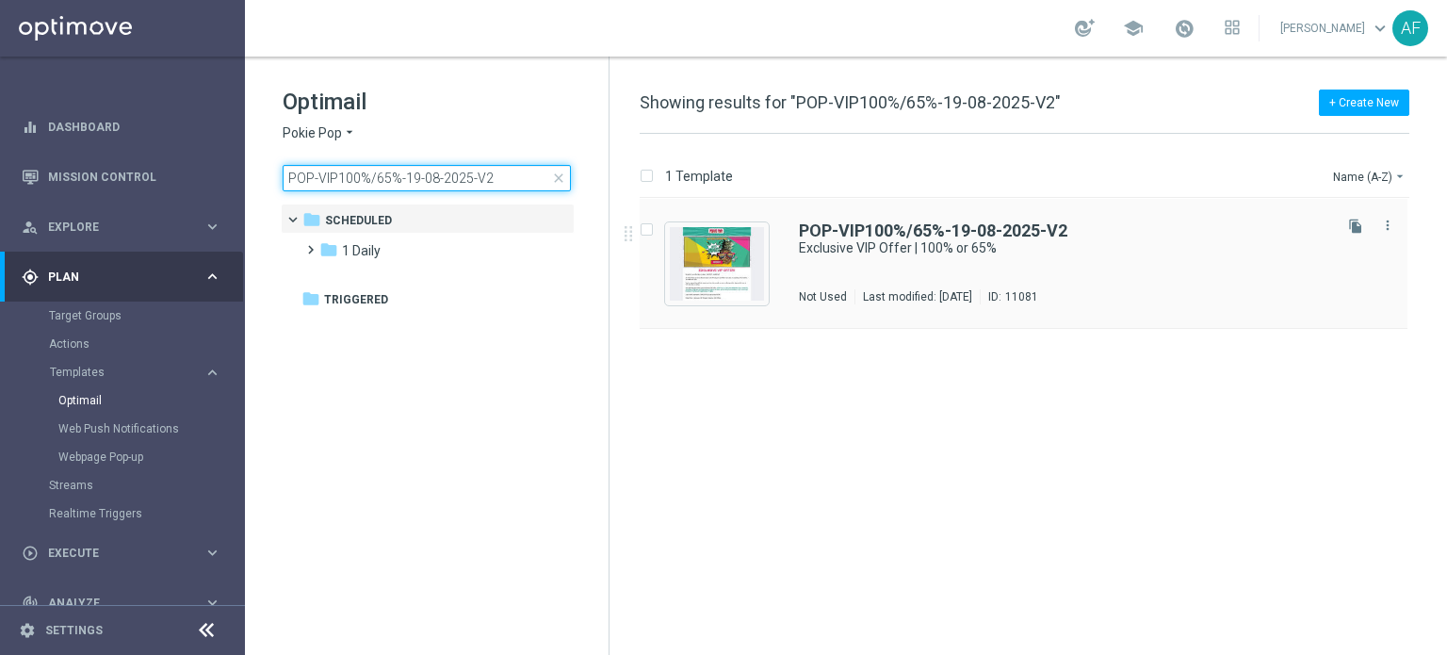
type input "POP-VIP100%/65%-19-08-2025-V2"
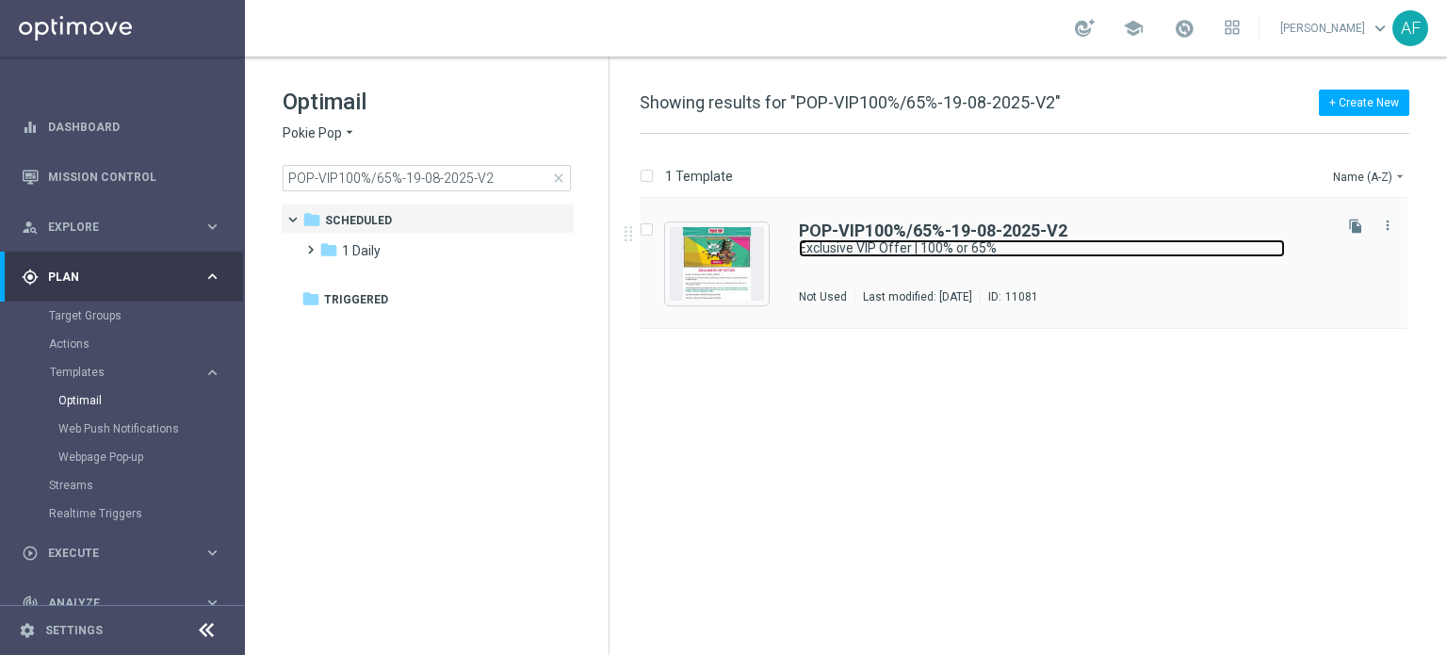
click at [874, 239] on link "Exclusive VIP Offer | 100% or 65%" at bounding box center [1042, 248] width 486 height 18
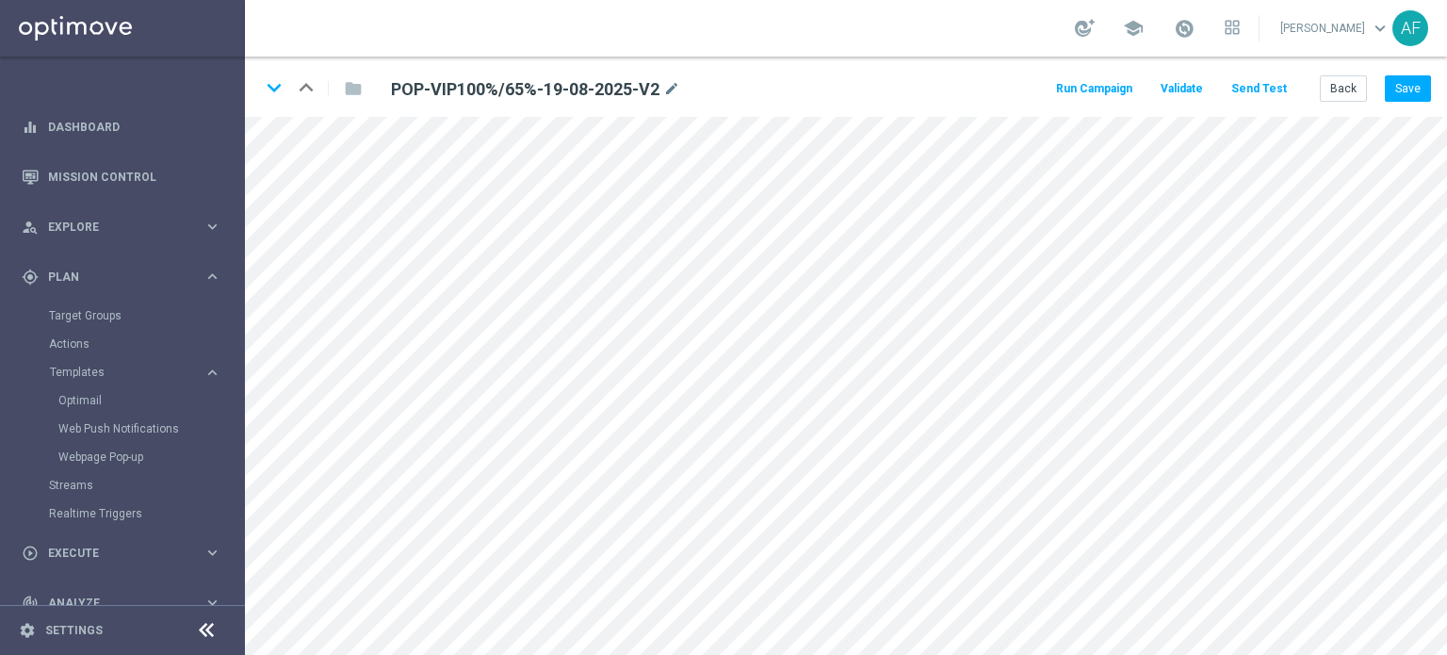
click at [1260, 89] on button "Send Test" at bounding box center [1258, 88] width 61 height 25
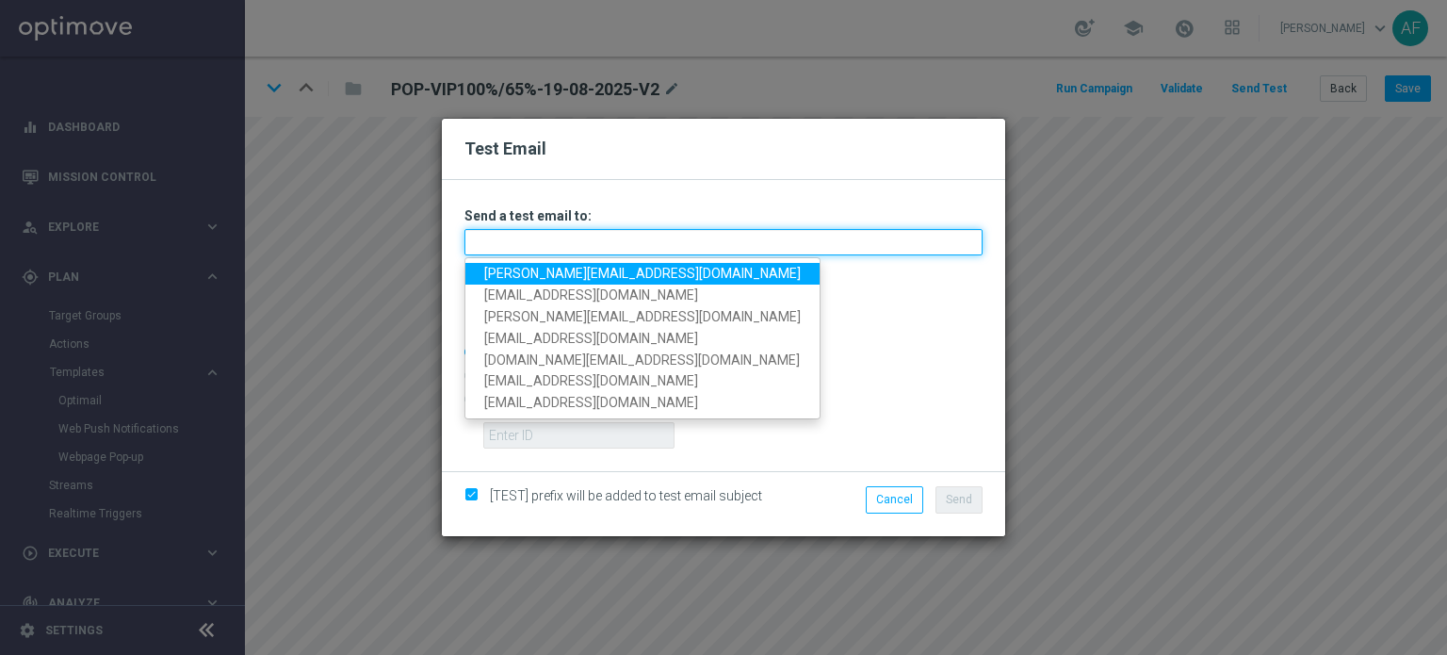
click at [674, 243] on input "text" at bounding box center [723, 242] width 518 height 26
type input "al"
type input "[EMAIL_ADDRESS][DOMAIN_NAME]"
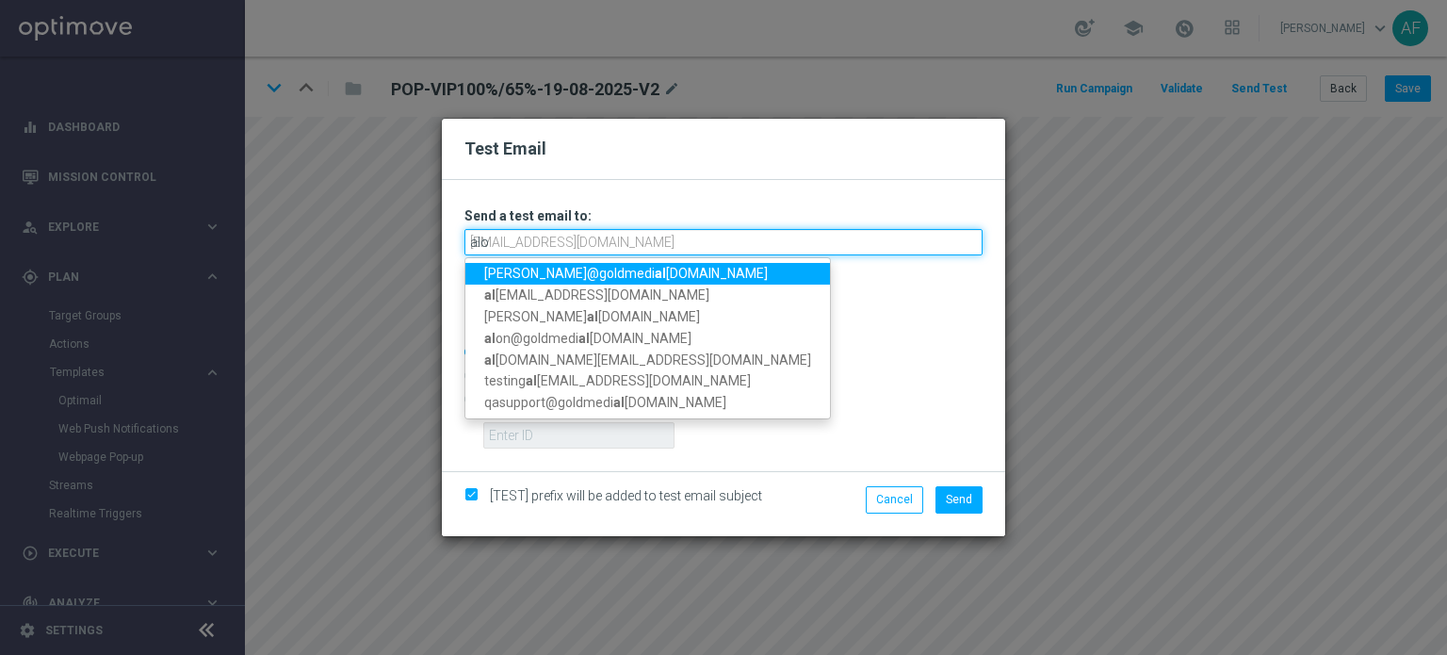
type input "alon"
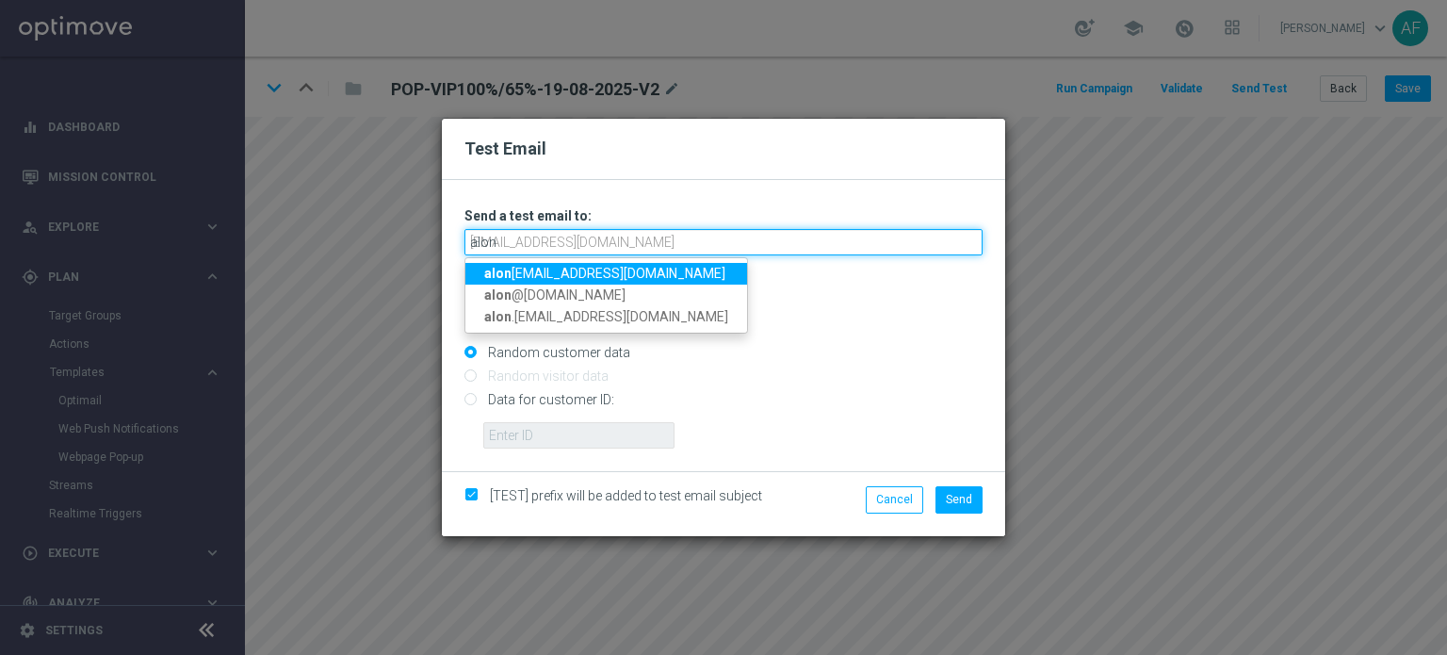
type input "[DOMAIN_NAME][EMAIL_ADDRESS][DOMAIN_NAME]"
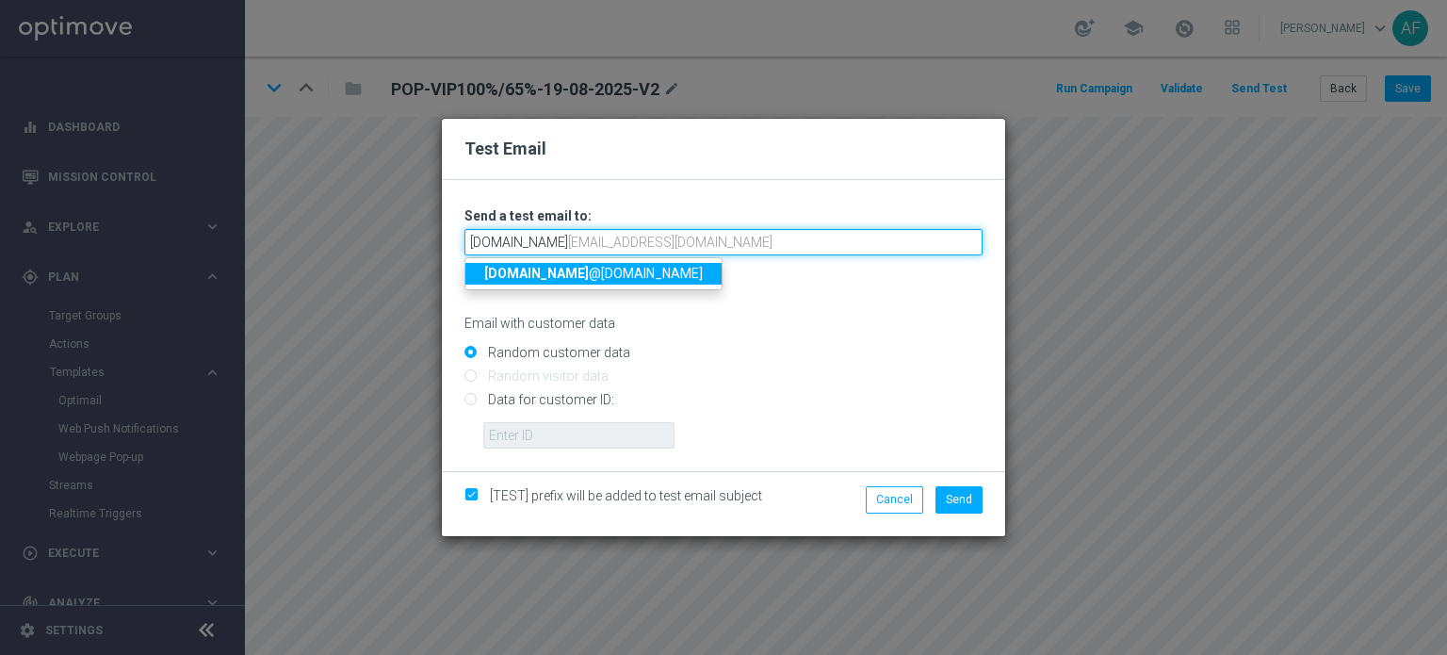
type input "[DOMAIN_NAME]"
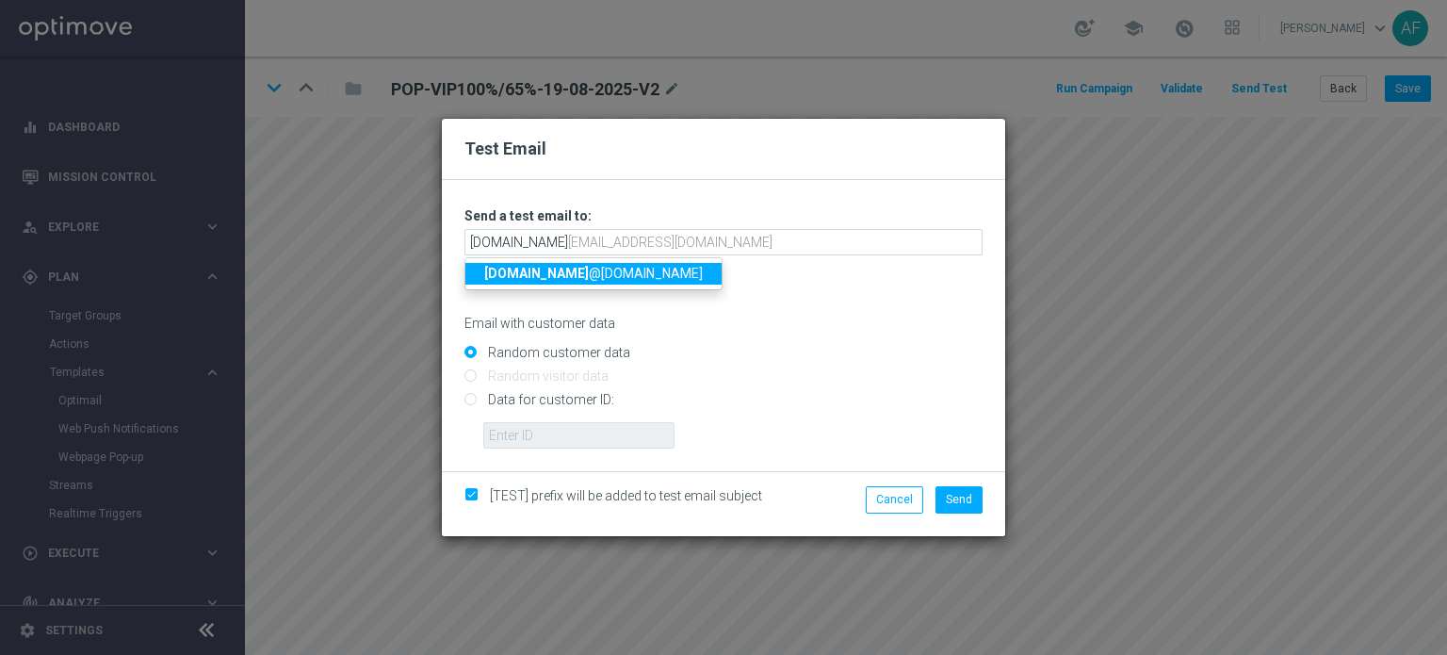
click at [573, 282] on link "[DOMAIN_NAME] @[DOMAIN_NAME]" at bounding box center [593, 274] width 256 height 22
type input "[DOMAIN_NAME][EMAIL_ADDRESS][DOMAIN_NAME]"
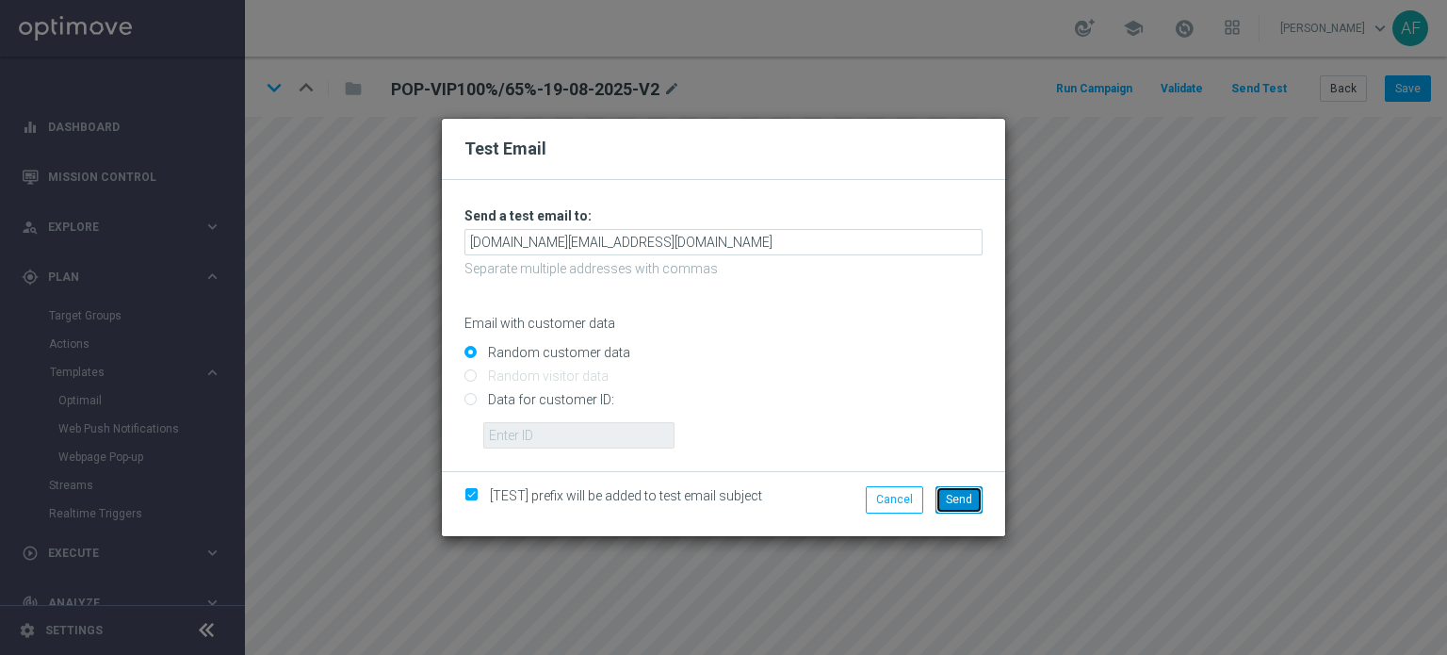
click at [961, 501] on span "Send" at bounding box center [959, 499] width 26 height 13
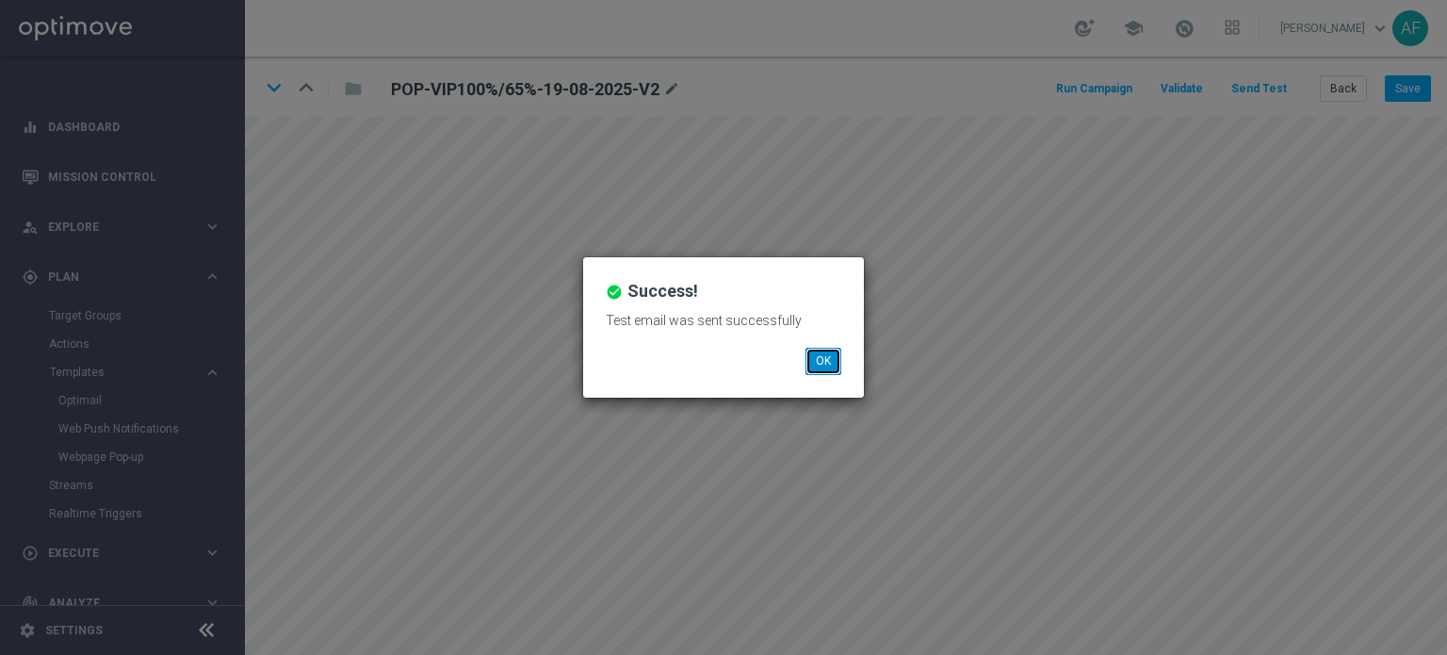
click at [836, 369] on button "OK" at bounding box center [823, 361] width 36 height 26
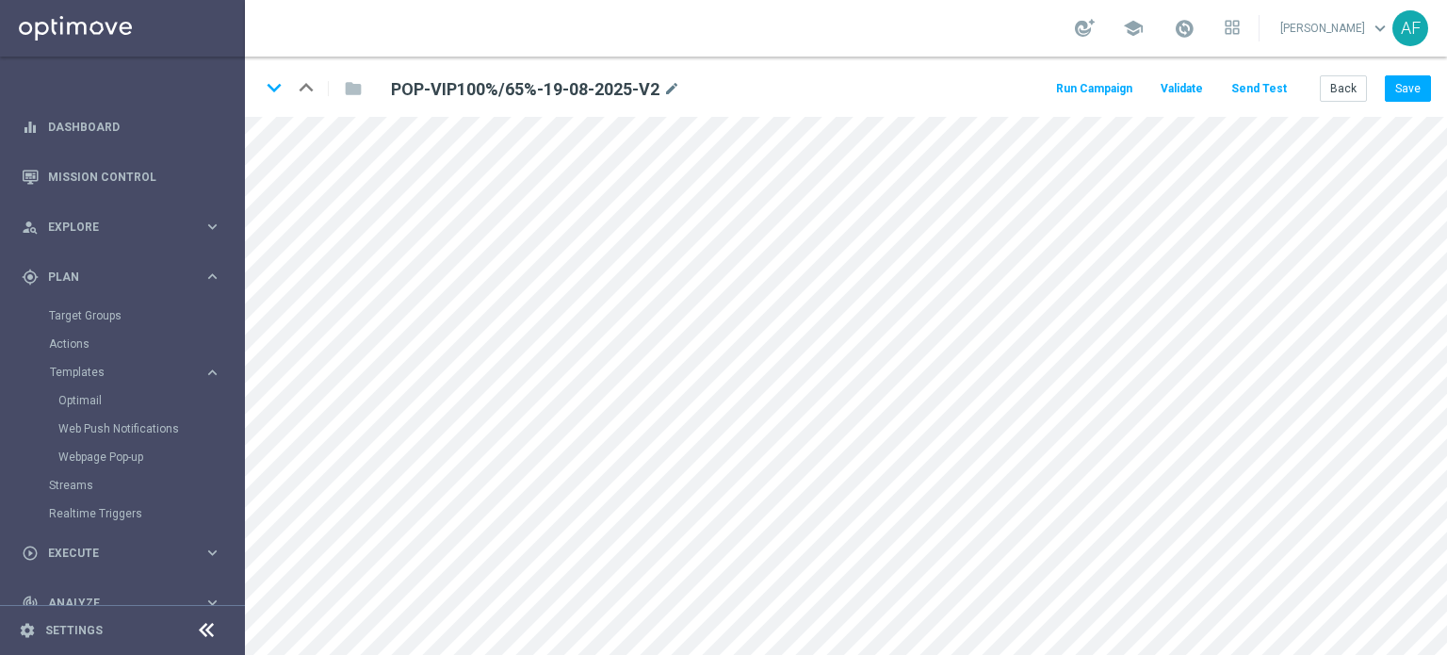
click at [1270, 89] on button "Send Test" at bounding box center [1258, 88] width 61 height 25
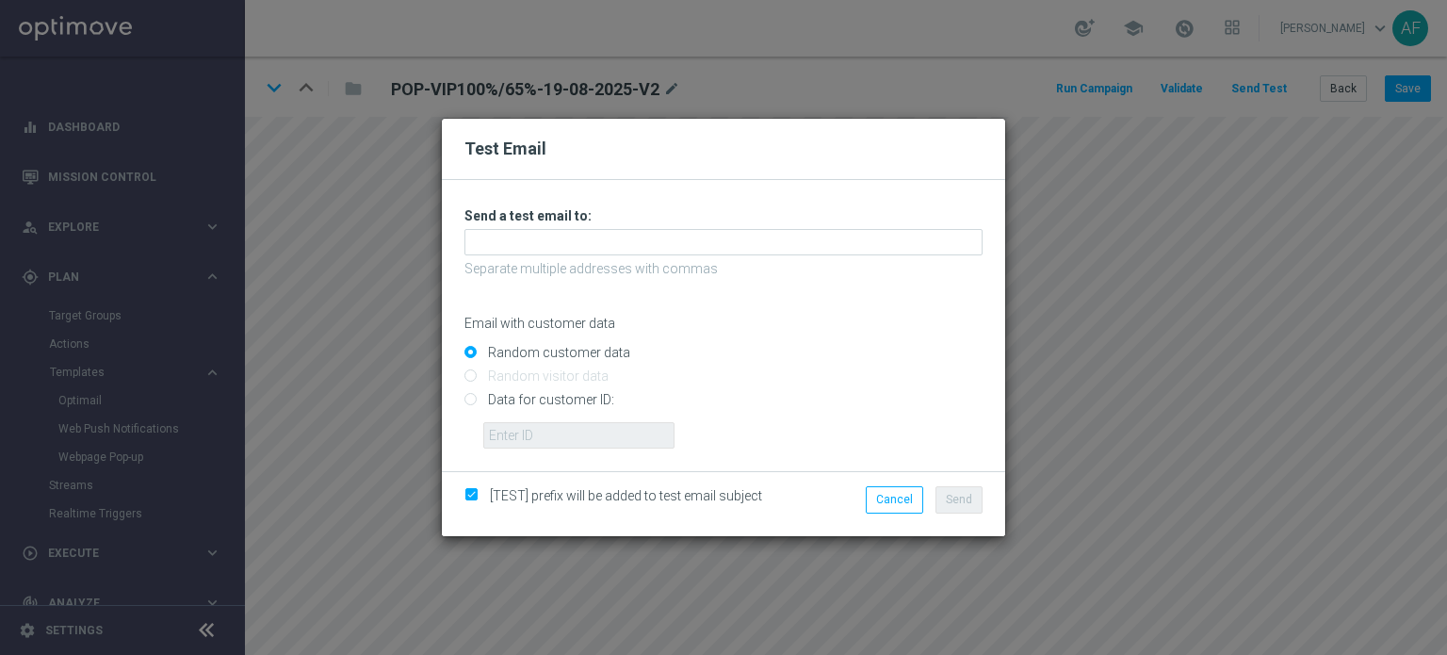
click at [749, 255] on div "Unable to send test email. If this problem persists, contact your CSM for assis…" at bounding box center [723, 327] width 518 height 241
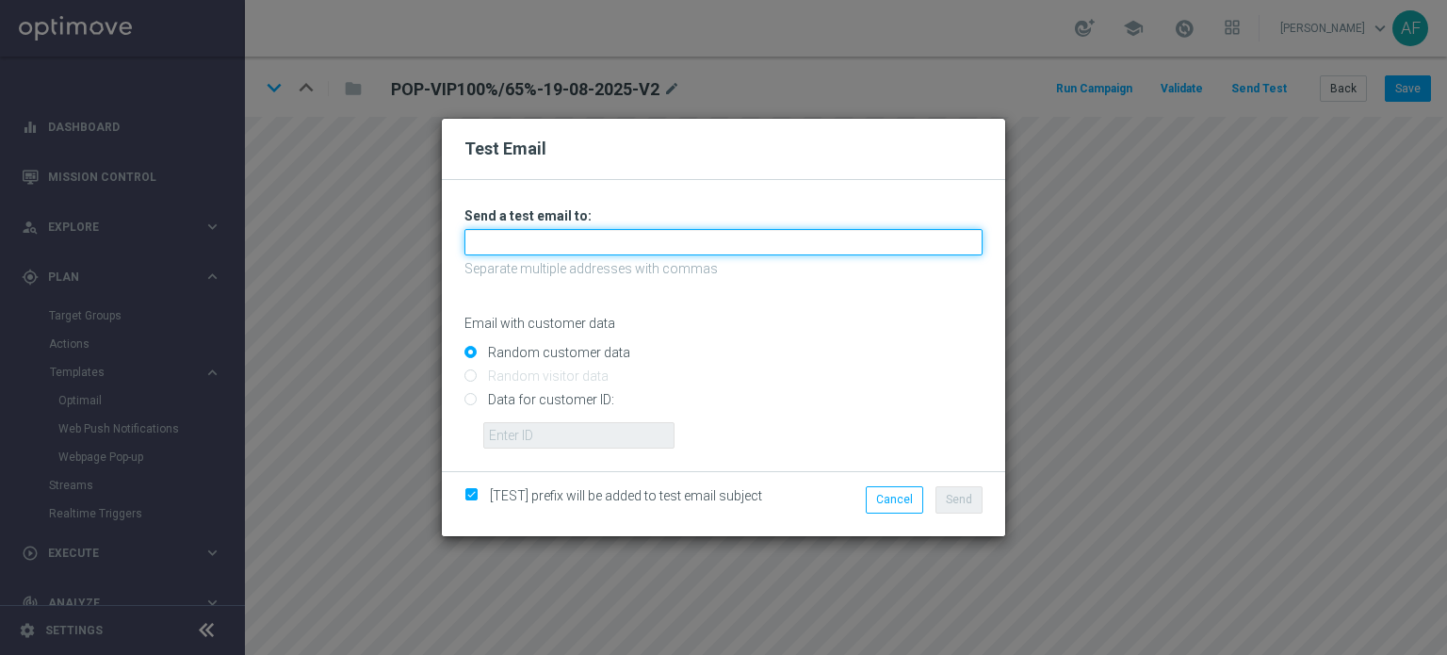
click at [753, 252] on input "text" at bounding box center [723, 242] width 518 height 26
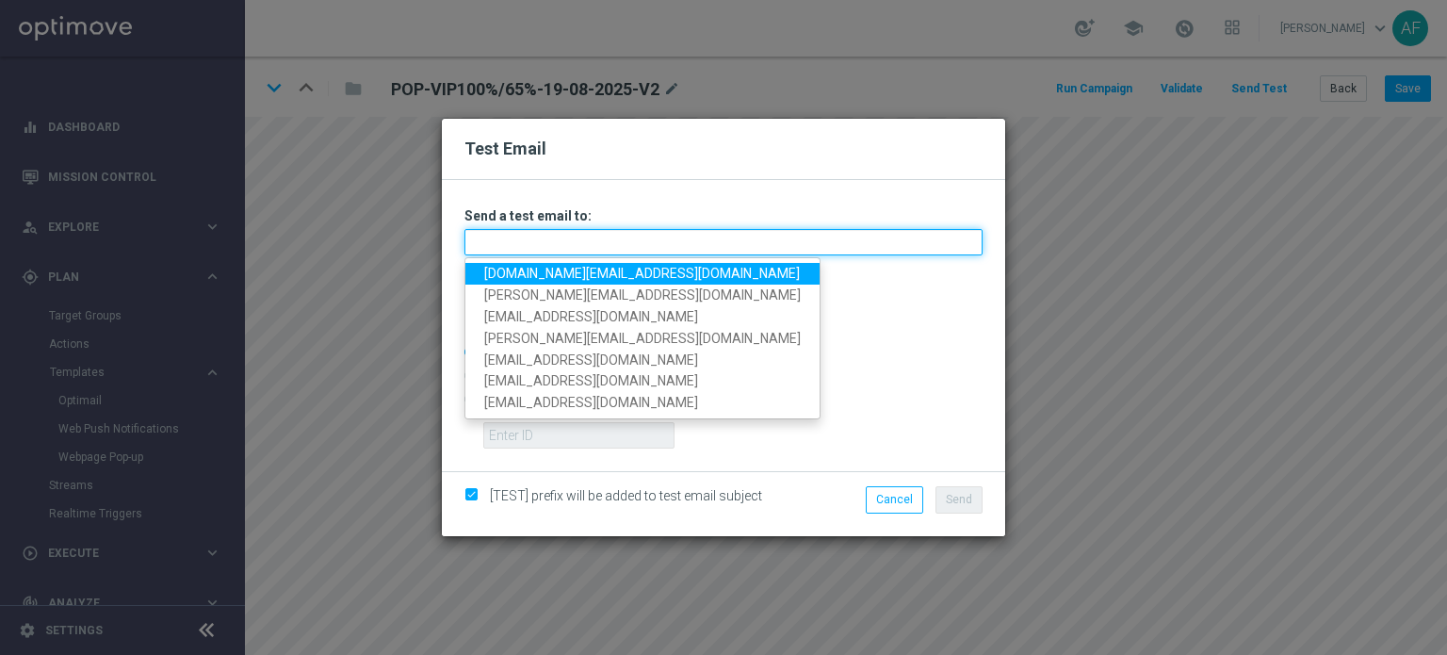
type input "[DOMAIN_NAME][EMAIL_ADDRESS][DOMAIN_NAME]"
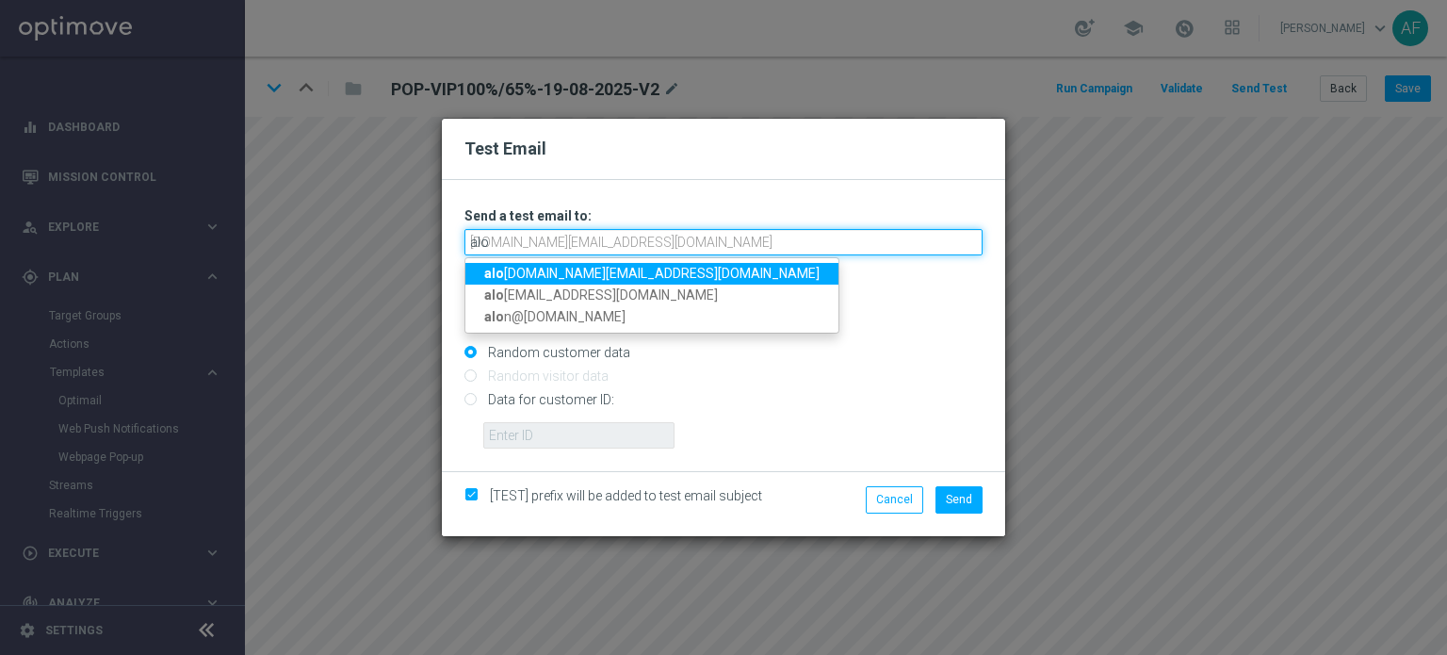
type input "alon"
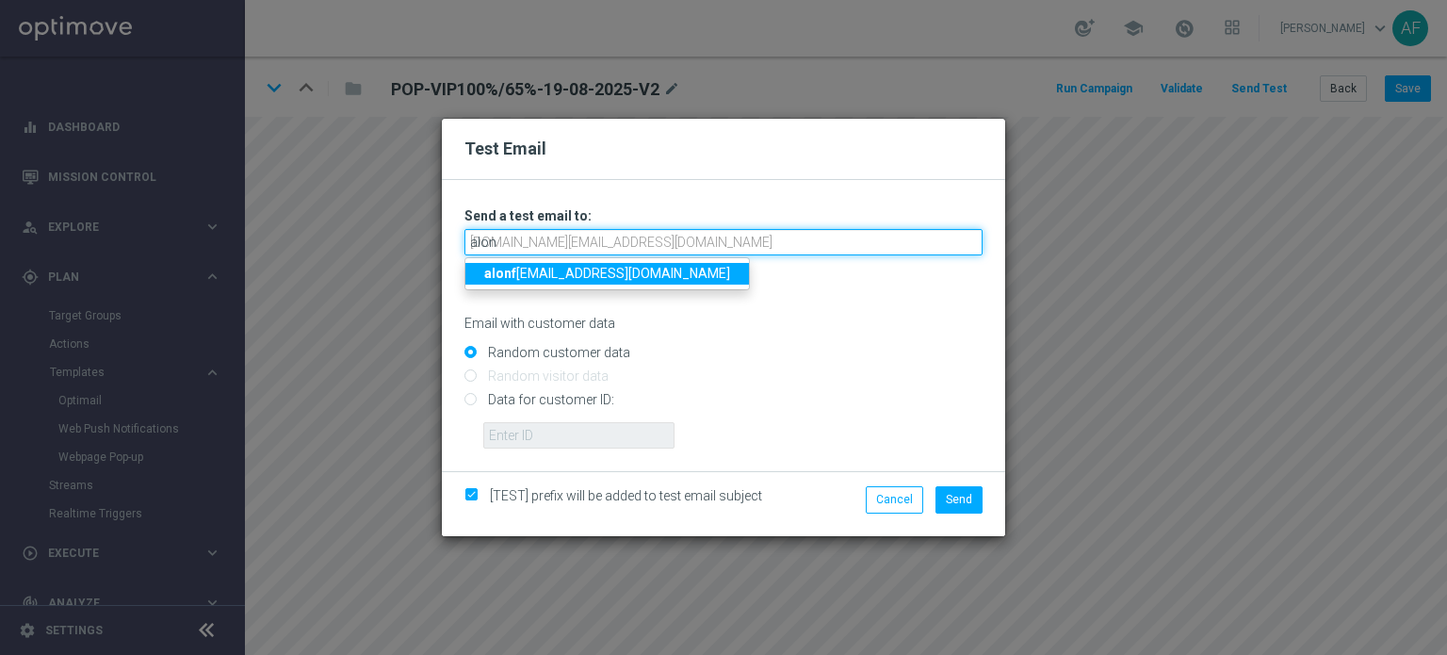
type input "[EMAIL_ADDRESS][DOMAIN_NAME]"
type input "alonfit"
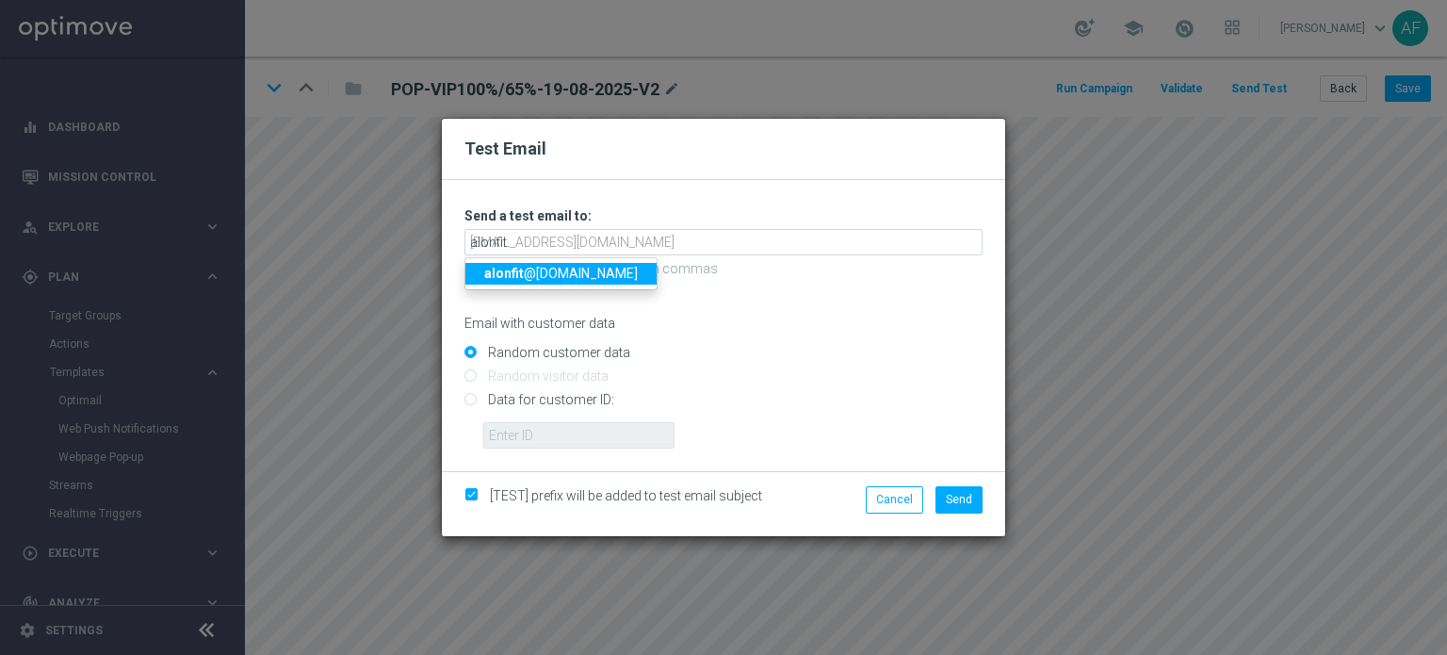
click at [555, 270] on link "alonfit @[DOMAIN_NAME]" at bounding box center [560, 274] width 191 height 22
type input "[EMAIL_ADDRESS][DOMAIN_NAME]"
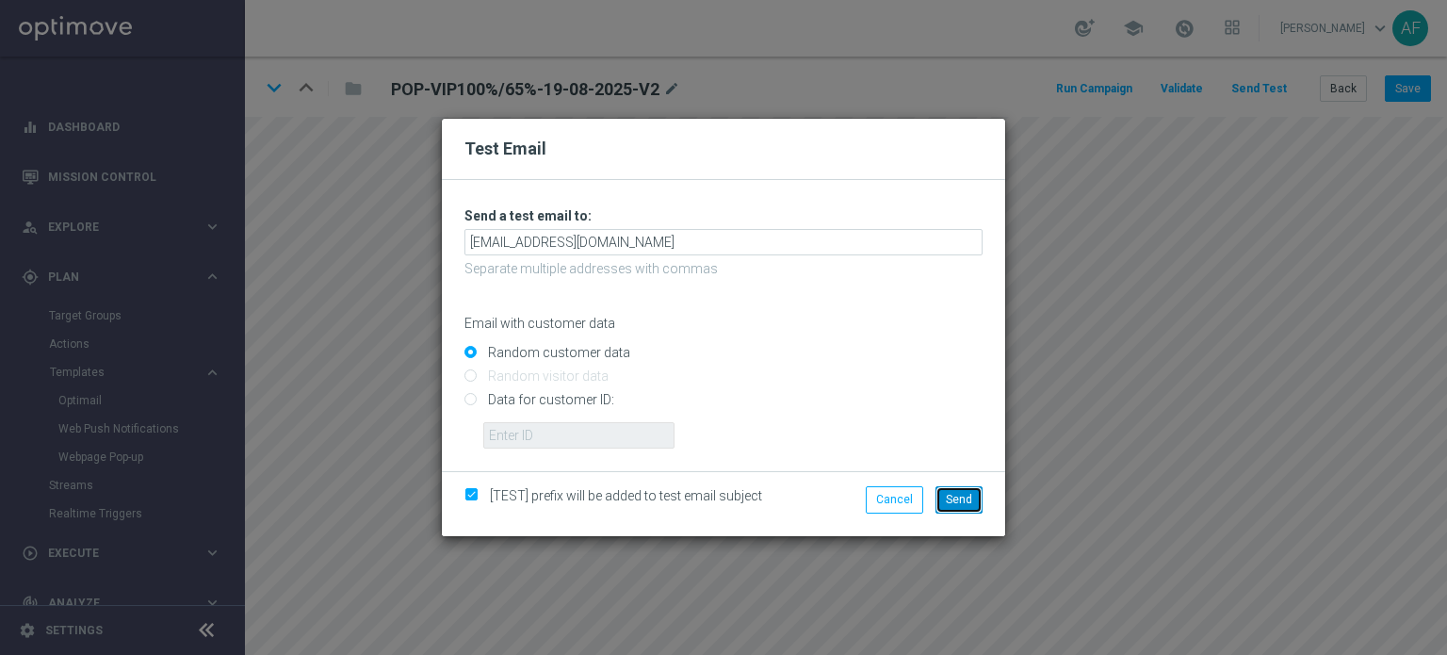
click at [953, 496] on span "Send" at bounding box center [959, 499] width 26 height 13
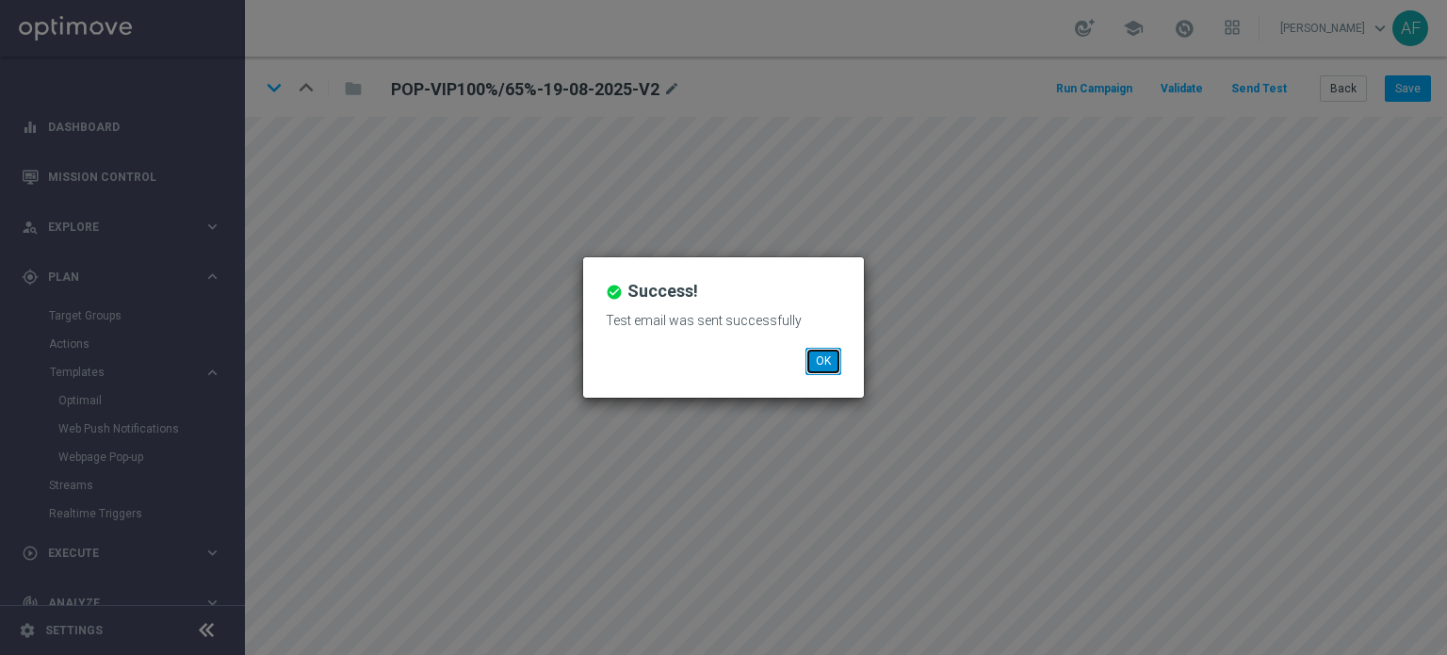
click at [821, 356] on button "OK" at bounding box center [823, 361] width 36 height 26
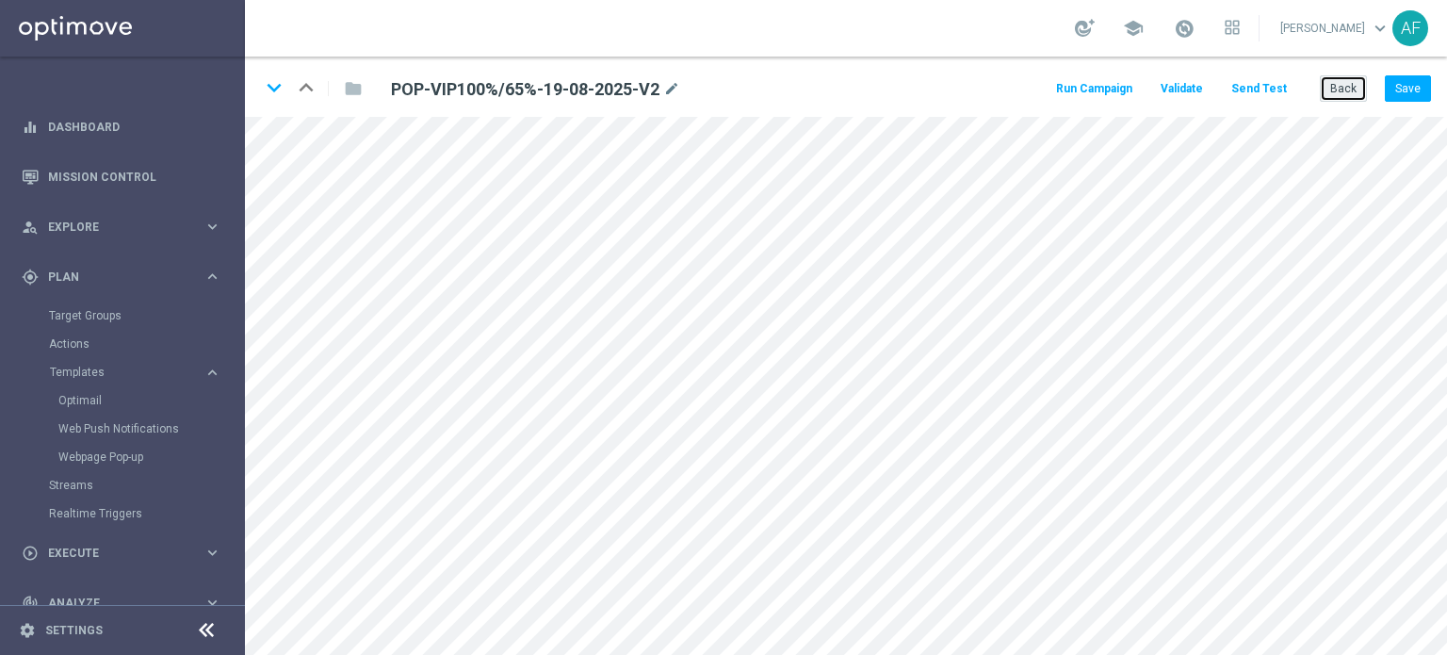
click at [1326, 88] on button "Back" at bounding box center [1343, 88] width 47 height 26
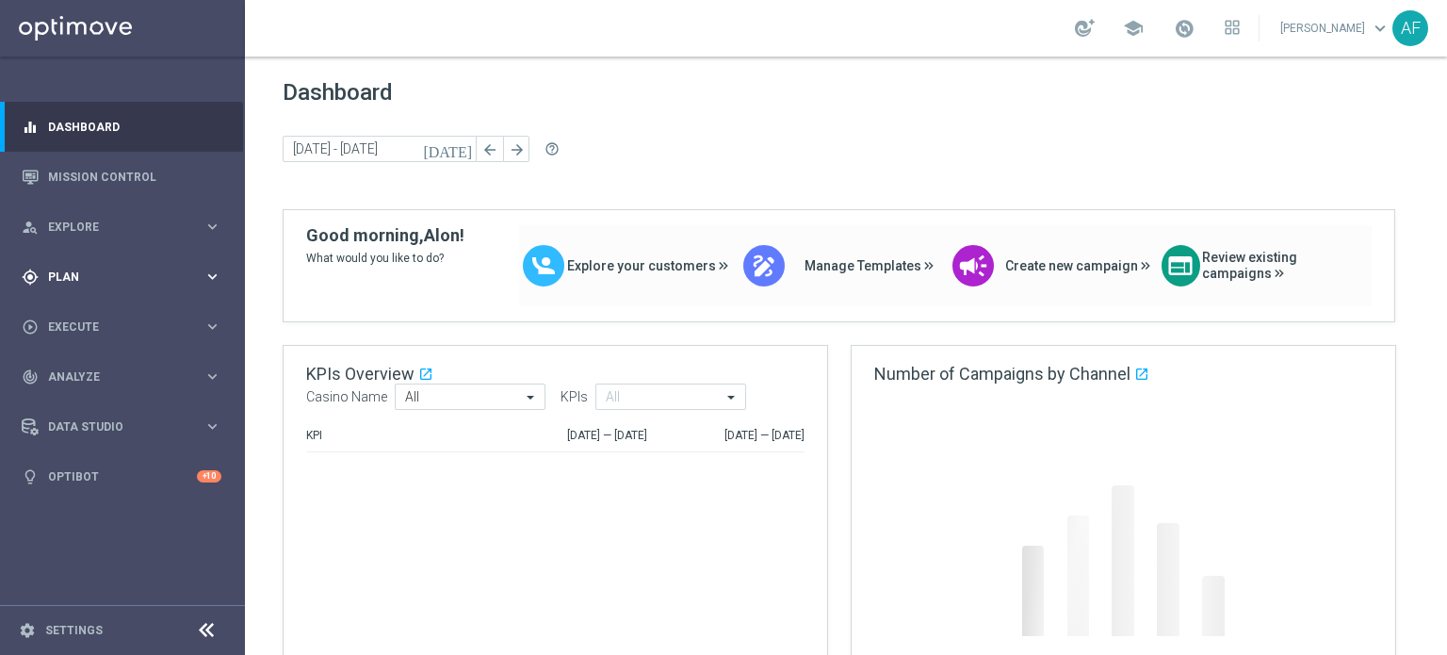
click at [120, 269] on div "gps_fixed Plan" at bounding box center [113, 276] width 182 height 17
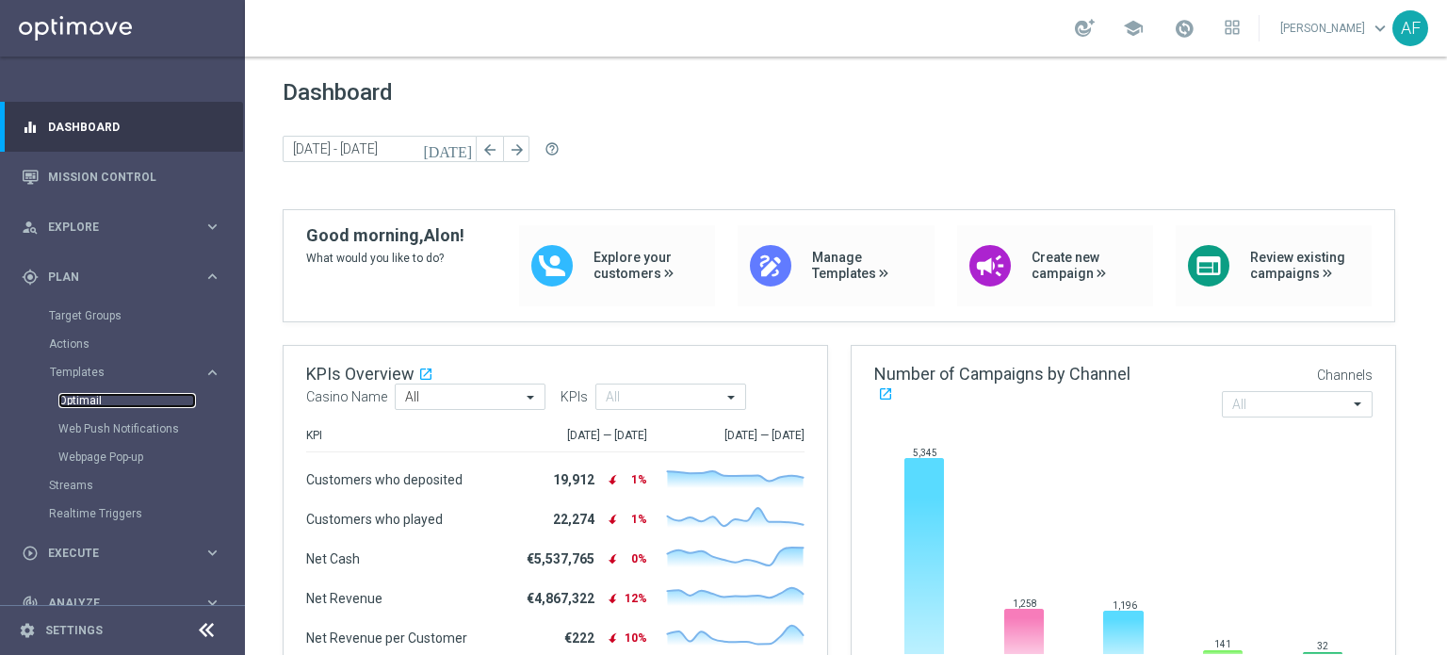
click at [97, 393] on link "Optimail" at bounding box center [127, 400] width 138 height 15
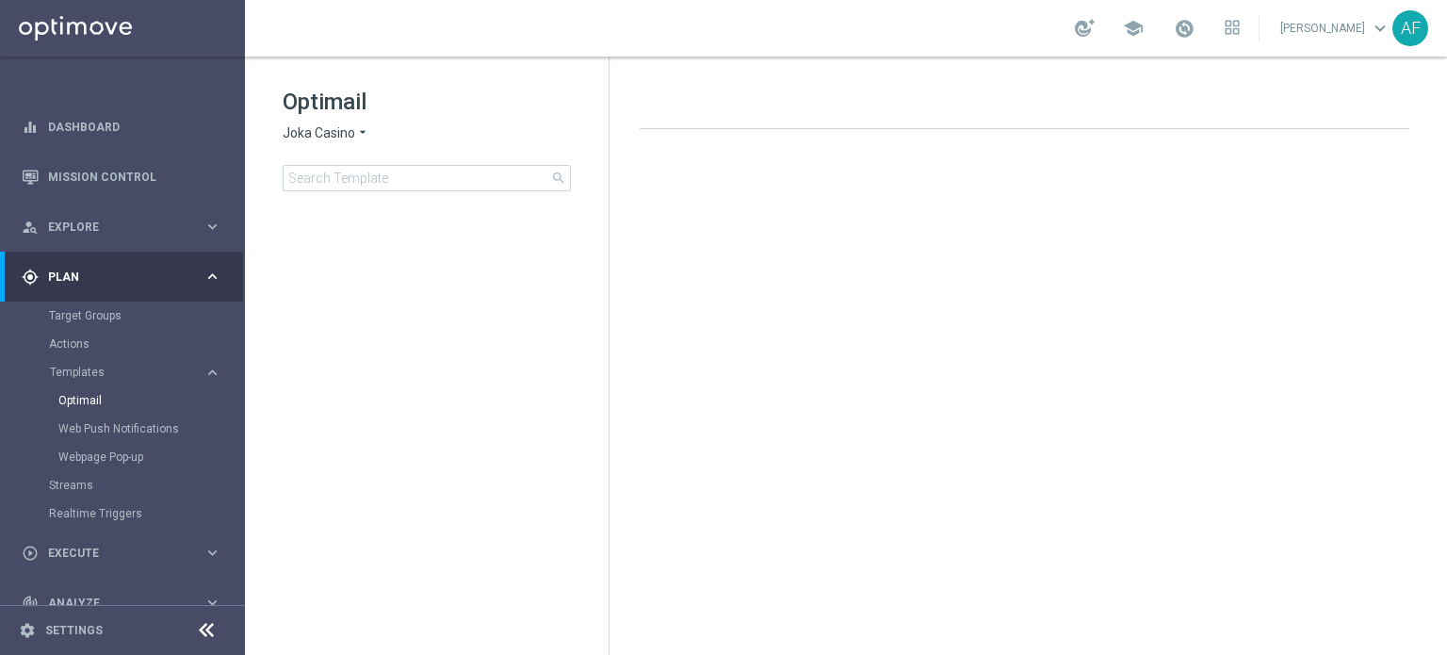
click at [347, 127] on span "Joka Casino" at bounding box center [319, 133] width 73 height 18
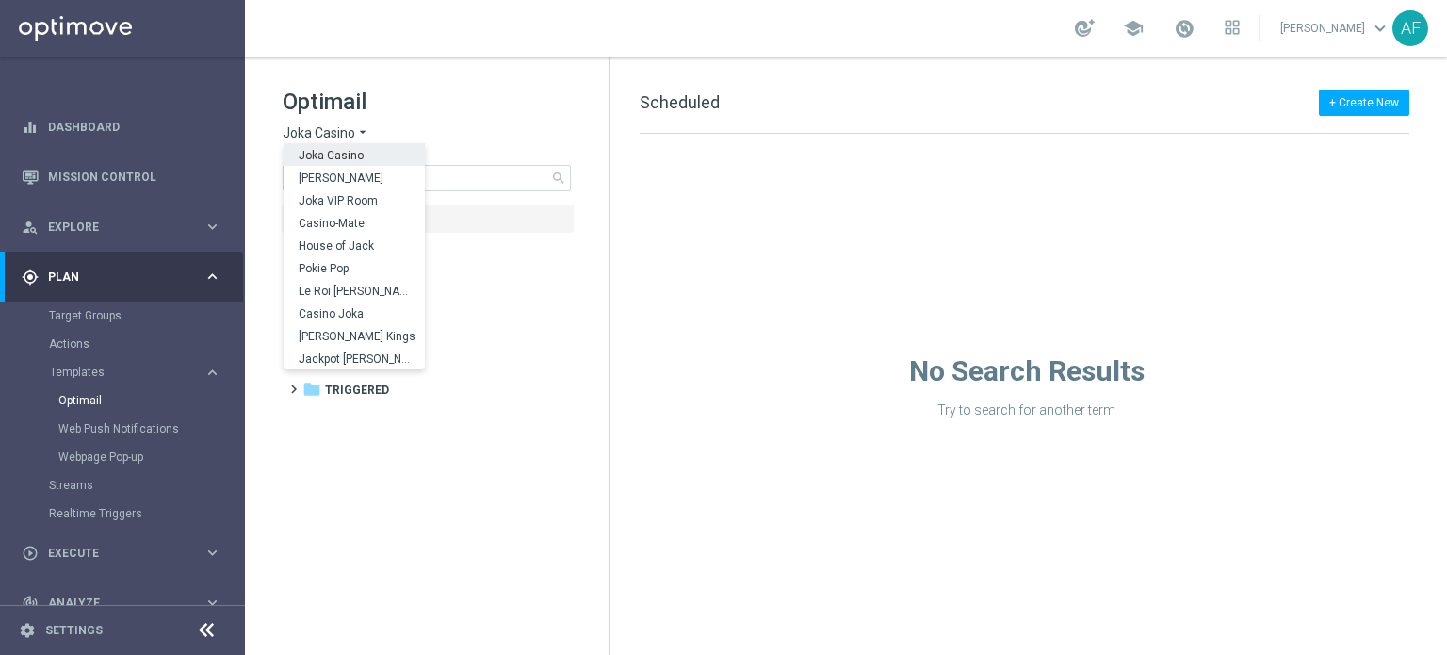
click at [479, 124] on div "Joka Casino arrow_drop_down × Joka Casino [GEOGRAPHIC_DATA] [PERSON_NAME] Joka …" at bounding box center [427, 133] width 288 height 18
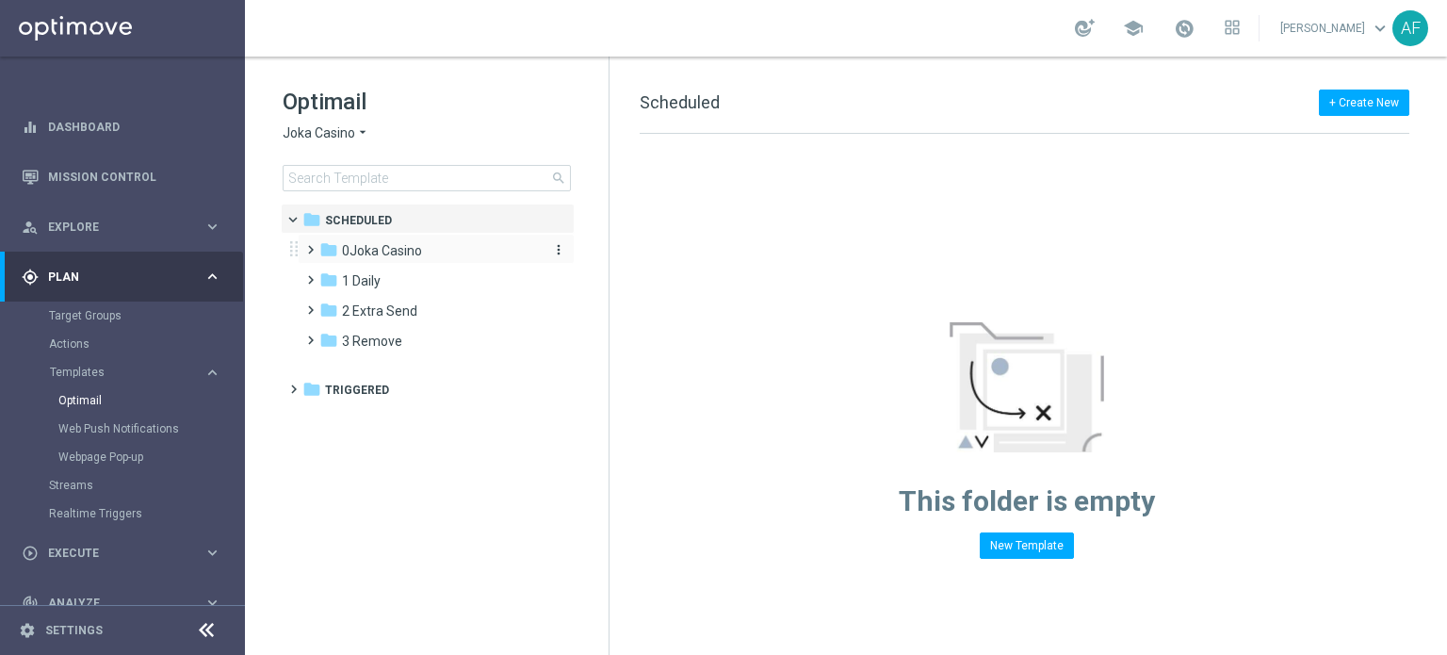
click at [398, 254] on span "0Joka Casino" at bounding box center [382, 250] width 80 height 17
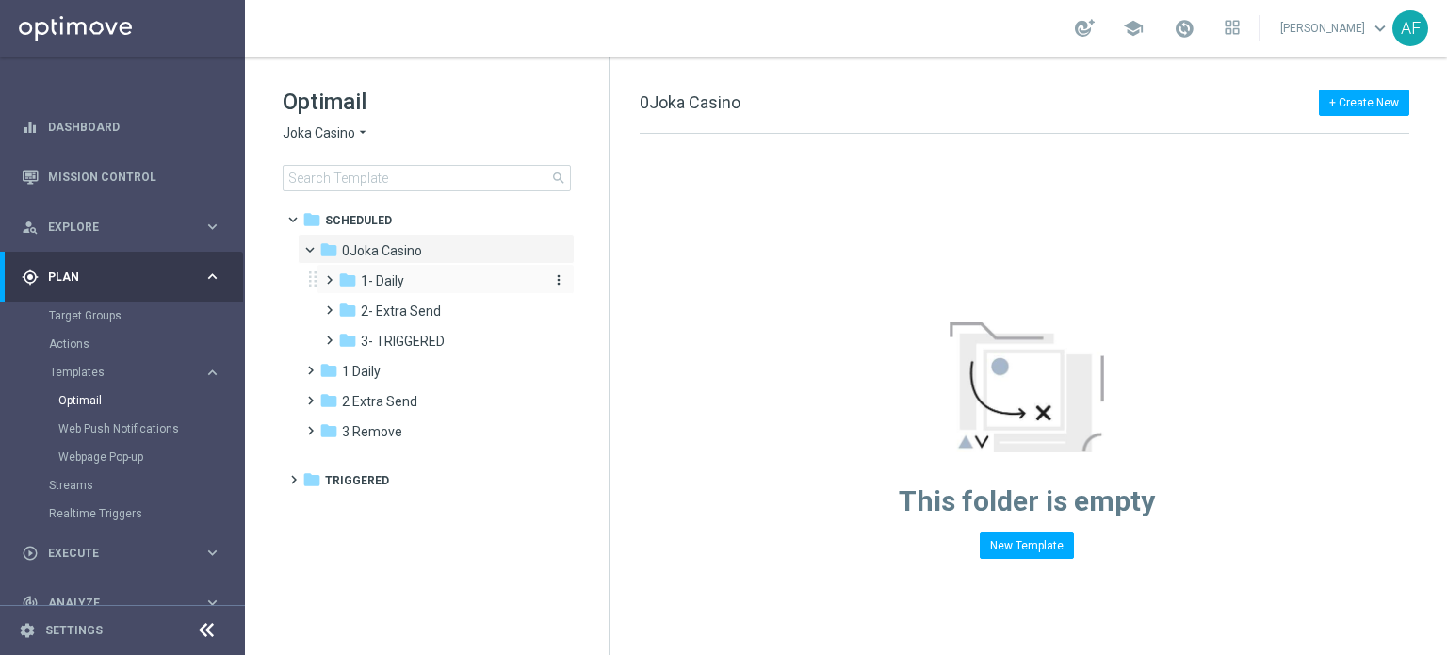
click at [397, 278] on span "1- Daily" at bounding box center [382, 280] width 43 height 17
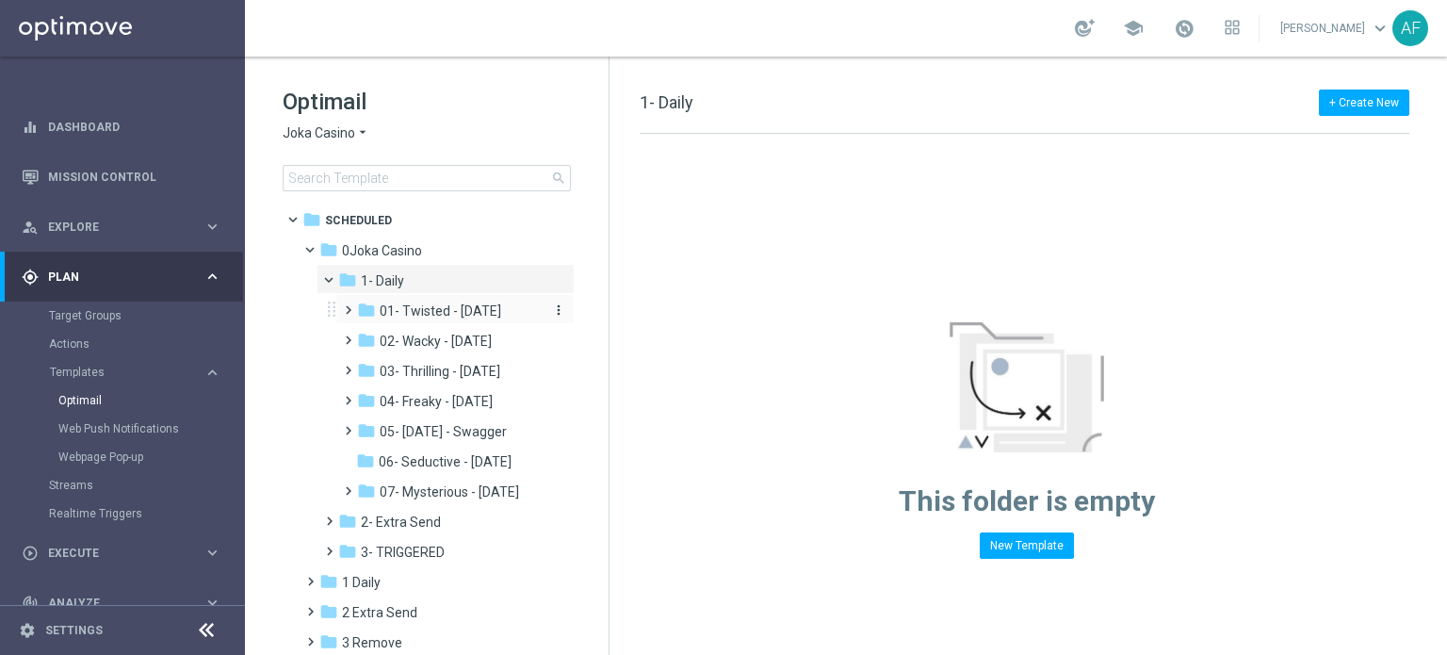
click at [452, 306] on span "01- Twisted - [DATE]" at bounding box center [441, 310] width 122 height 17
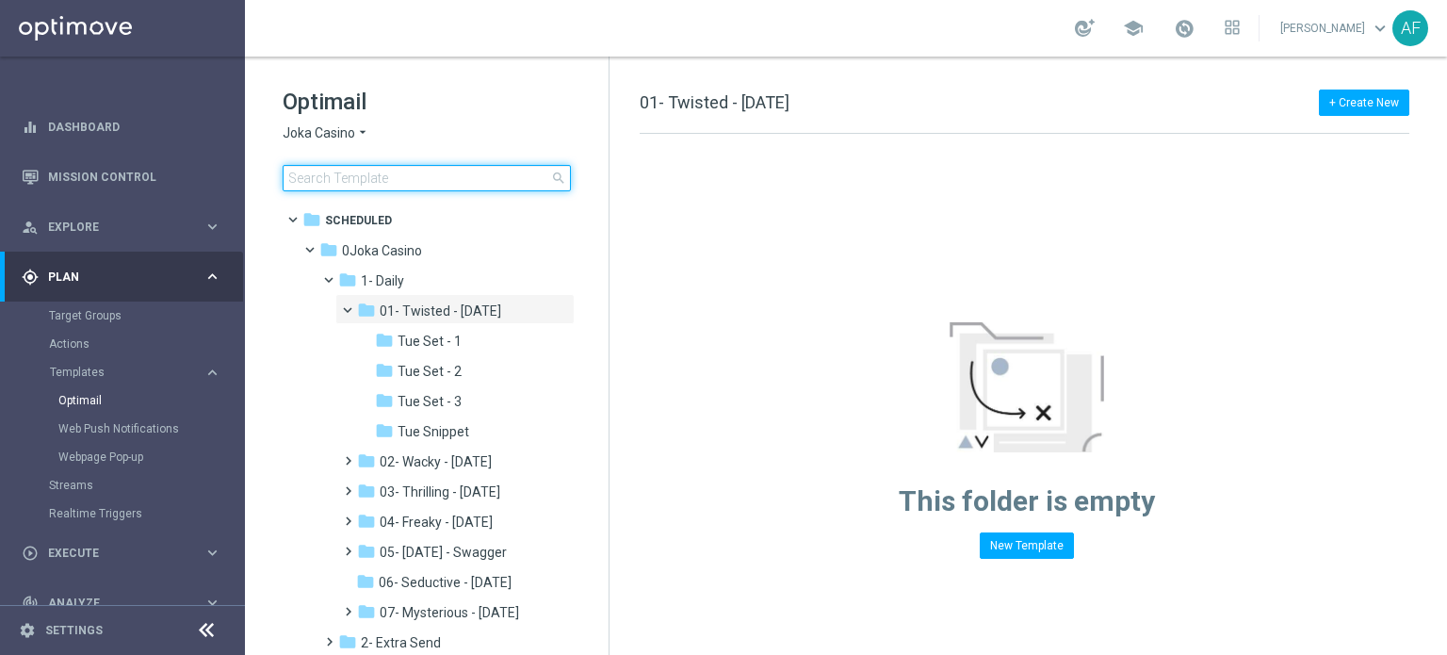
click at [356, 180] on input at bounding box center [427, 178] width 288 height 26
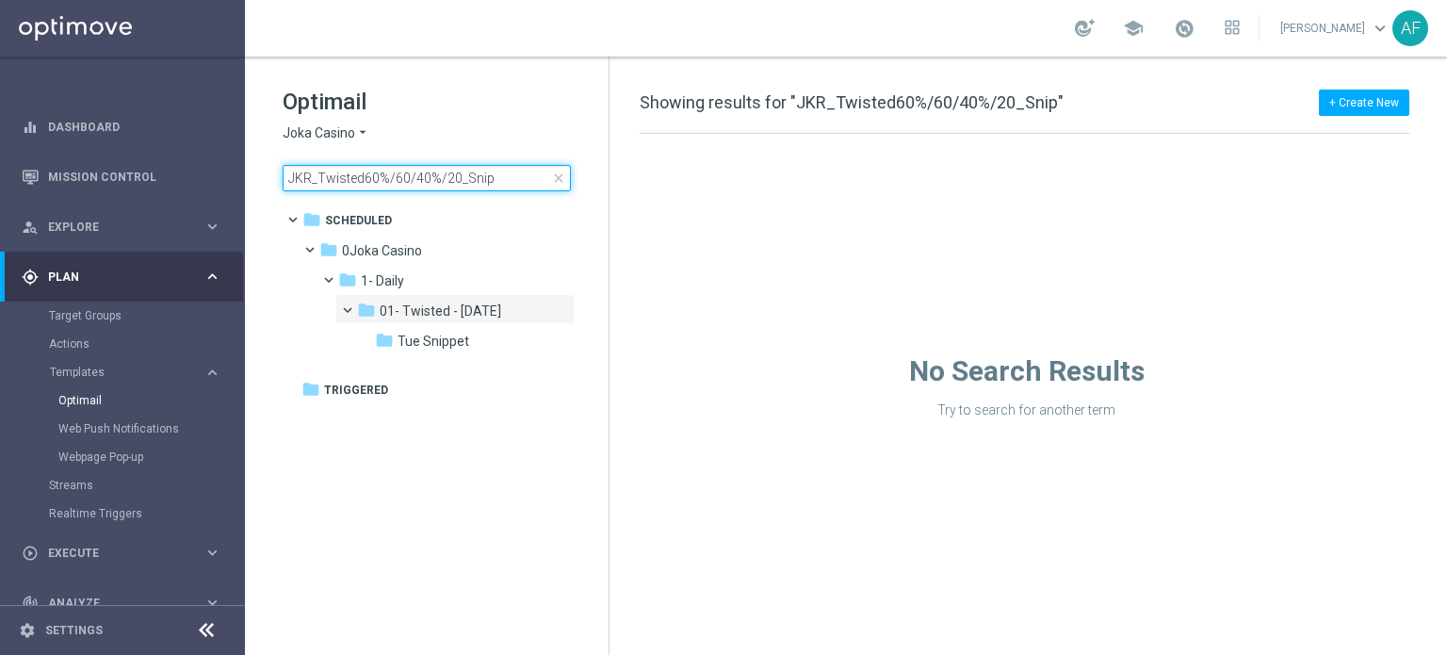
type input "JKR_Twisted60%/60/40%/20_Snip"
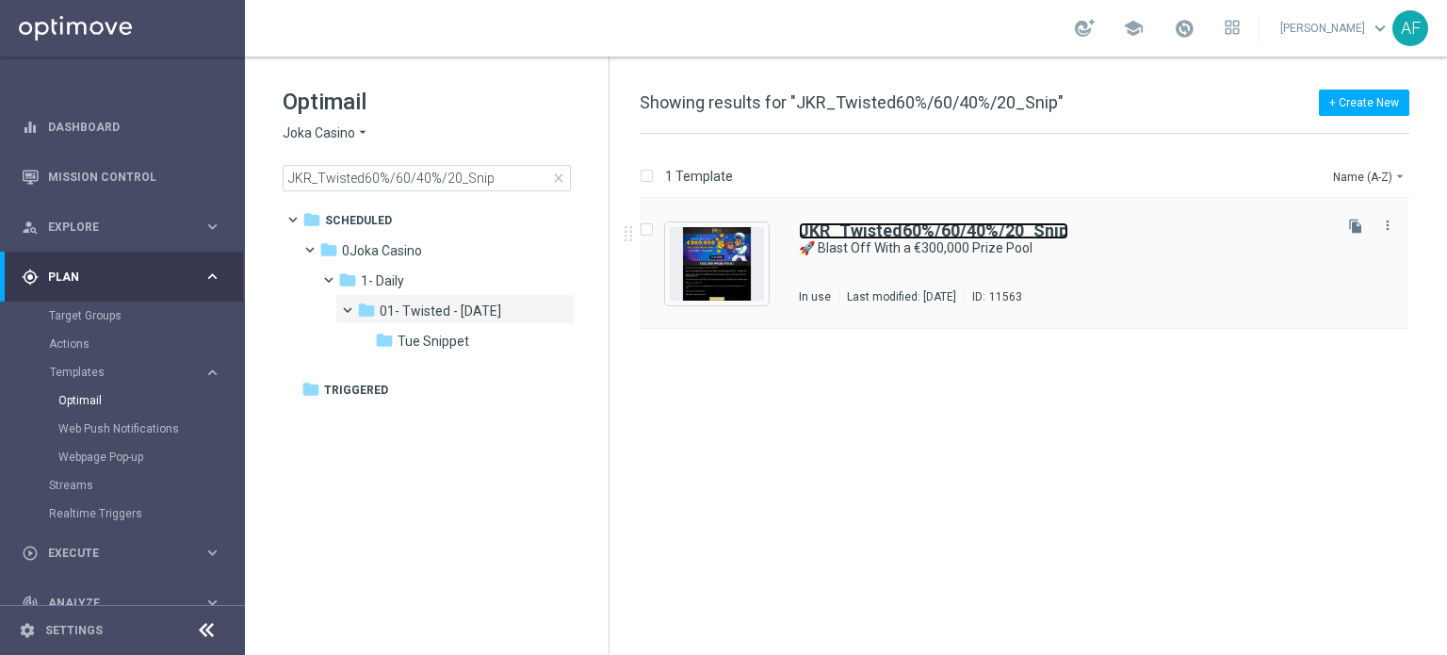
click at [847, 228] on b "JKR_Twisted60%/60/40%/20_Snip" at bounding box center [933, 230] width 269 height 20
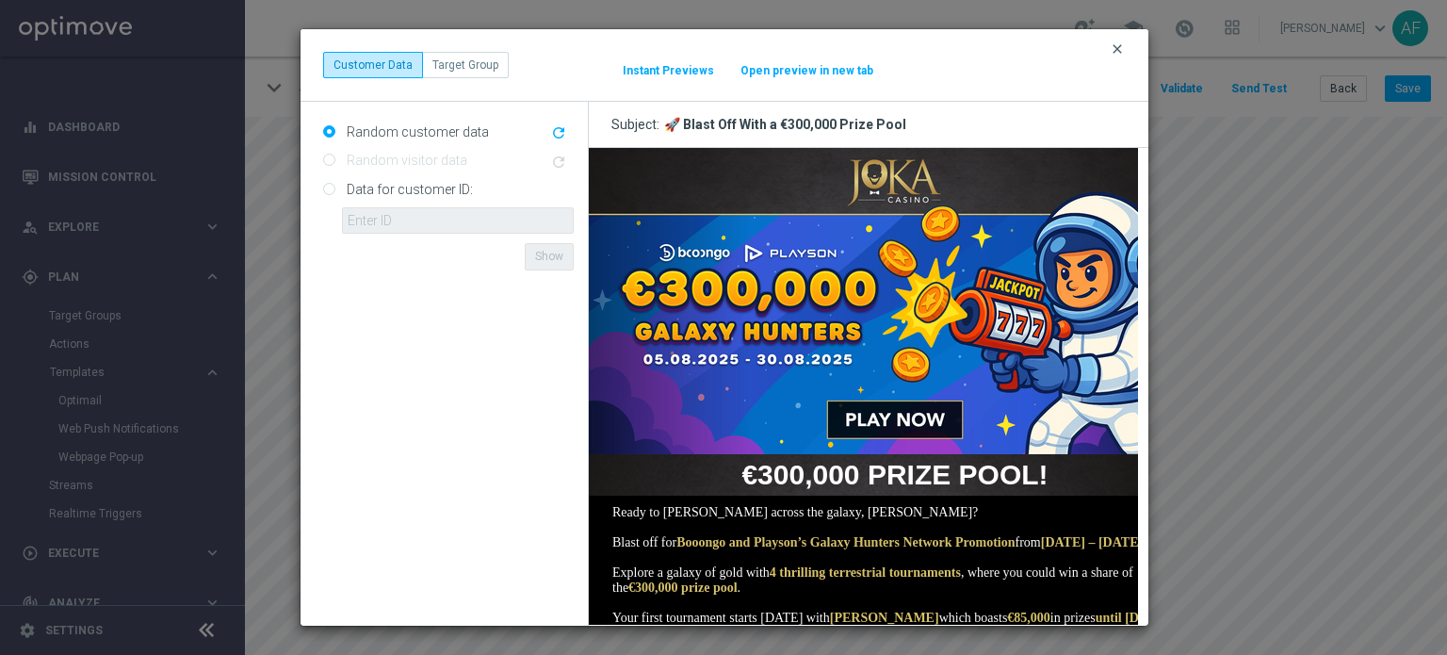
click at [1113, 47] on icon "clear" at bounding box center [1117, 48] width 15 height 15
click at [1112, 46] on icon "clear" at bounding box center [1117, 48] width 15 height 15
click at [1115, 46] on icon "clear" at bounding box center [1117, 48] width 15 height 15
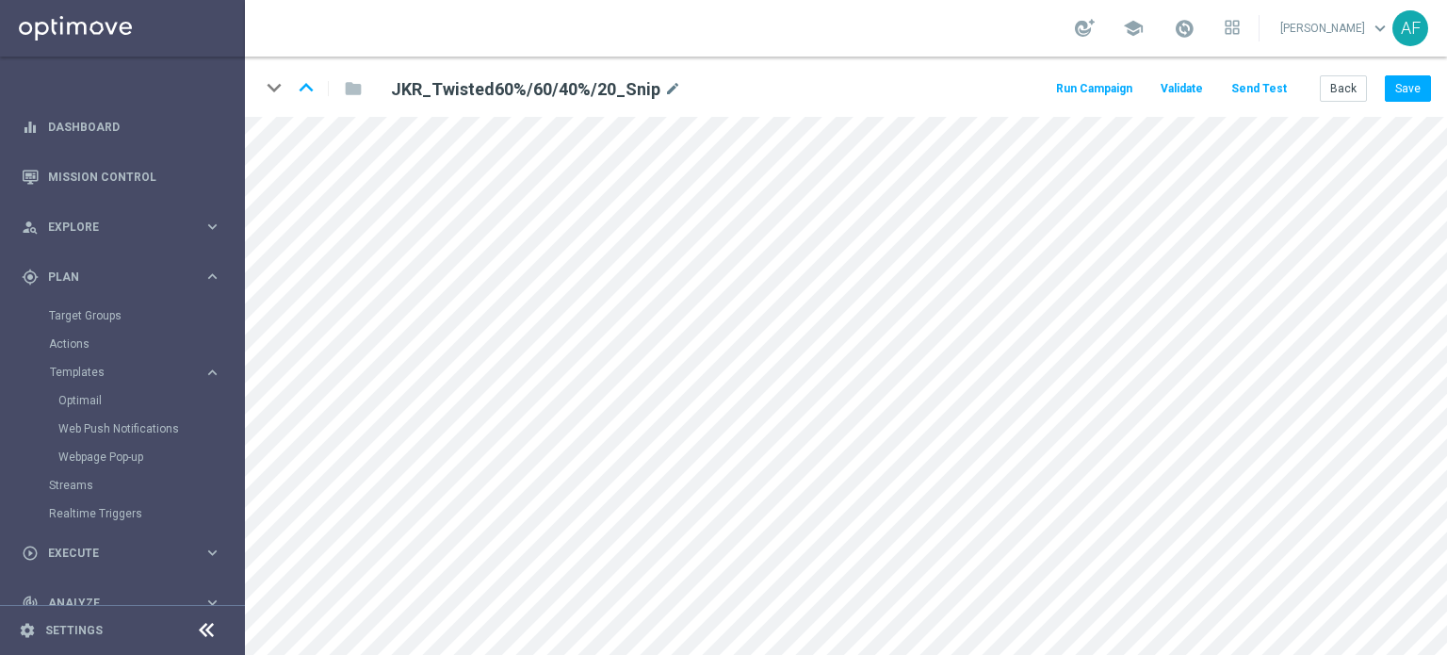
click at [1269, 91] on button "Send Test" at bounding box center [1258, 88] width 61 height 25
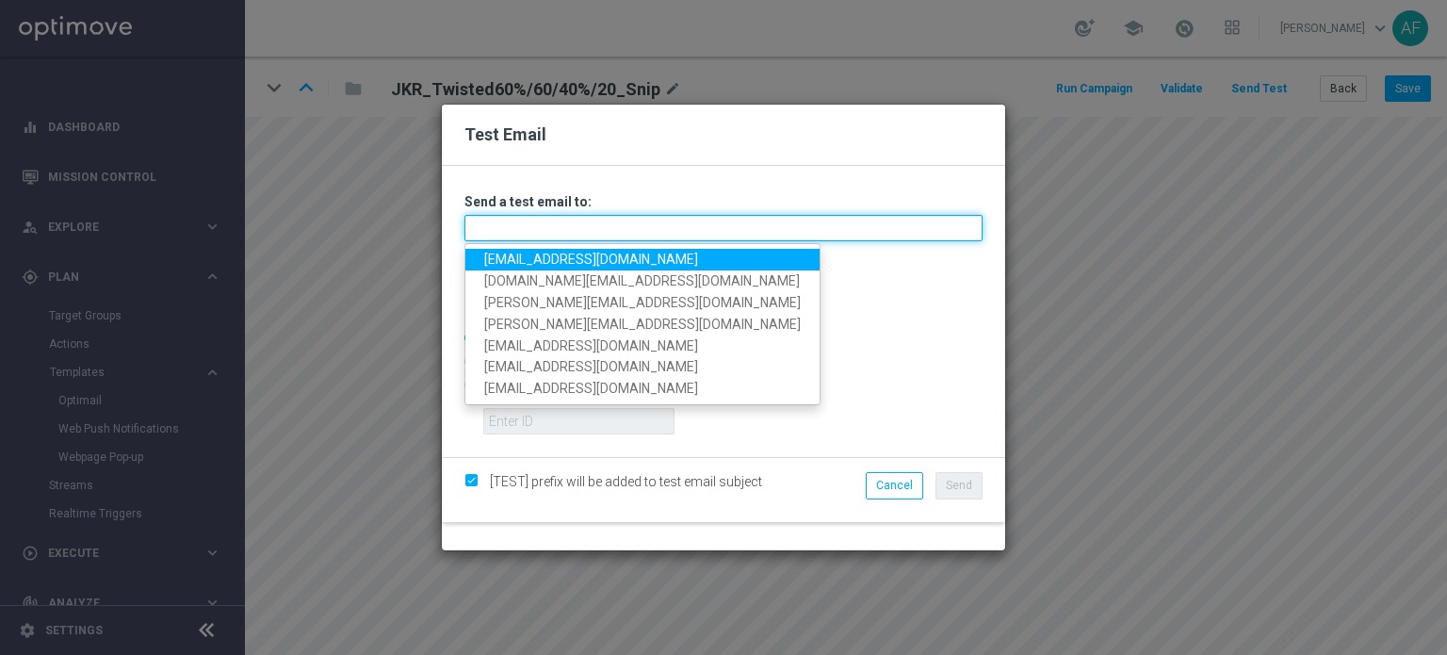
click at [702, 233] on input "text" at bounding box center [723, 228] width 518 height 26
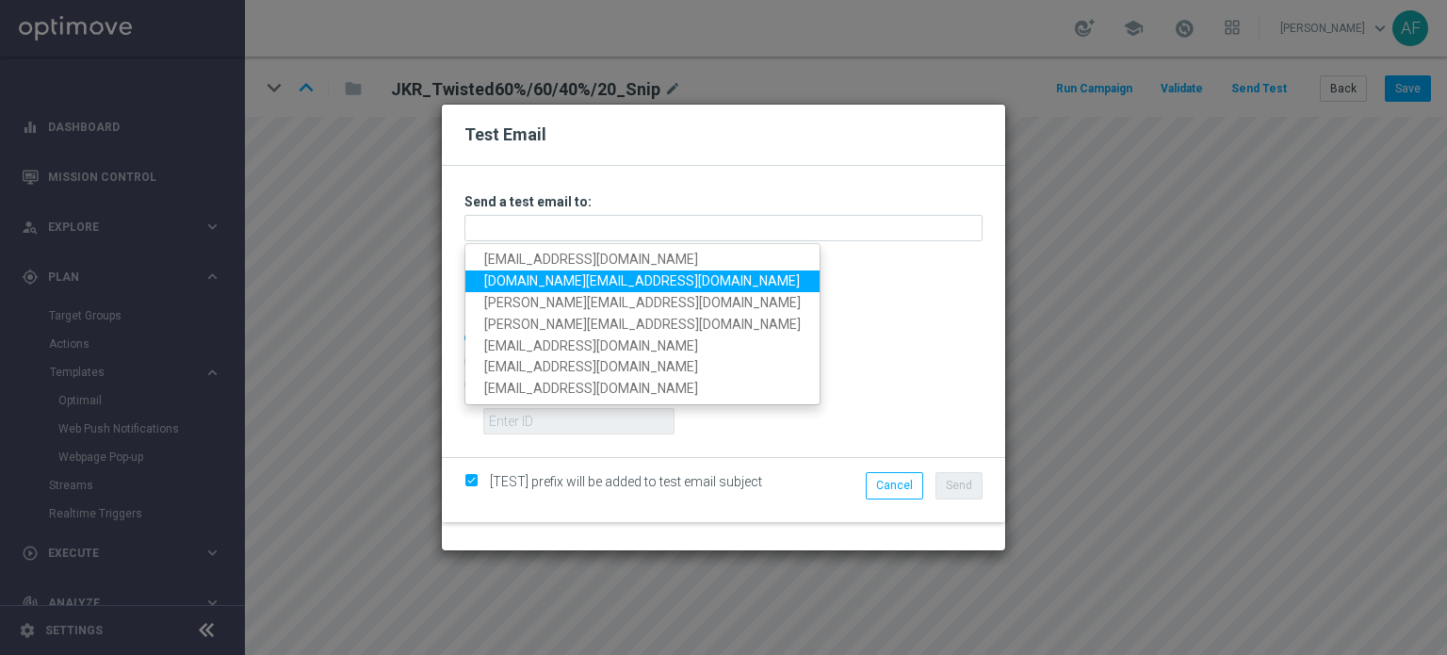
click at [531, 278] on link "[DOMAIN_NAME][EMAIL_ADDRESS][DOMAIN_NAME]" at bounding box center [642, 281] width 354 height 22
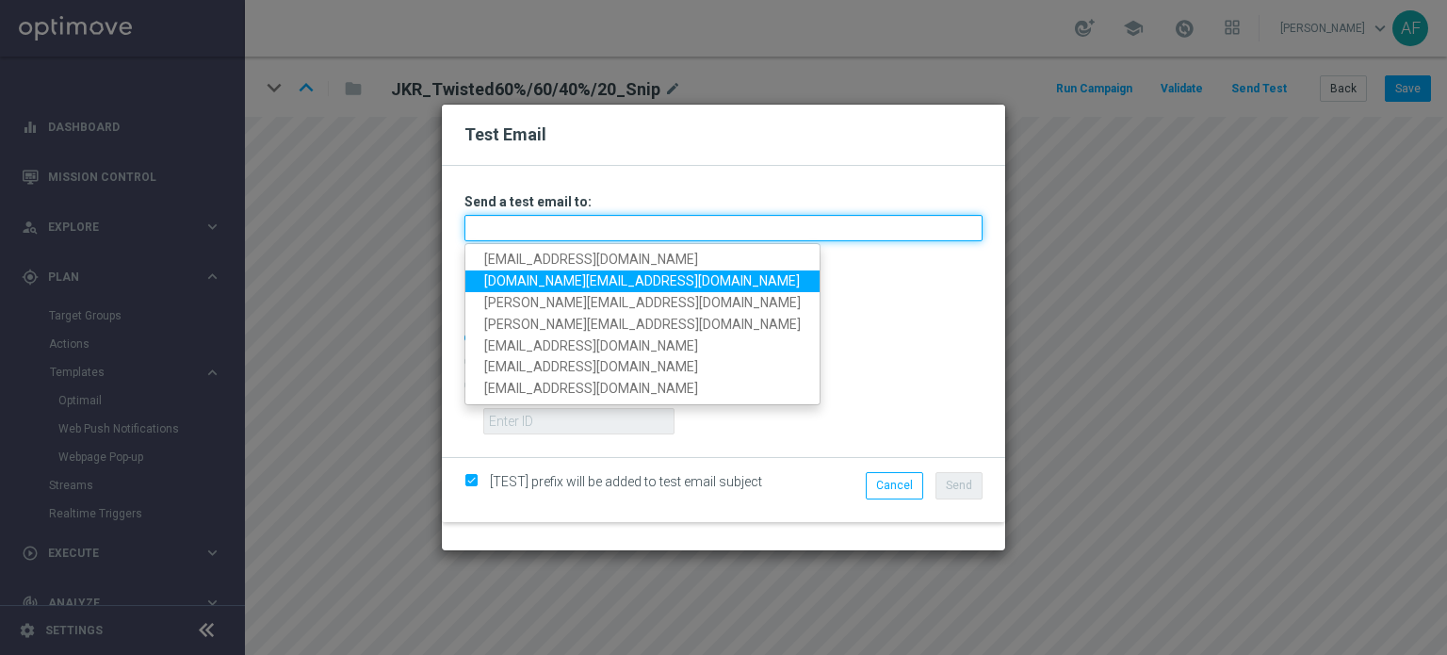
type input "[DOMAIN_NAME][EMAIL_ADDRESS][DOMAIN_NAME]"
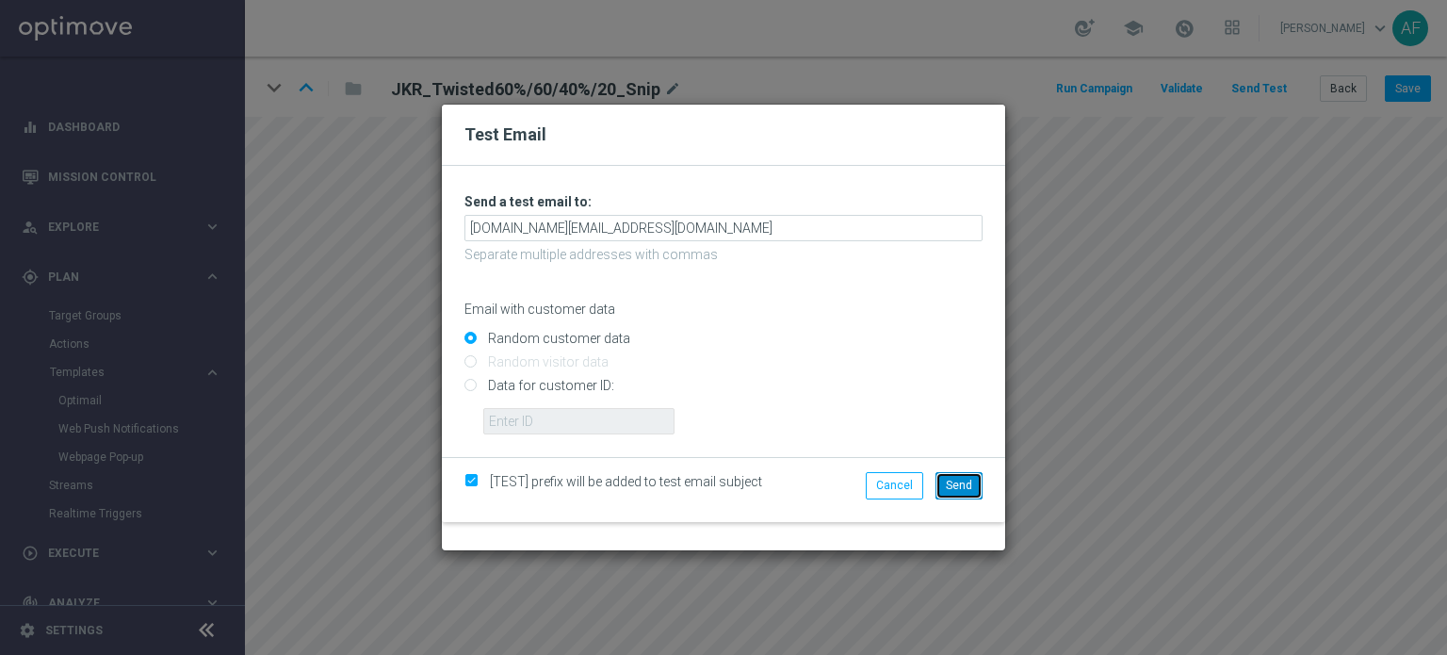
click at [975, 498] on button "Send" at bounding box center [958, 485] width 47 height 26
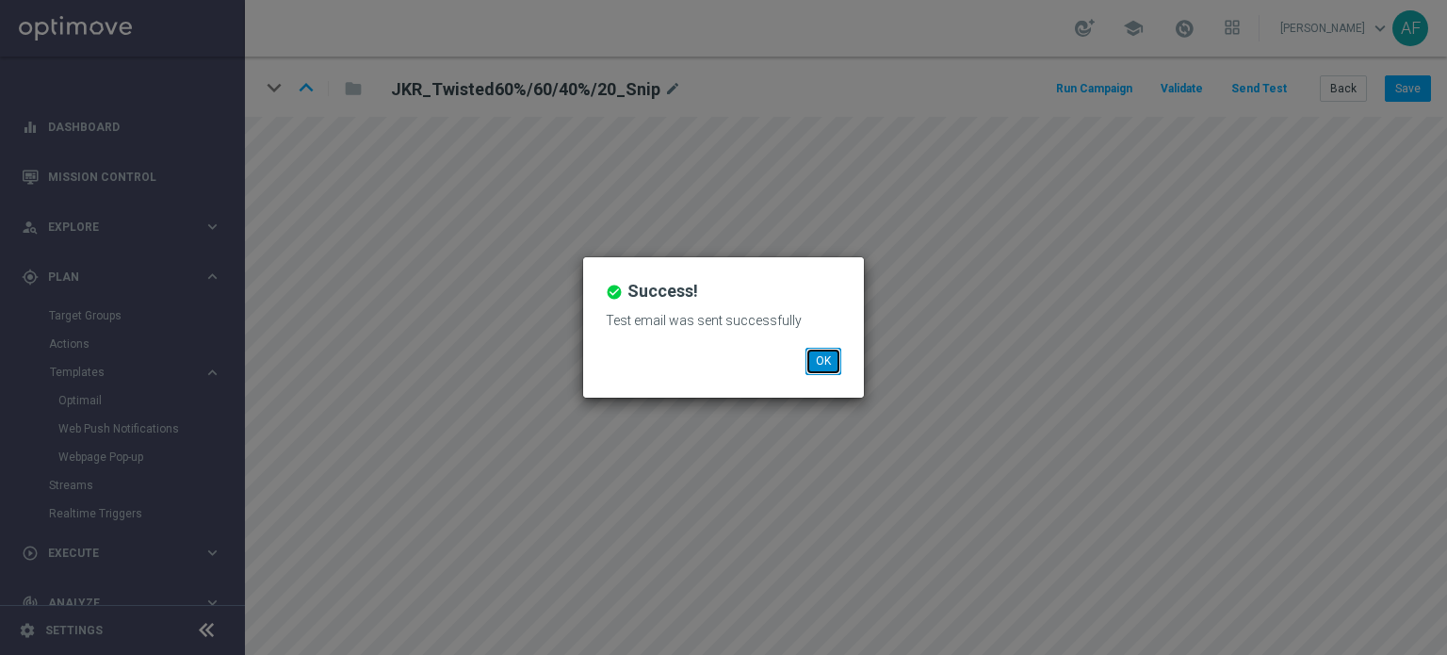
click at [830, 366] on button "OK" at bounding box center [823, 361] width 36 height 26
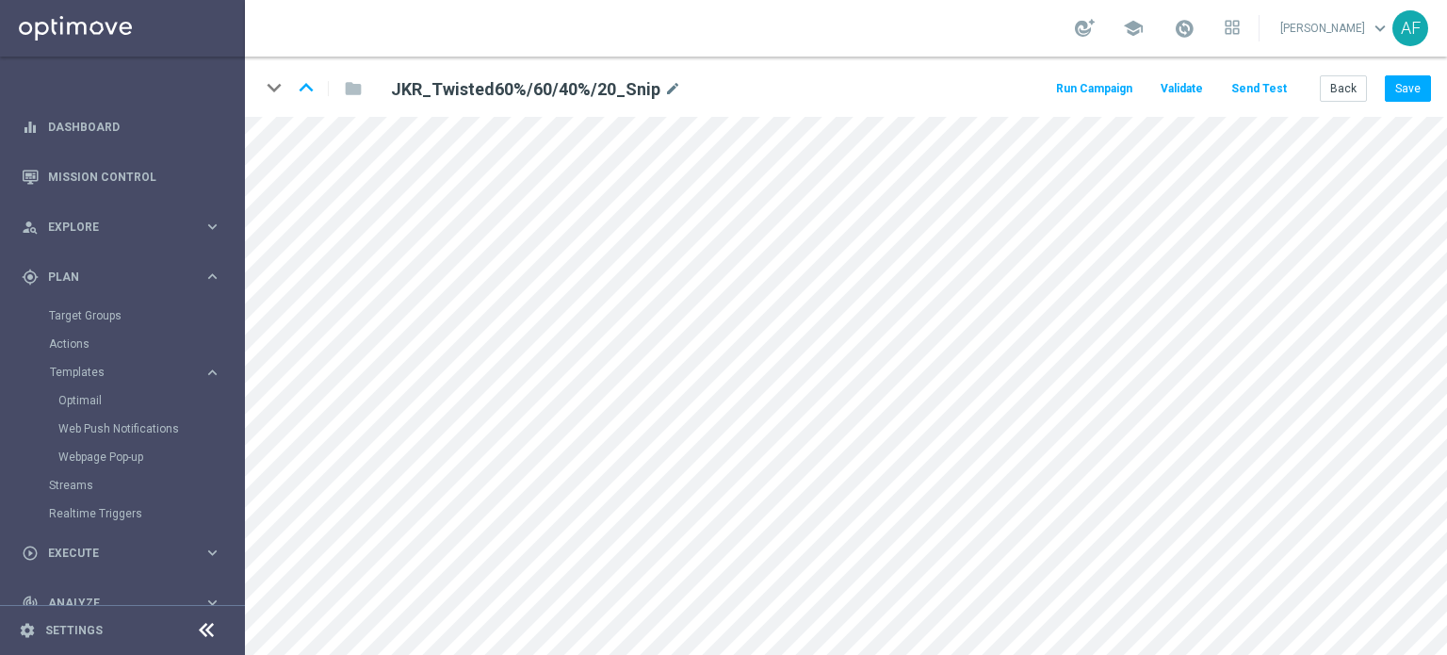
click at [1261, 93] on button "Send Test" at bounding box center [1258, 88] width 61 height 25
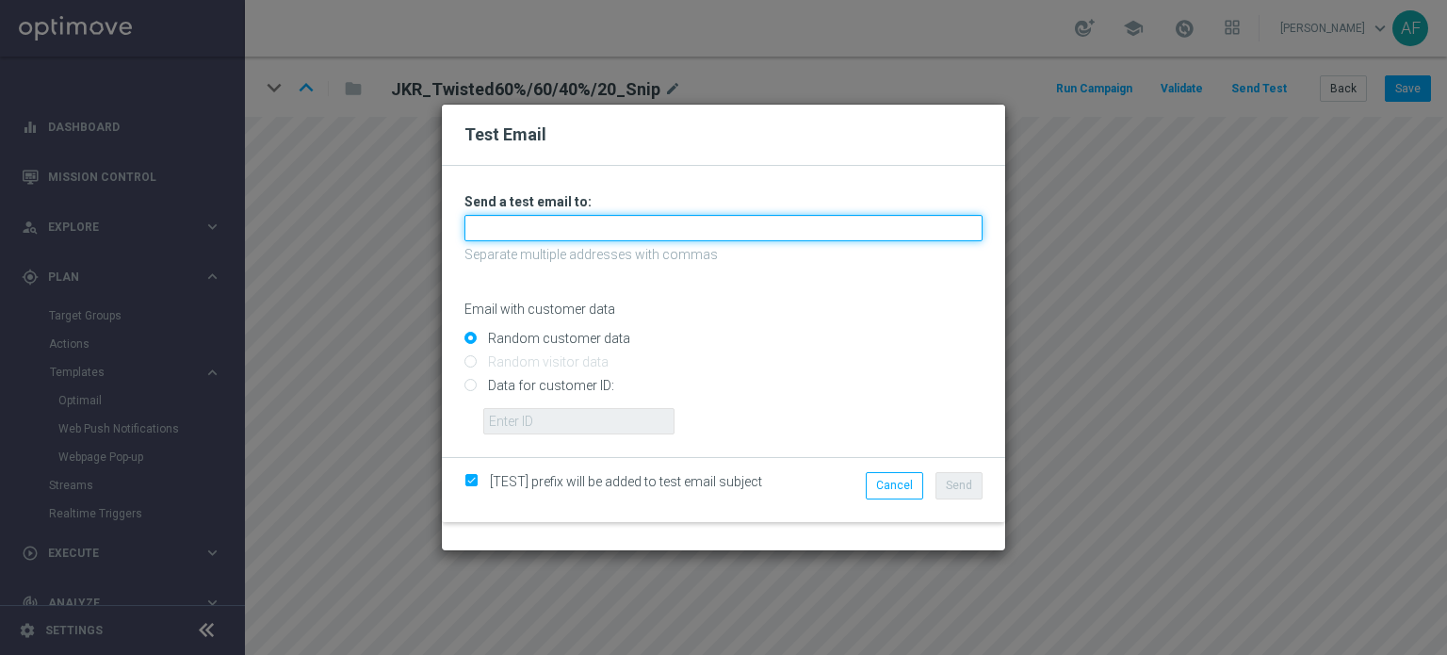
click at [674, 233] on input "text" at bounding box center [723, 228] width 518 height 26
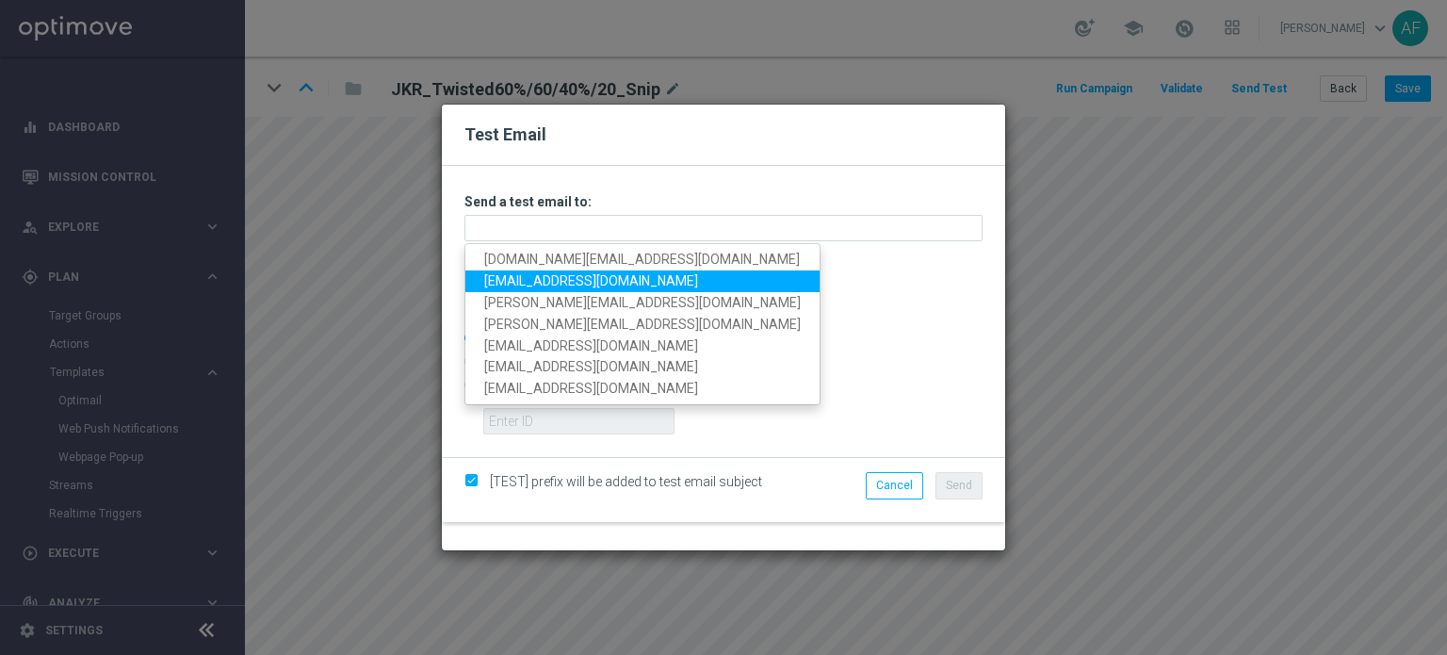
click at [523, 280] on link "[EMAIL_ADDRESS][DOMAIN_NAME]" at bounding box center [642, 281] width 354 height 22
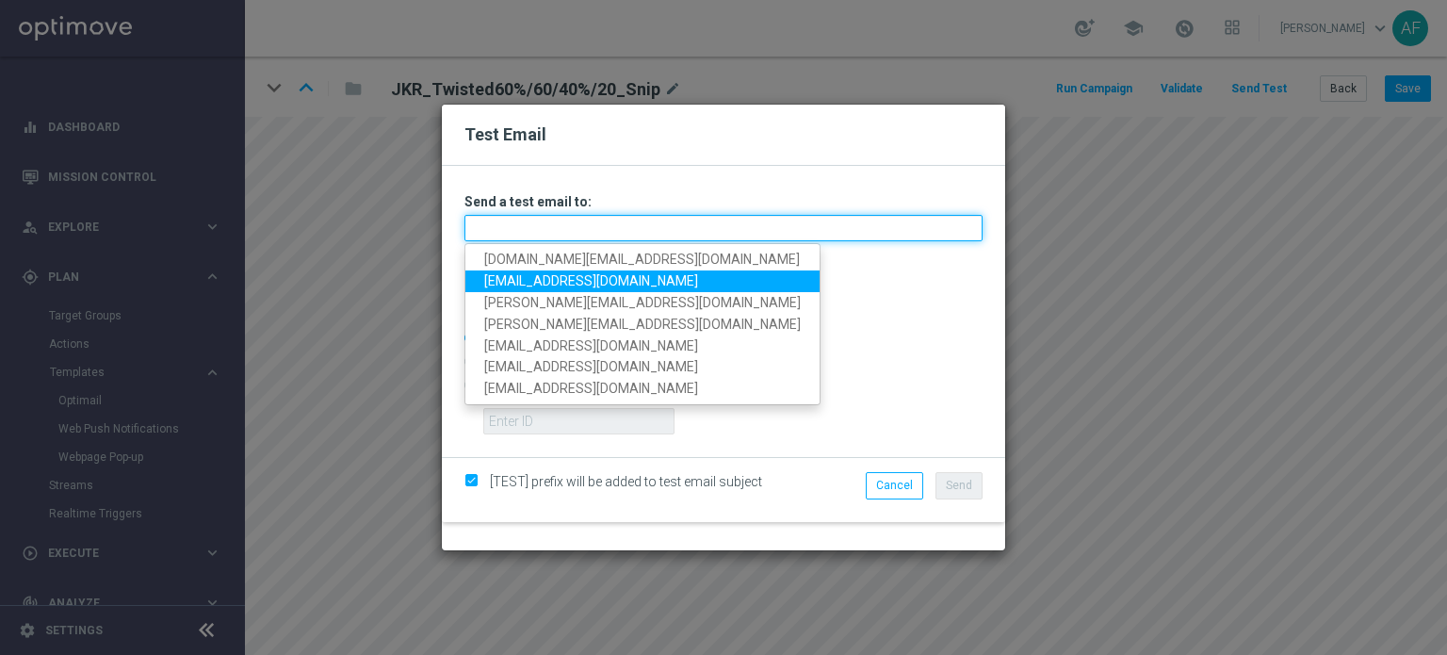
type input "[EMAIL_ADDRESS][DOMAIN_NAME]"
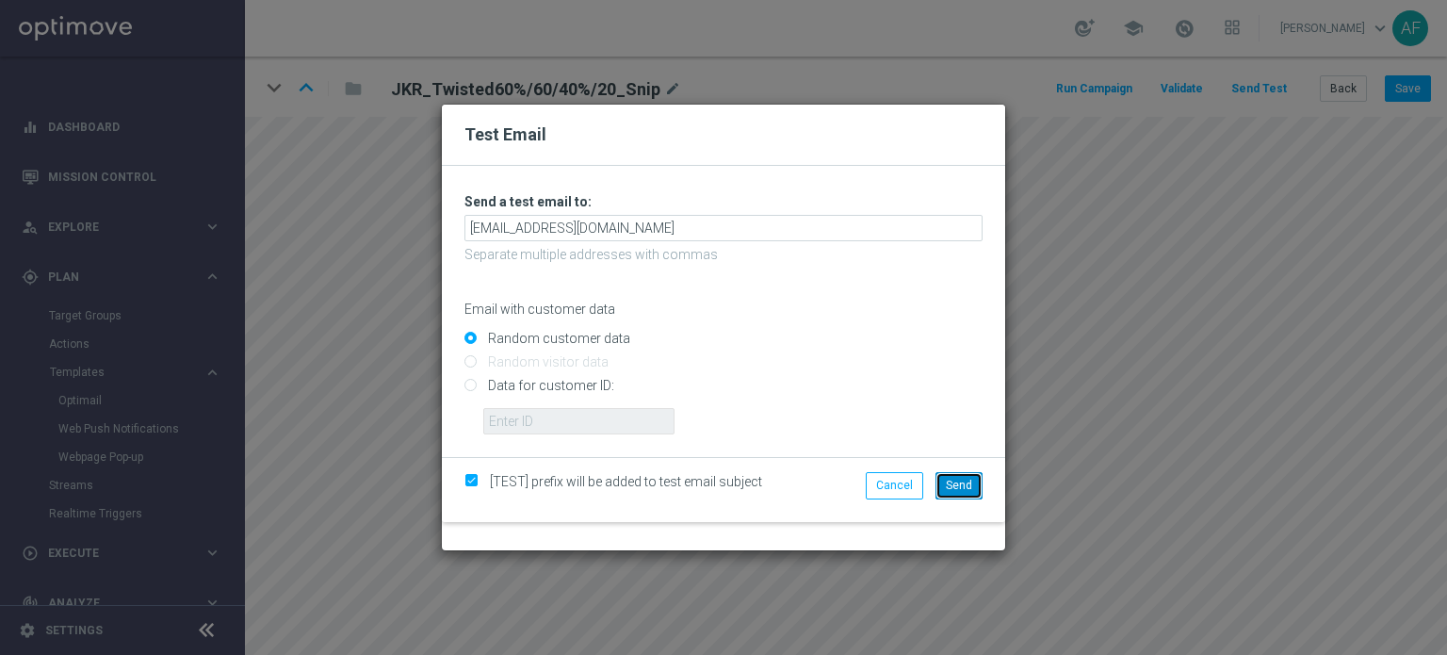
click at [961, 492] on span "Send" at bounding box center [959, 485] width 26 height 13
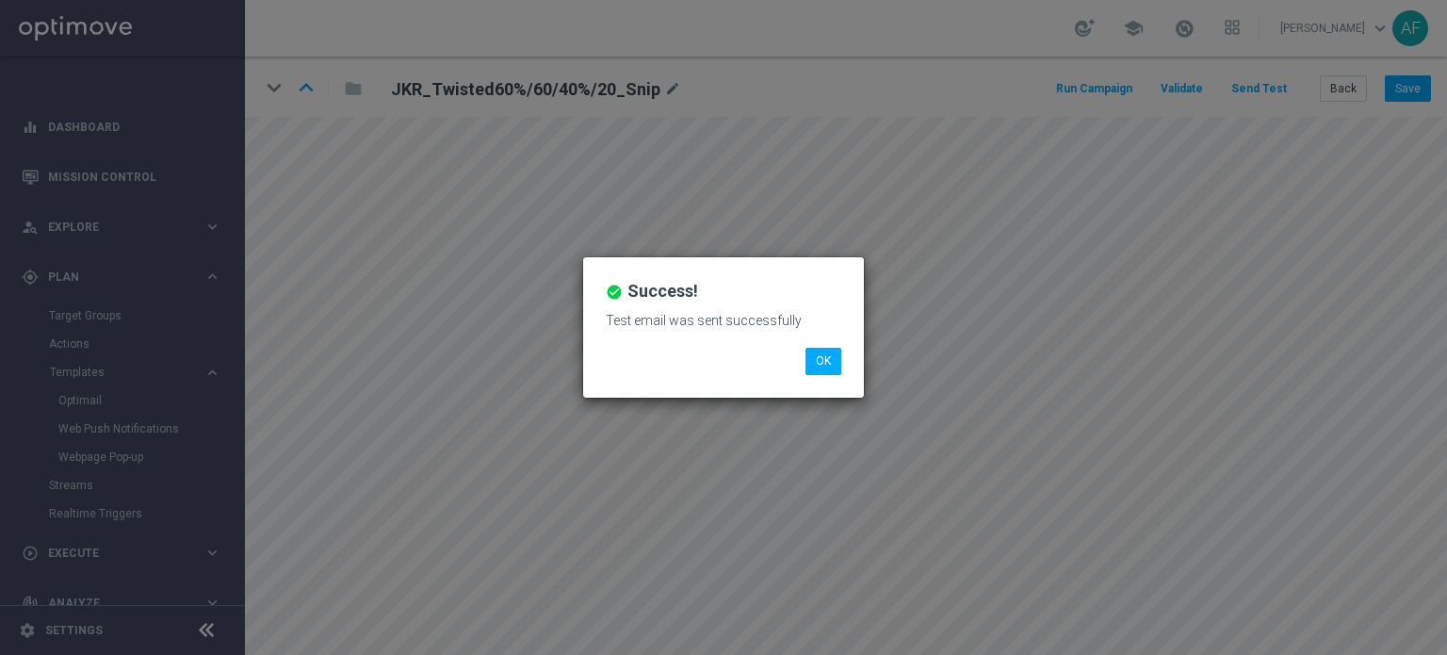
click at [1132, 163] on div "check_circle Success! Test email was sent successfully OK" at bounding box center [723, 327] width 1447 height 655
click at [831, 360] on button "OK" at bounding box center [823, 361] width 36 height 26
